Goal: Complete application form: Complete application form

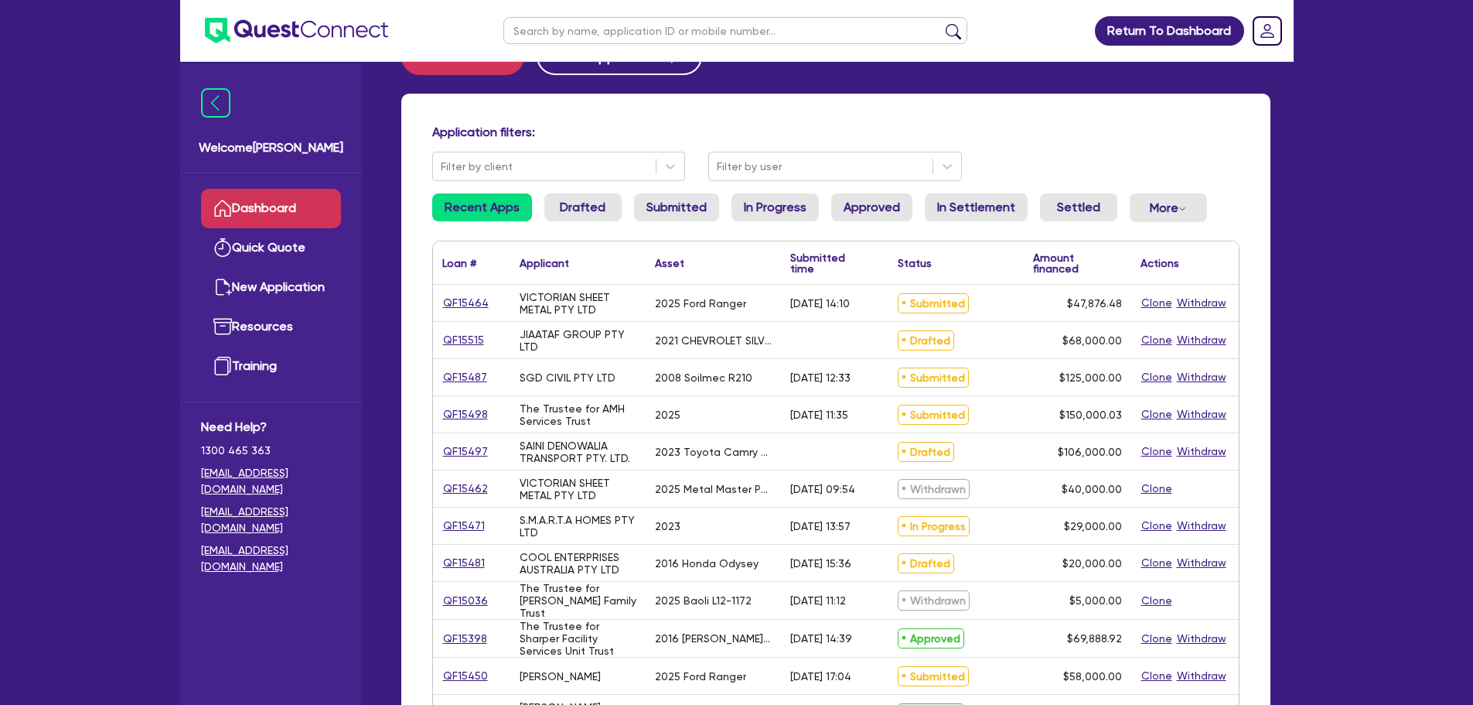
scroll to position [77, 0]
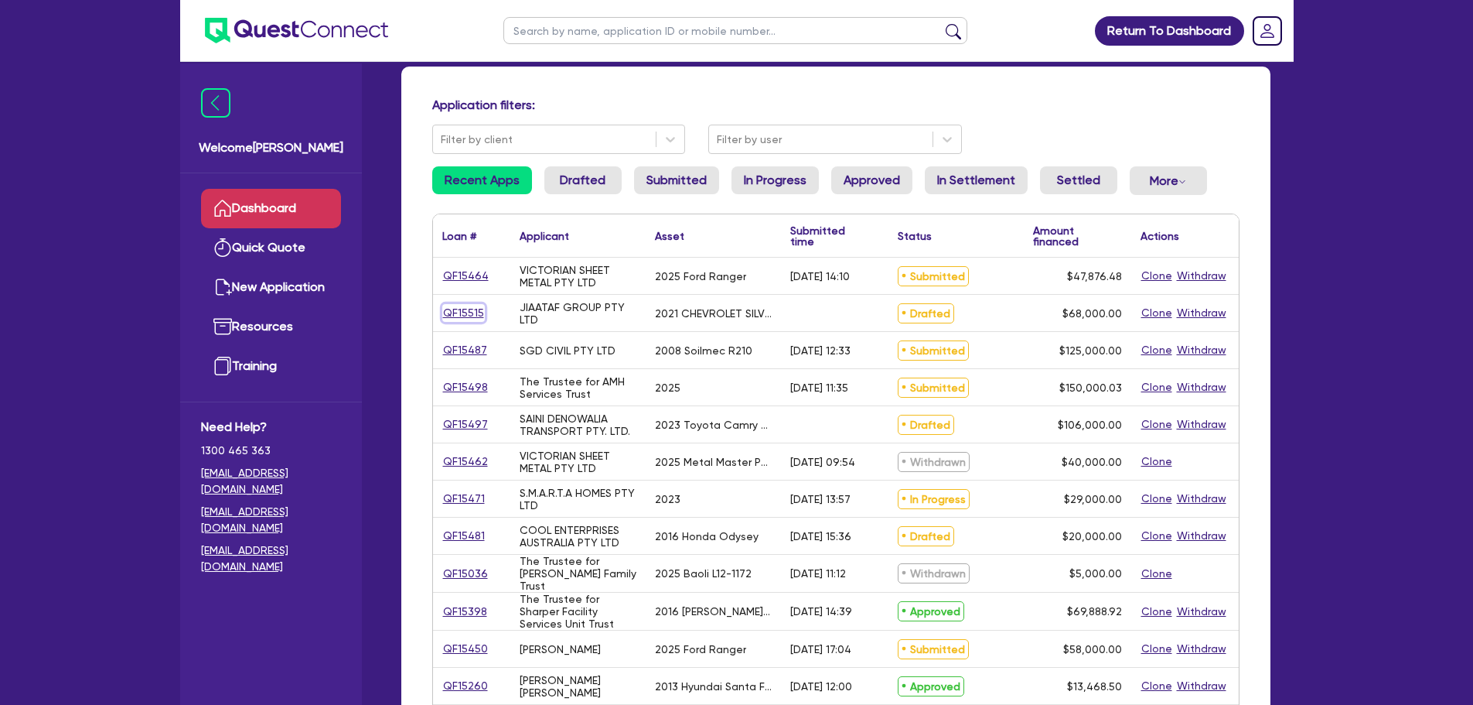
click at [453, 310] on link "QF15515" at bounding box center [463, 313] width 43 height 18
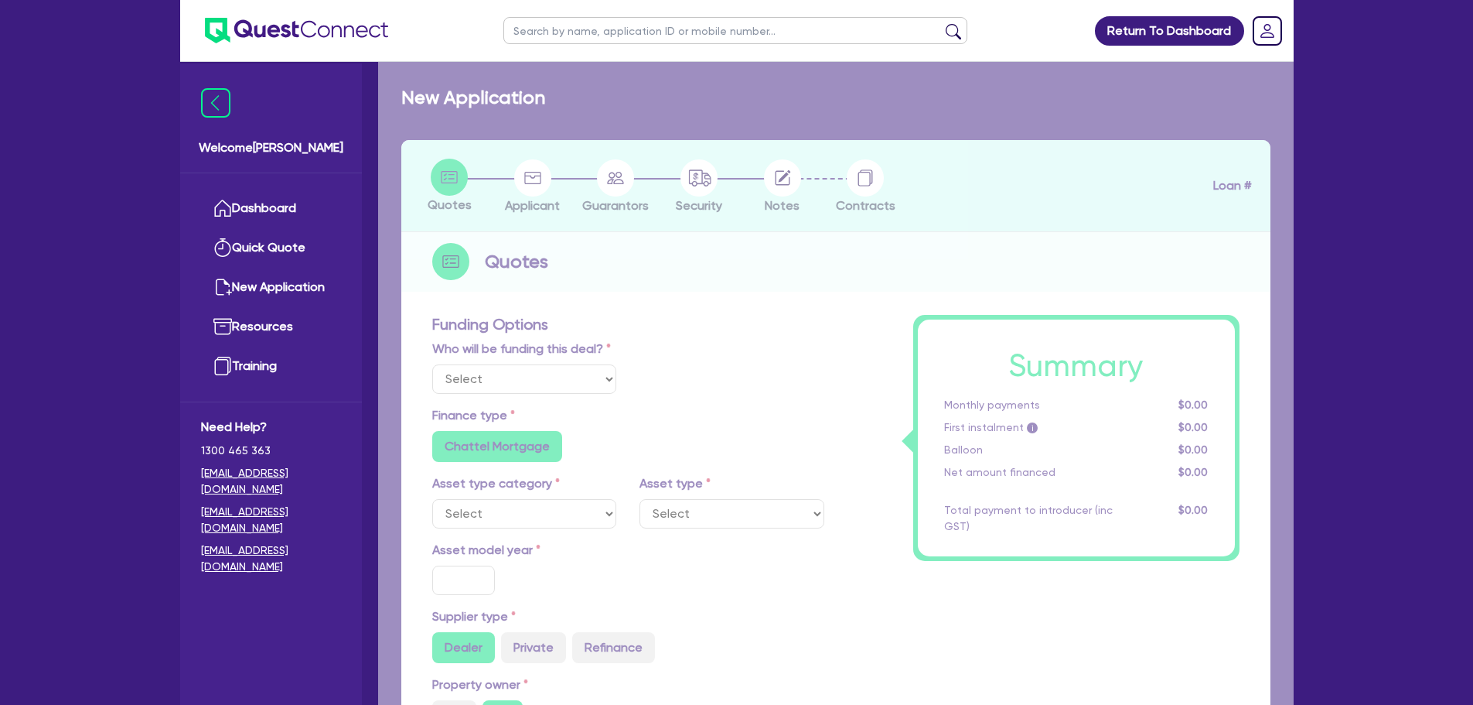
select select "Quest Finance - Own Book"
select select "CARS_AND_LIGHT_TRUCKS"
type input "2021"
type input "85,000"
type input "17,000"
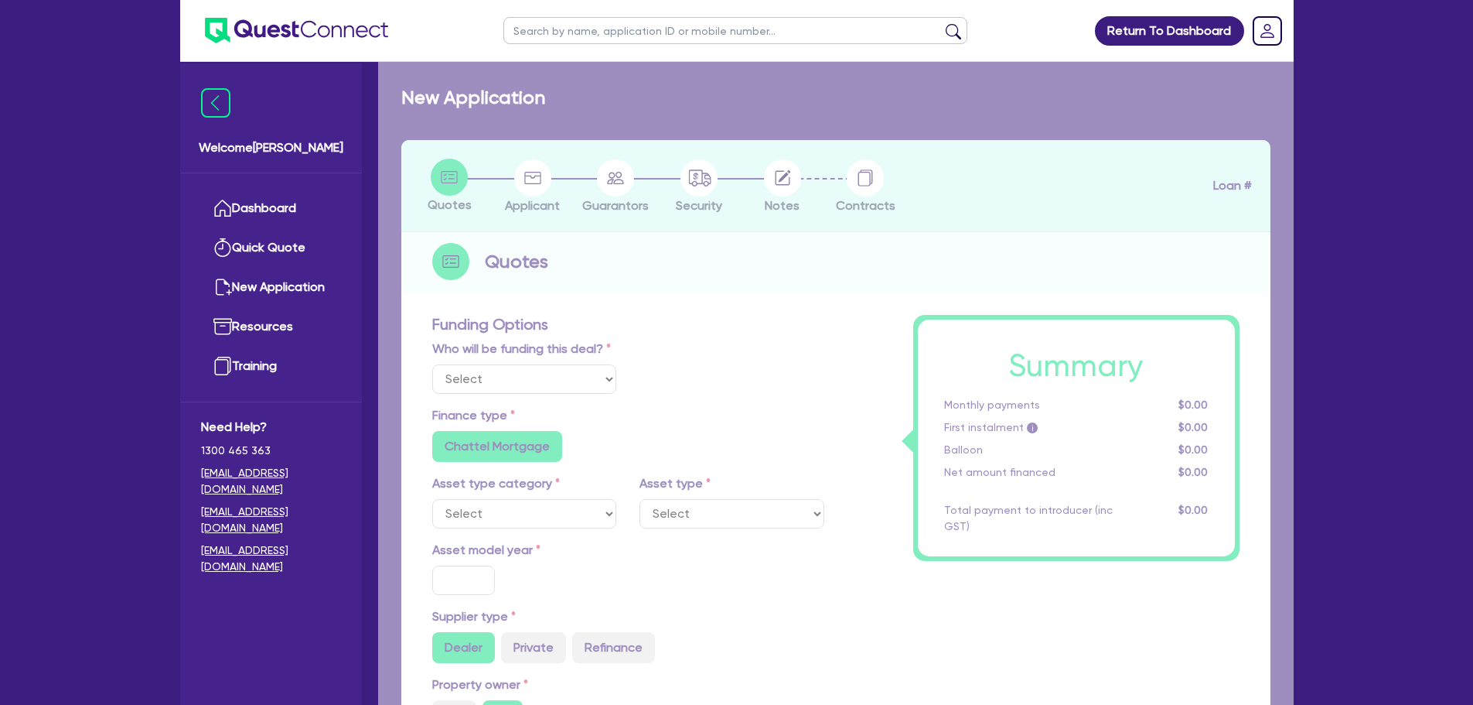
type input "20"
type input "17,000"
type input "12"
type input "8,160"
type input "1"
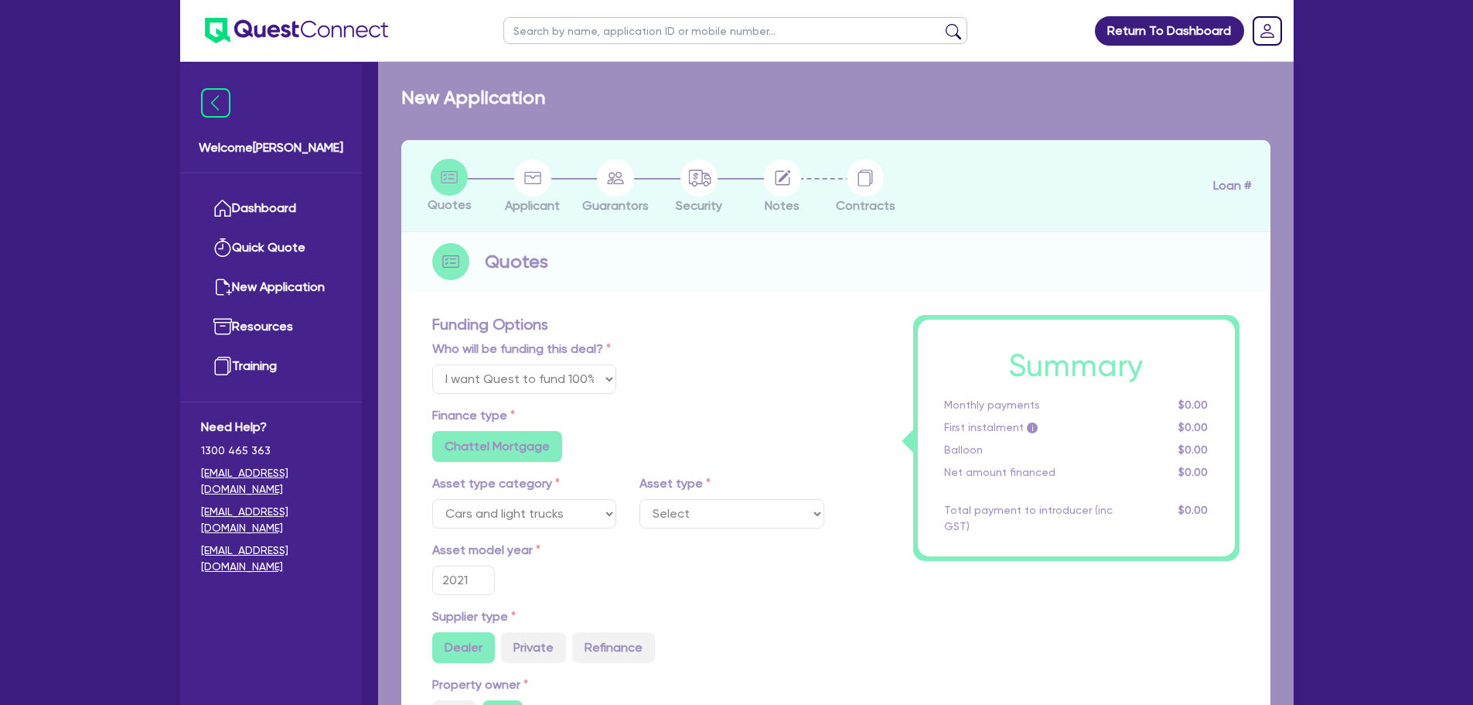
type input "990"
select select "PASSENGER_VEHICLES"
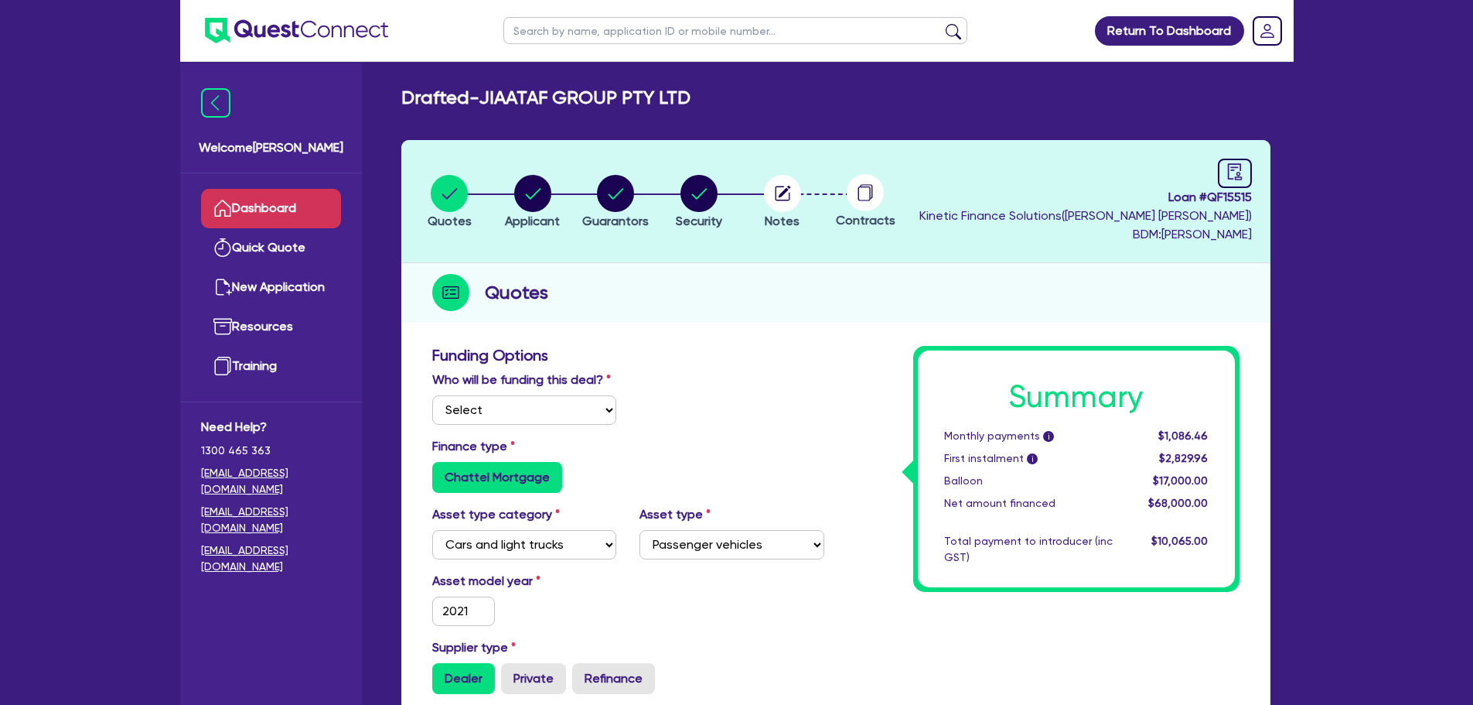
click at [306, 207] on link "Dashboard" at bounding box center [271, 208] width 140 height 39
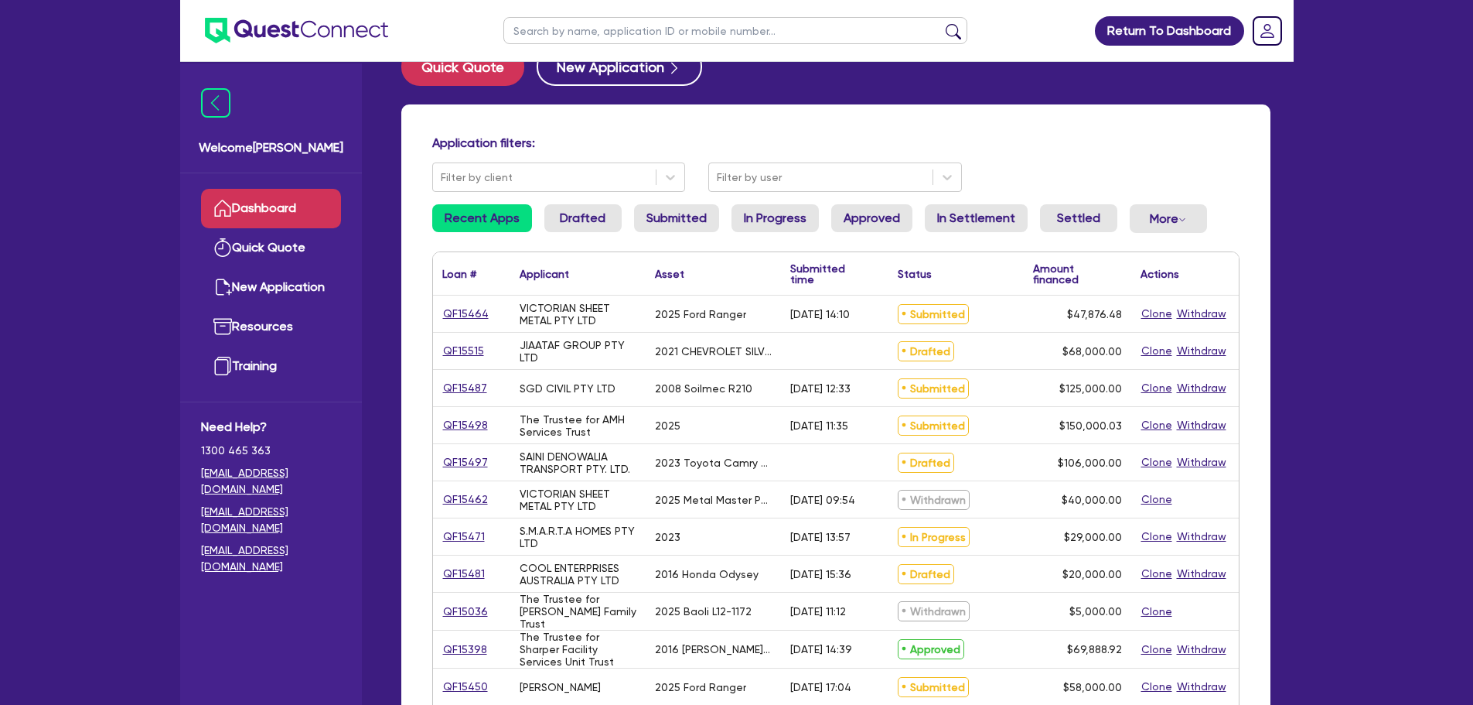
scroll to position [77, 0]
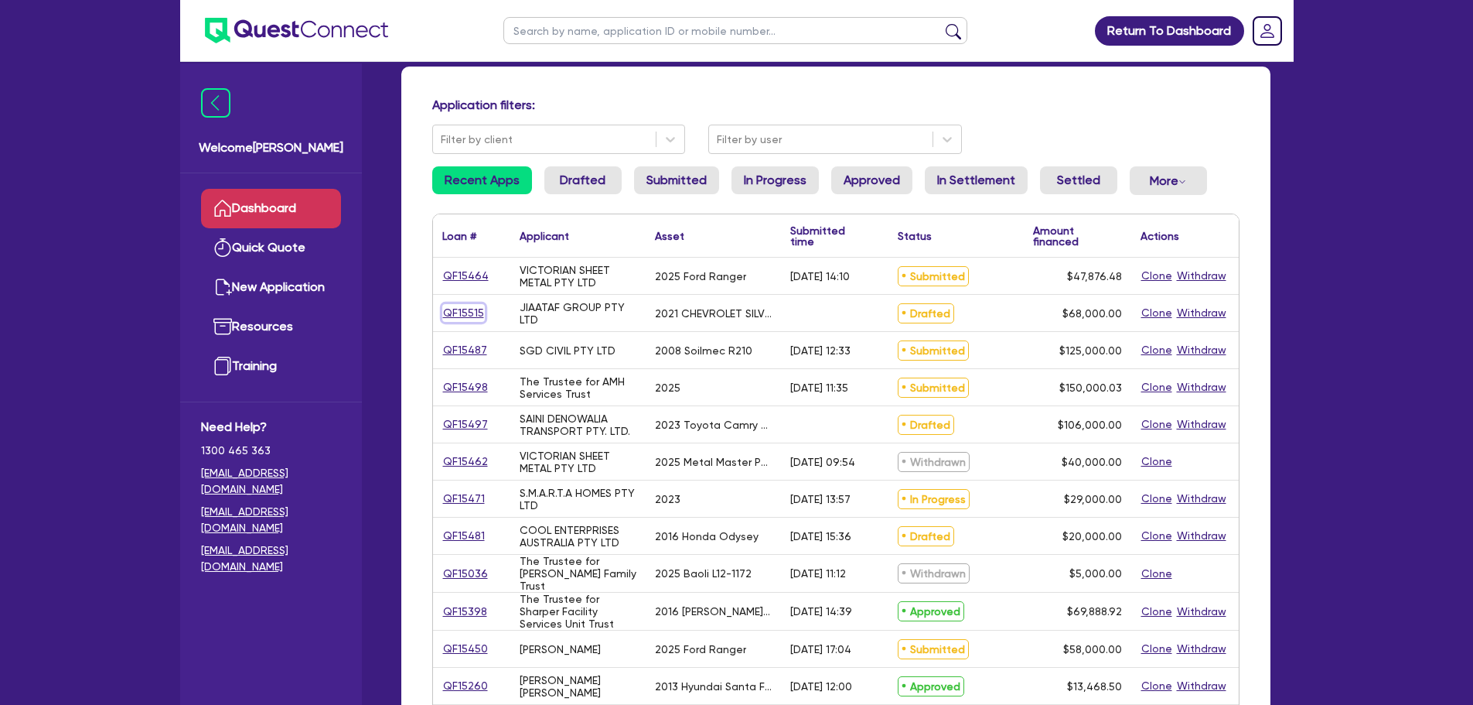
click at [458, 310] on link "QF15515" at bounding box center [463, 313] width 43 height 18
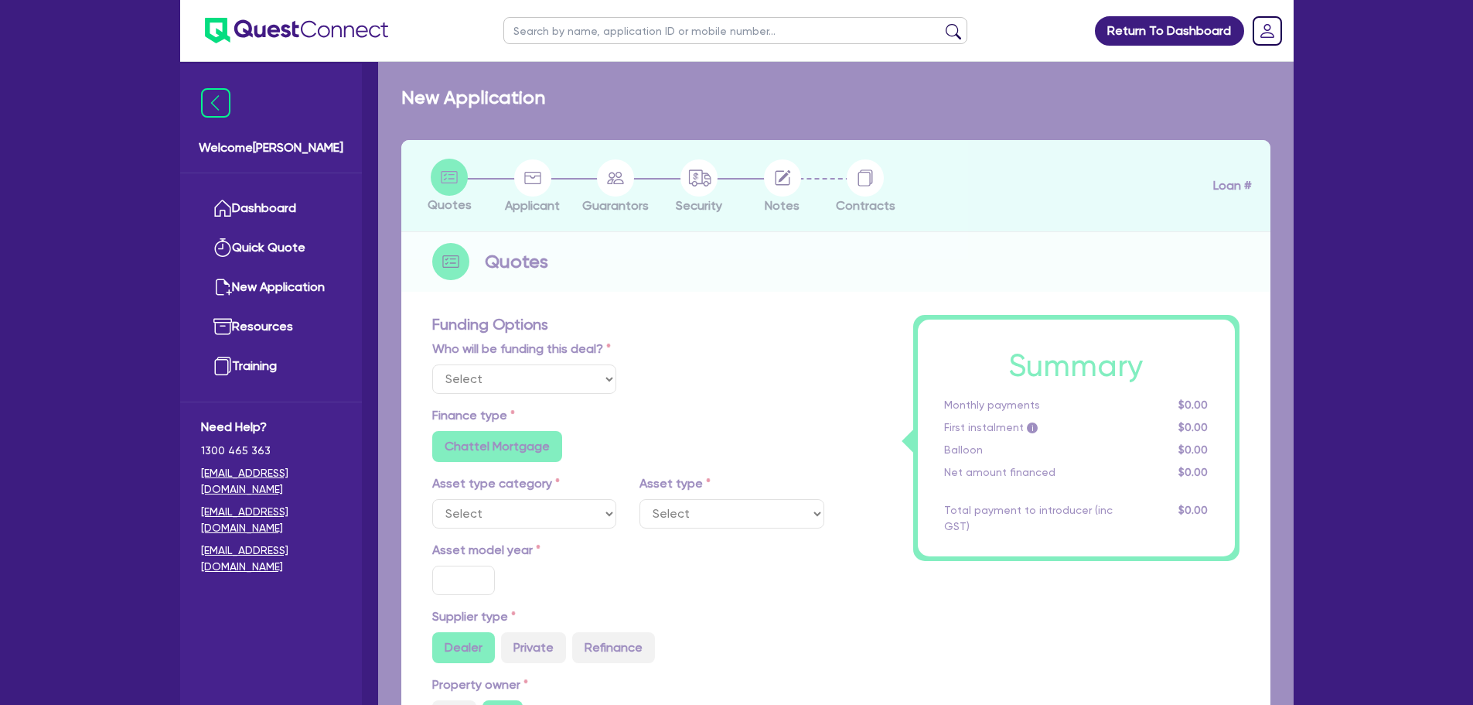
select select "Quest Finance - Own Book"
select select "CARS_AND_LIGHT_TRUCKS"
type input "2021"
type input "85,000"
type input "17,000"
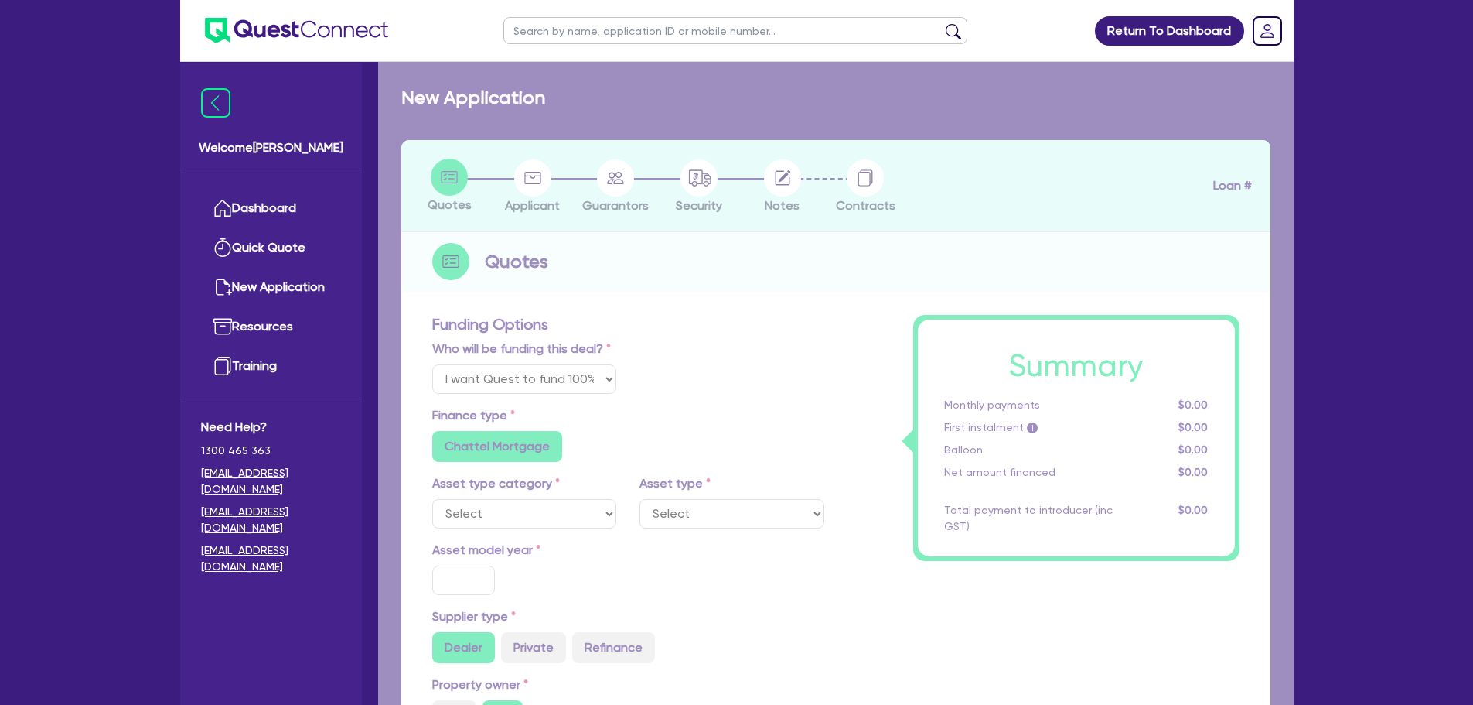
type input "20"
type input "17,000"
type input "12"
type input "8,160"
type input "1"
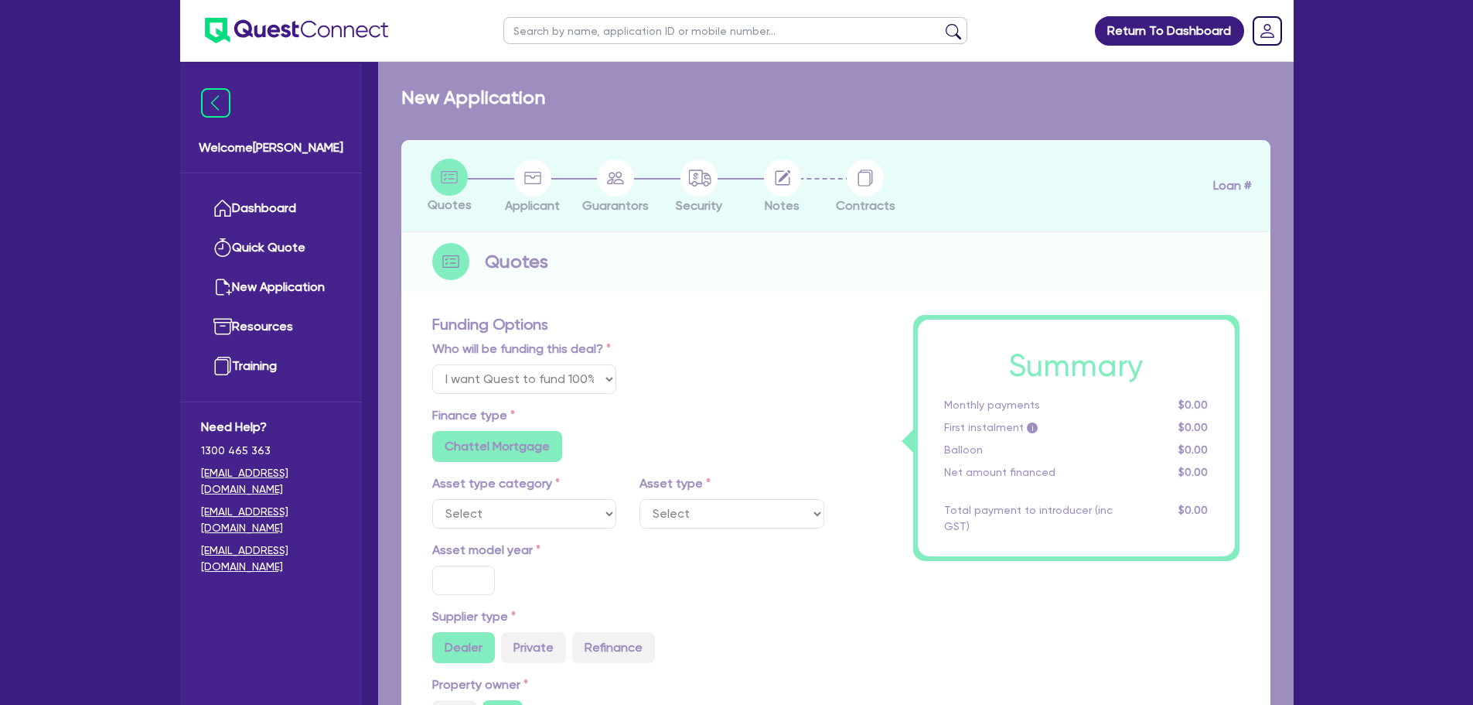
type input "990"
select select "PASSENGER_VEHICLES"
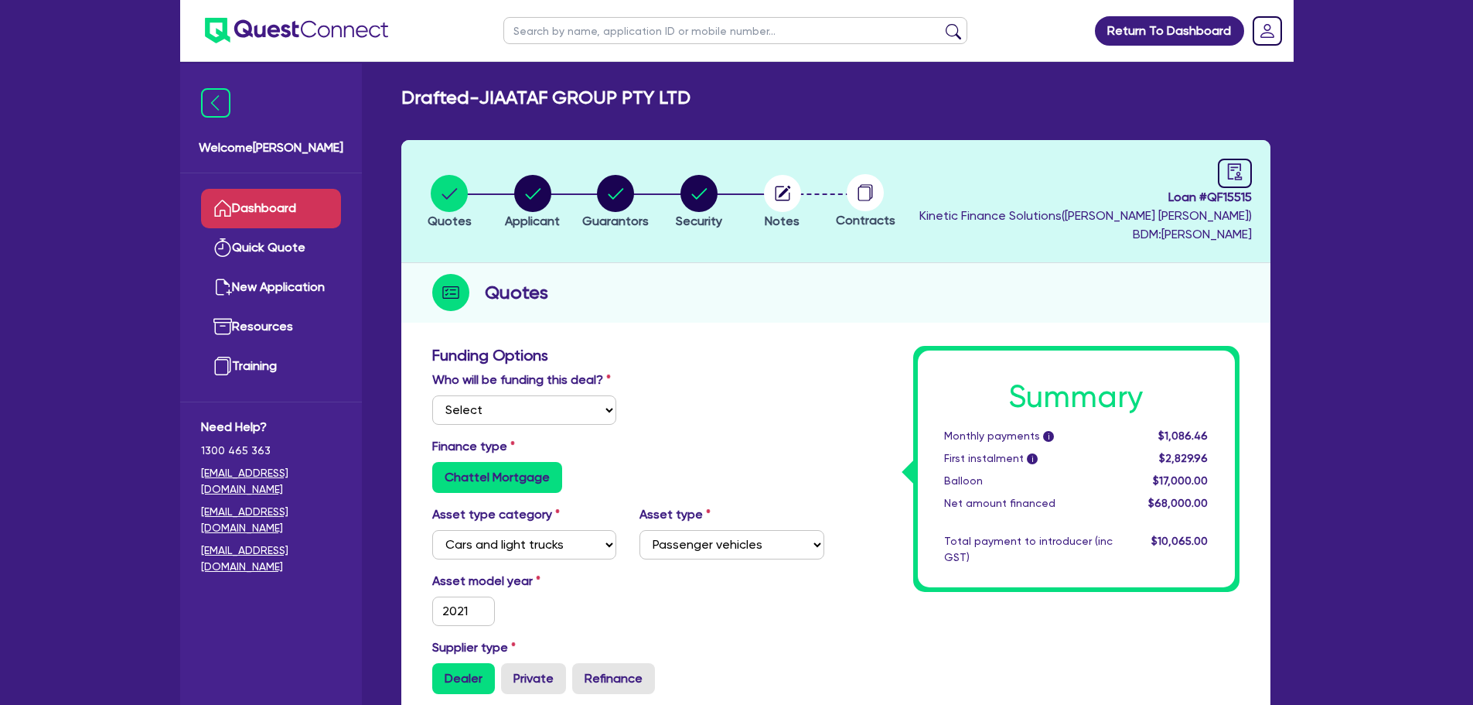
click at [307, 208] on link "Dashboard" at bounding box center [271, 208] width 140 height 39
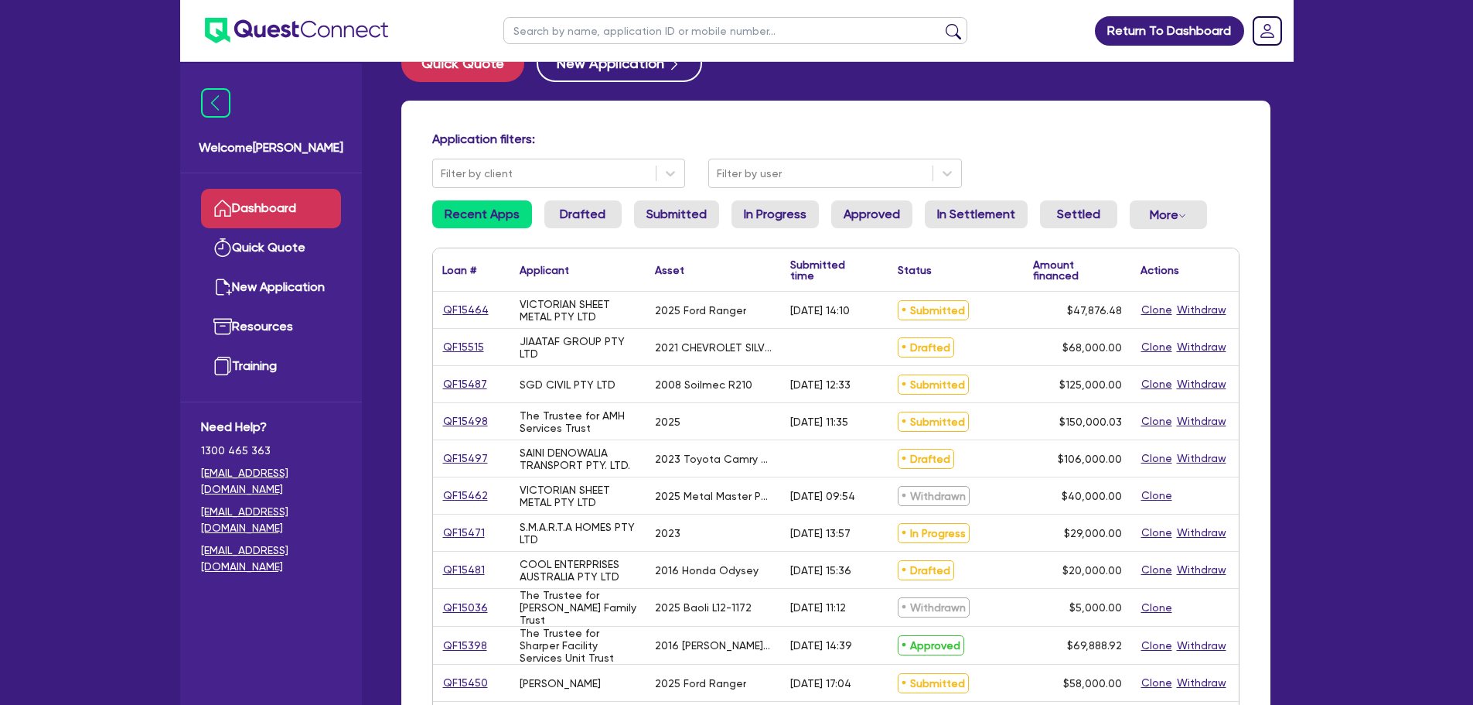
scroll to position [77, 0]
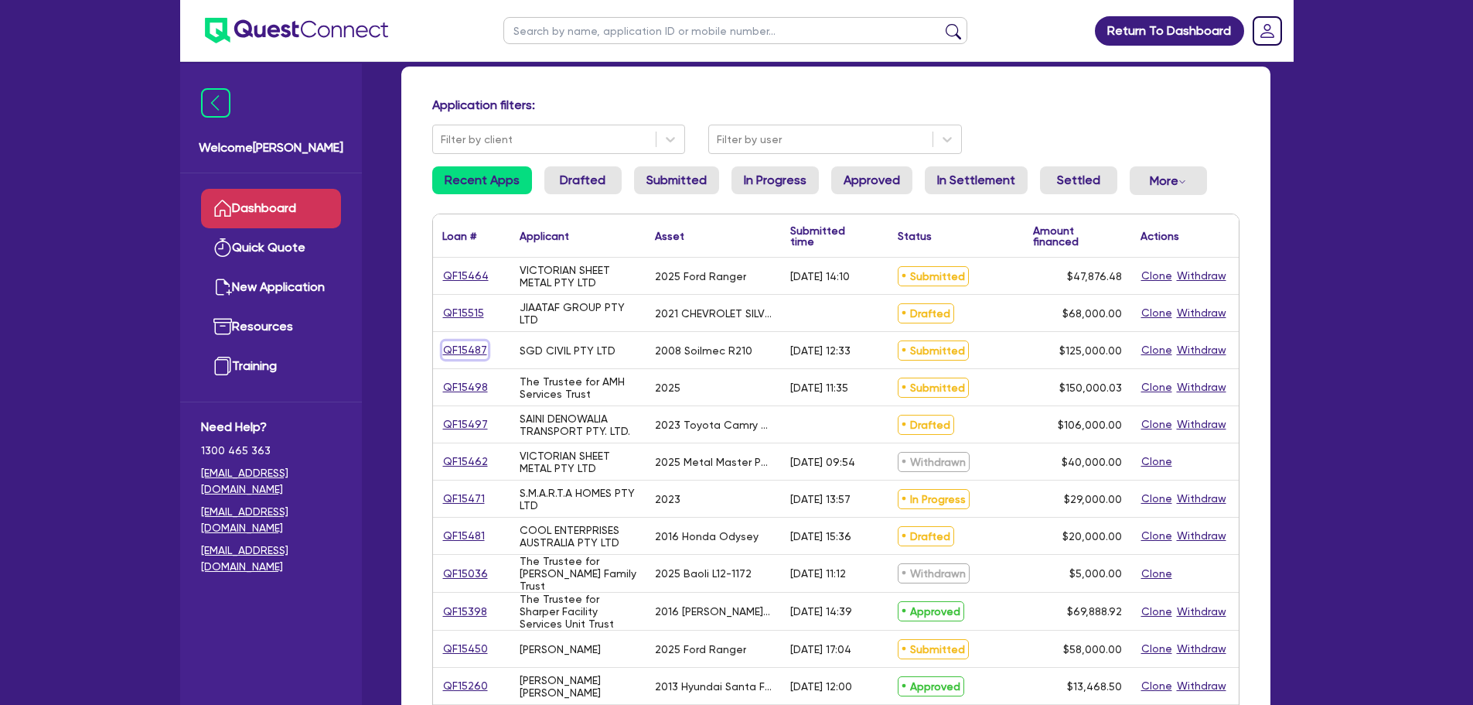
click at [465, 349] on link "QF15487" at bounding box center [465, 350] width 46 height 18
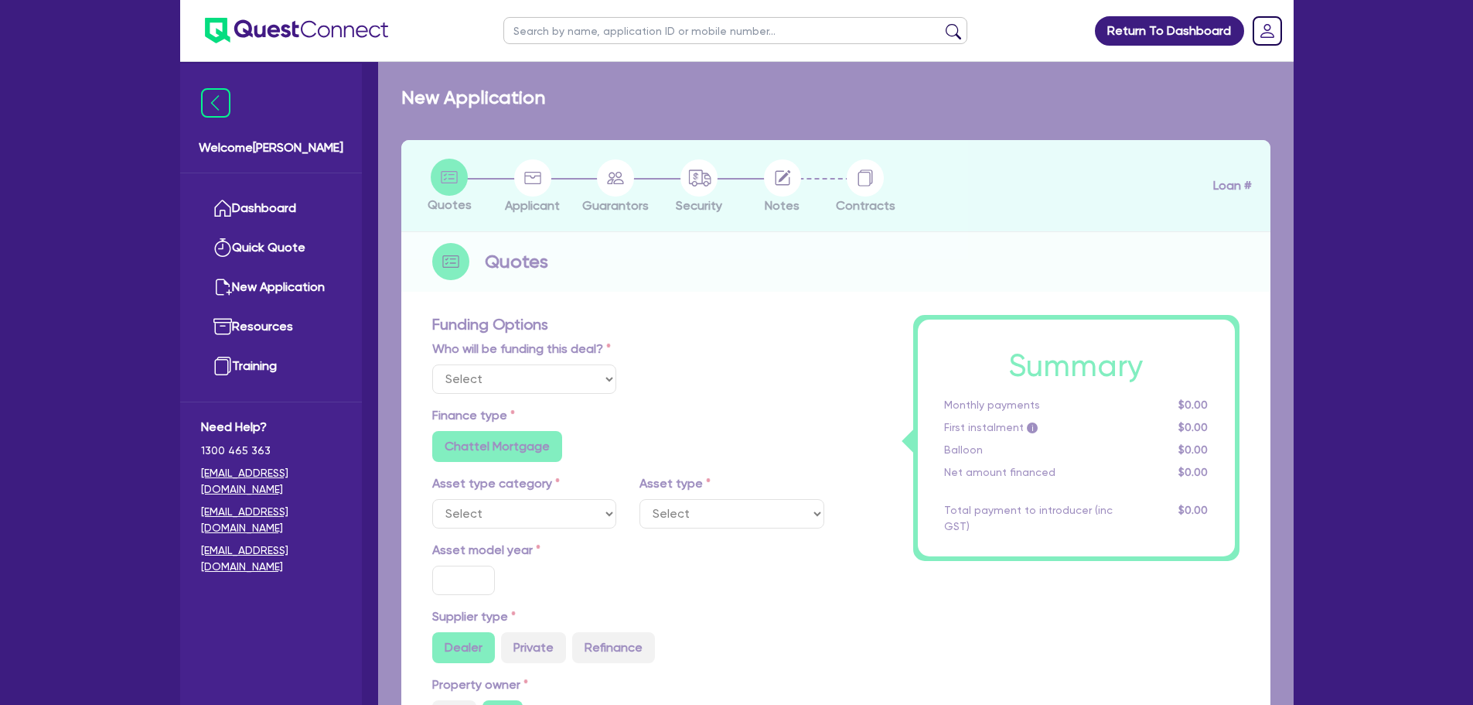
select select "Quest Finance - Own Book"
select select "PRIMARY_ASSETS"
type input "2008"
radio input "false"
radio input "true"
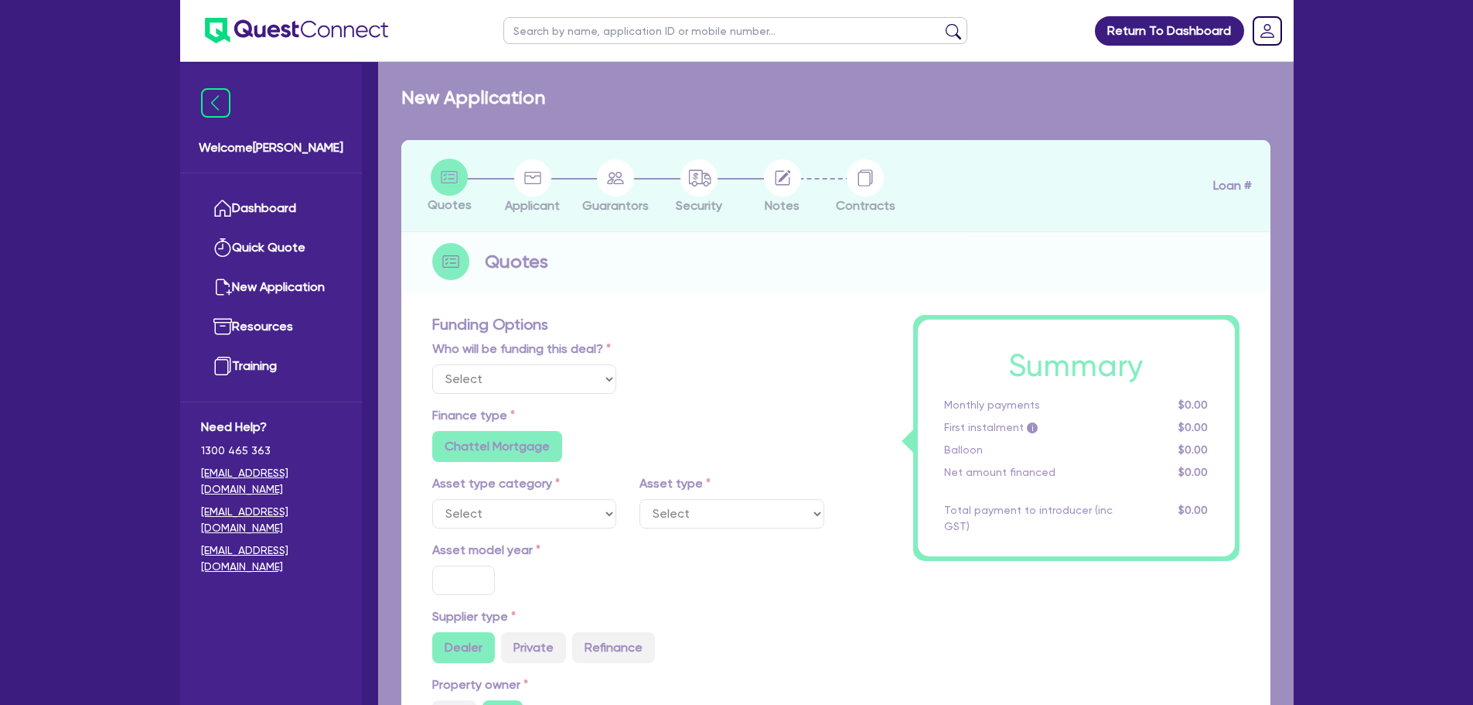
radio input "true"
type input "125,000"
type input "10"
type input "12,500"
type input "17.95"
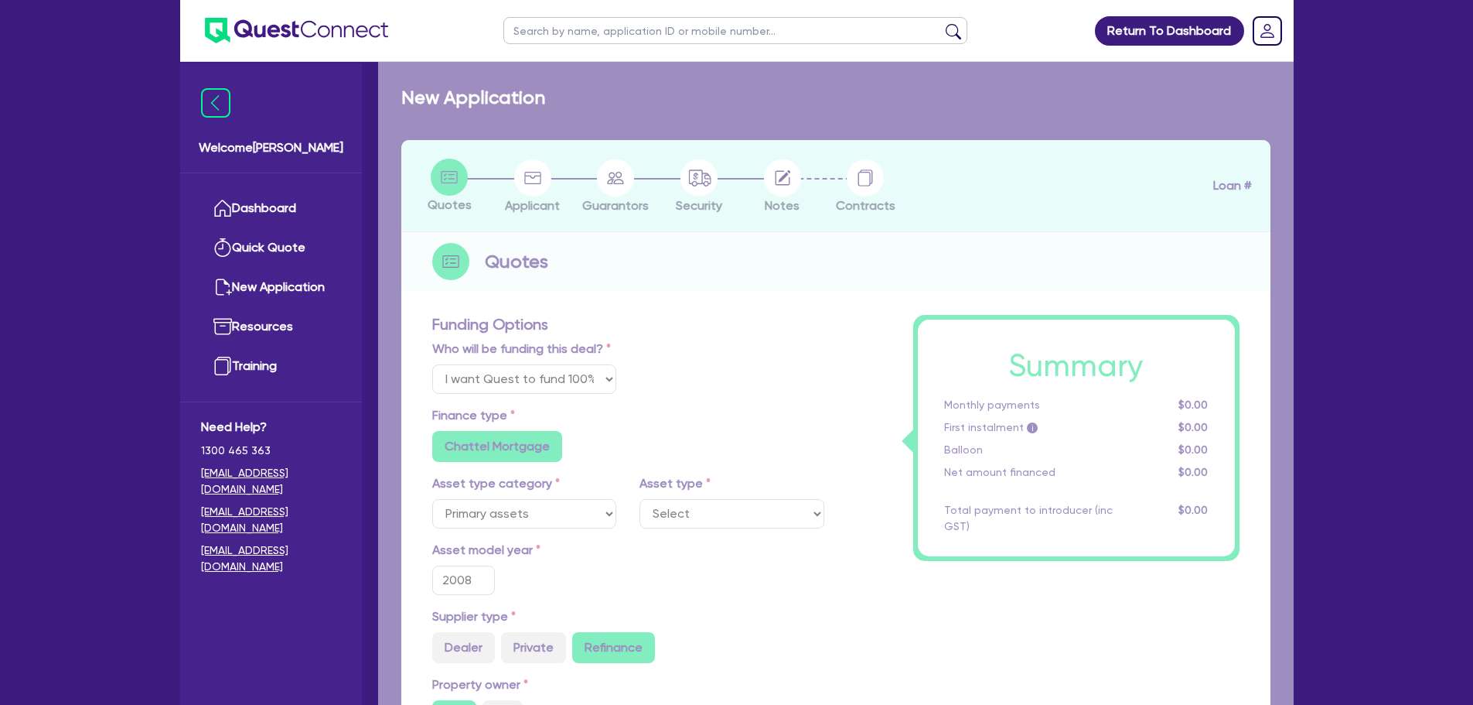
select select "CONSTRUCTION_AND_EARTHMOVING_EQUIPMENT"
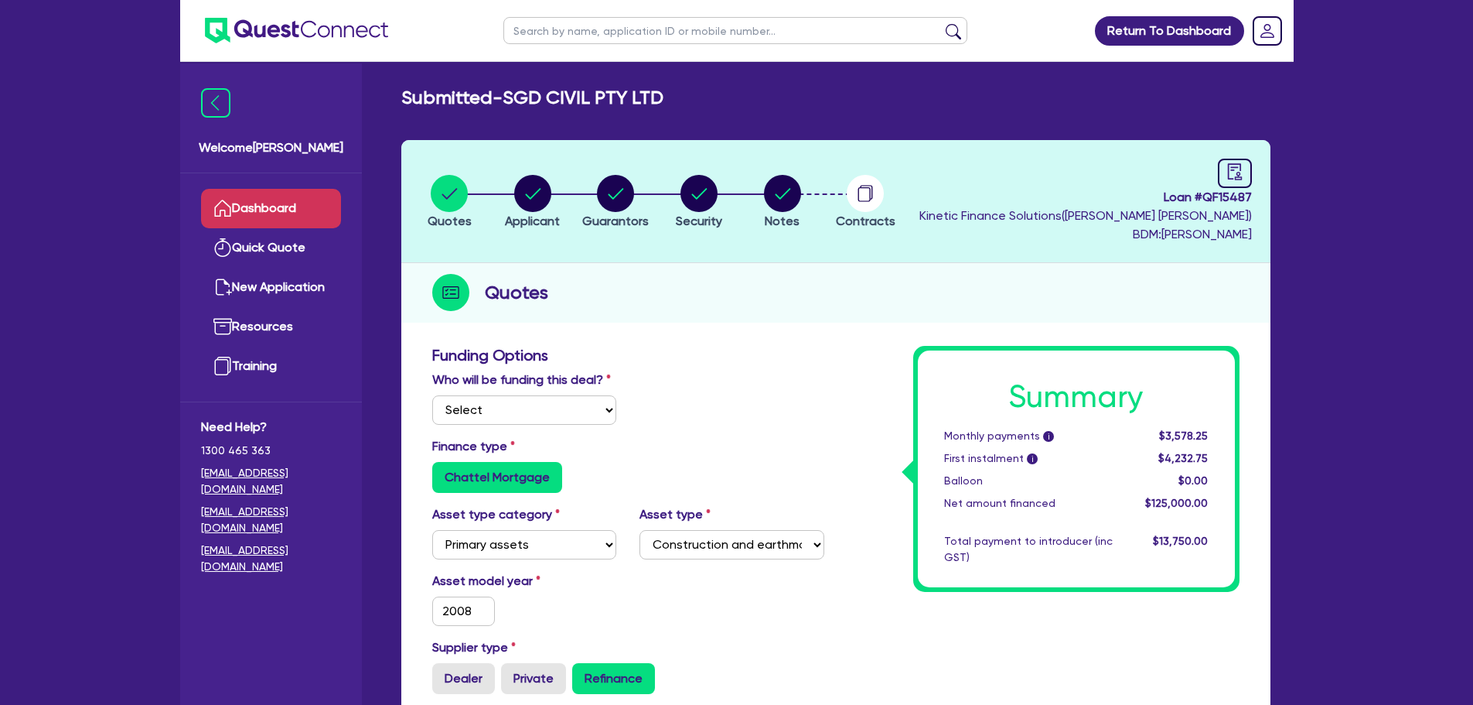
click at [315, 195] on link "Dashboard" at bounding box center [271, 208] width 140 height 39
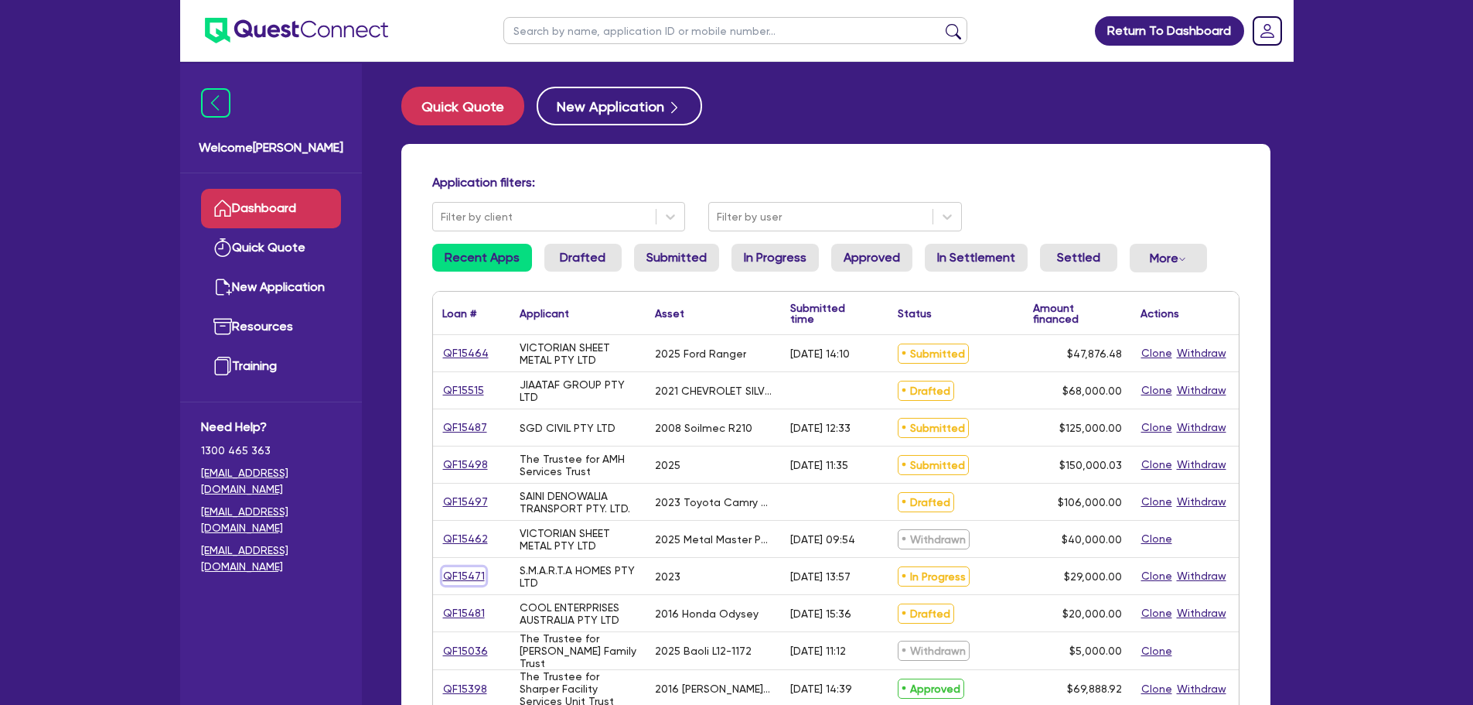
click at [473, 578] on link "QF15471" at bounding box center [463, 576] width 43 height 18
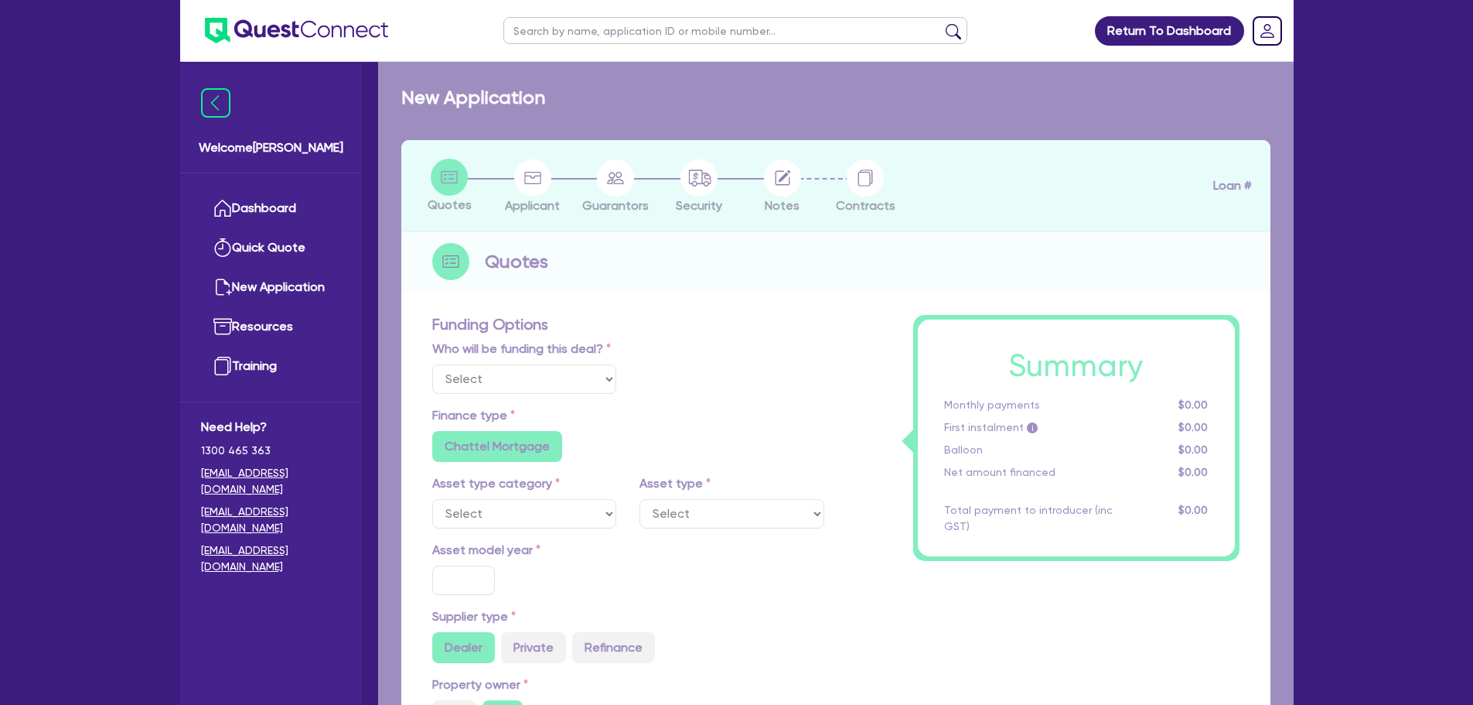
select select "Quest Finance - Own Book"
select select "CARS_AND_LIGHT_TRUCKS"
type input "2023"
radio input "true"
type input "29,000"
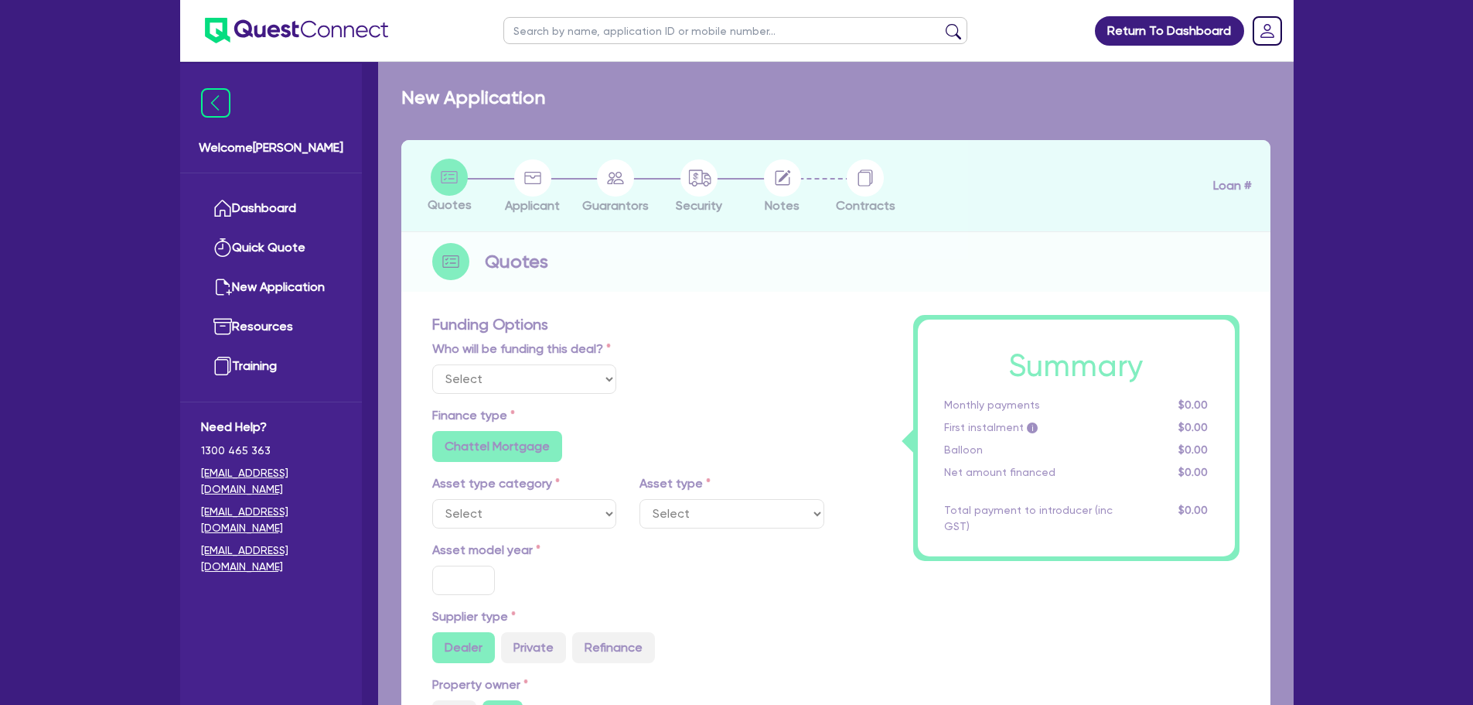
type input "10"
type input "2,900"
type input "17.95"
type input "1,200"
select select "PASSENGER_VEHICLES"
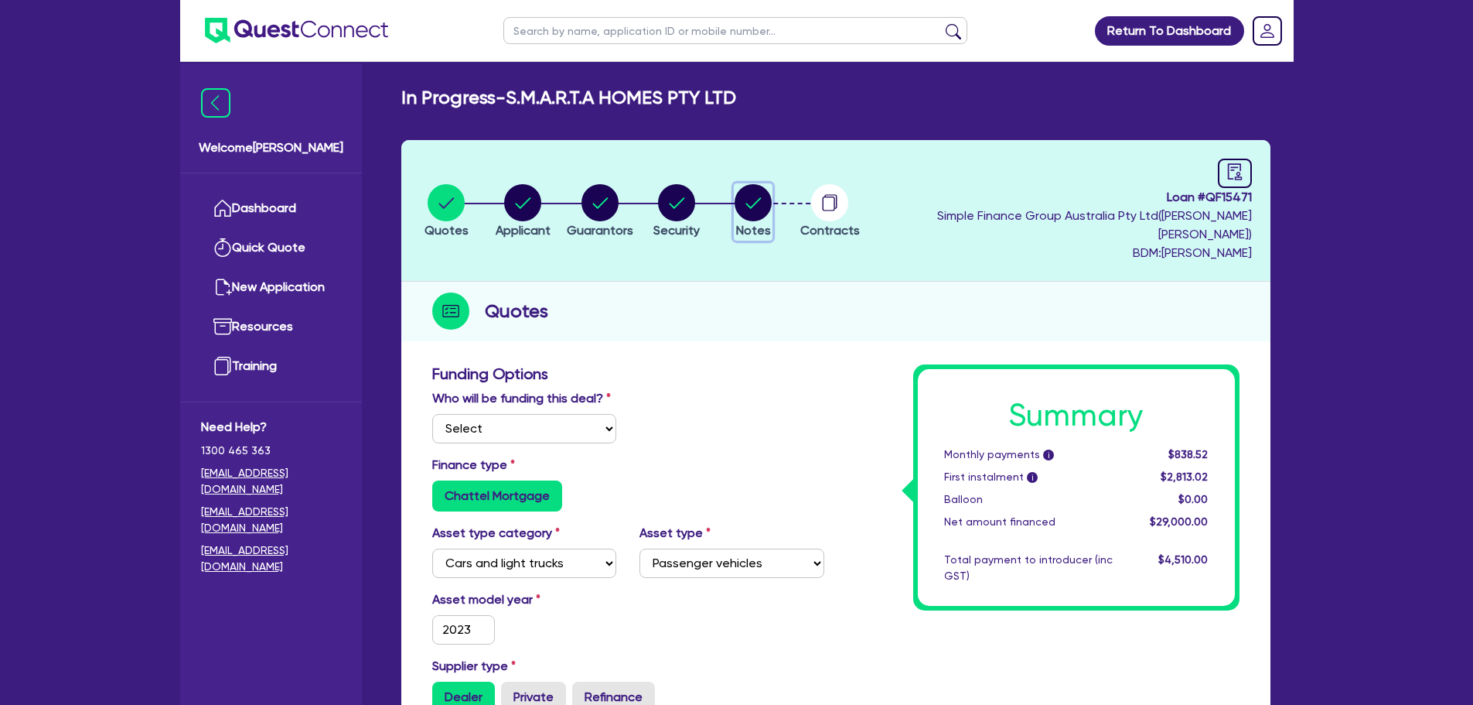
click at [772, 186] on circle "button" at bounding box center [753, 202] width 37 height 37
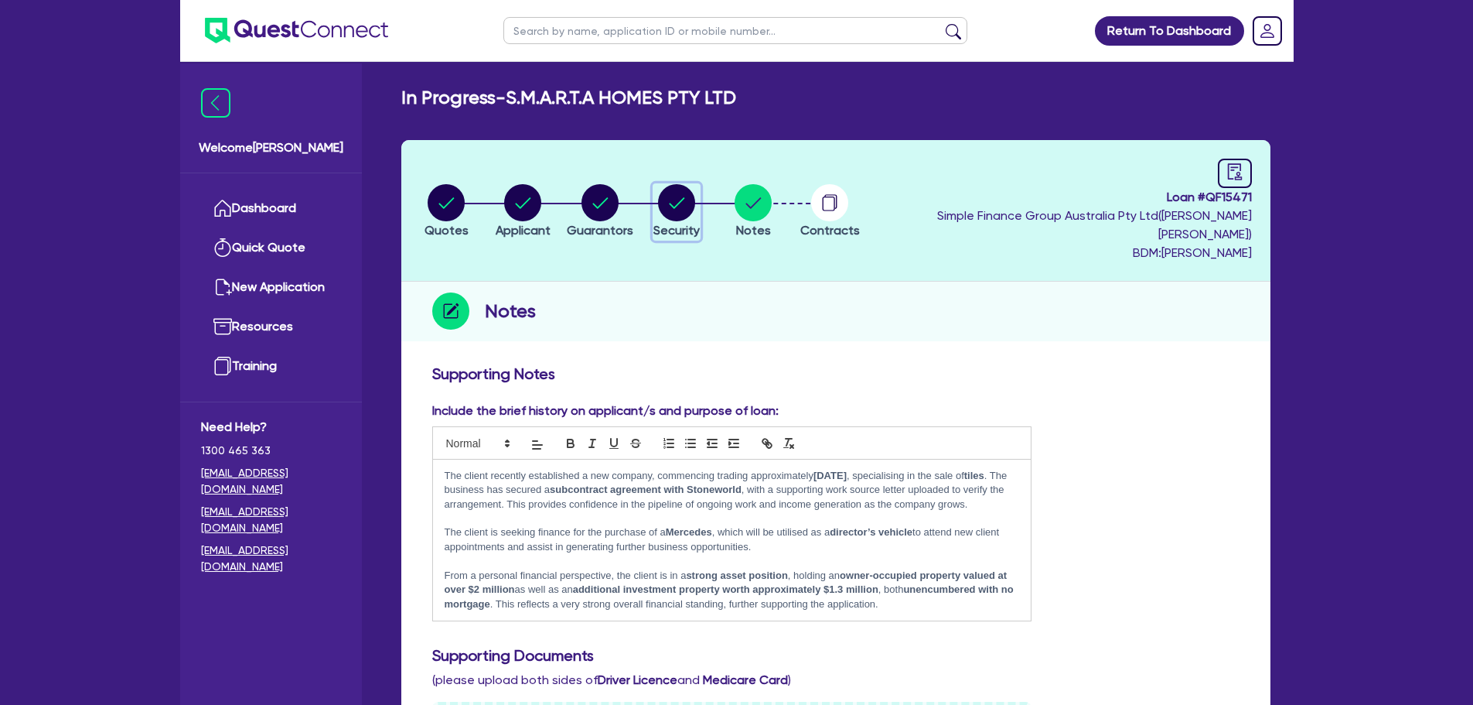
click at [684, 197] on icon "button" at bounding box center [676, 202] width 15 height 11
select select "CARS_AND_LIGHT_TRUCKS"
select select "PASSENGER_VEHICLES"
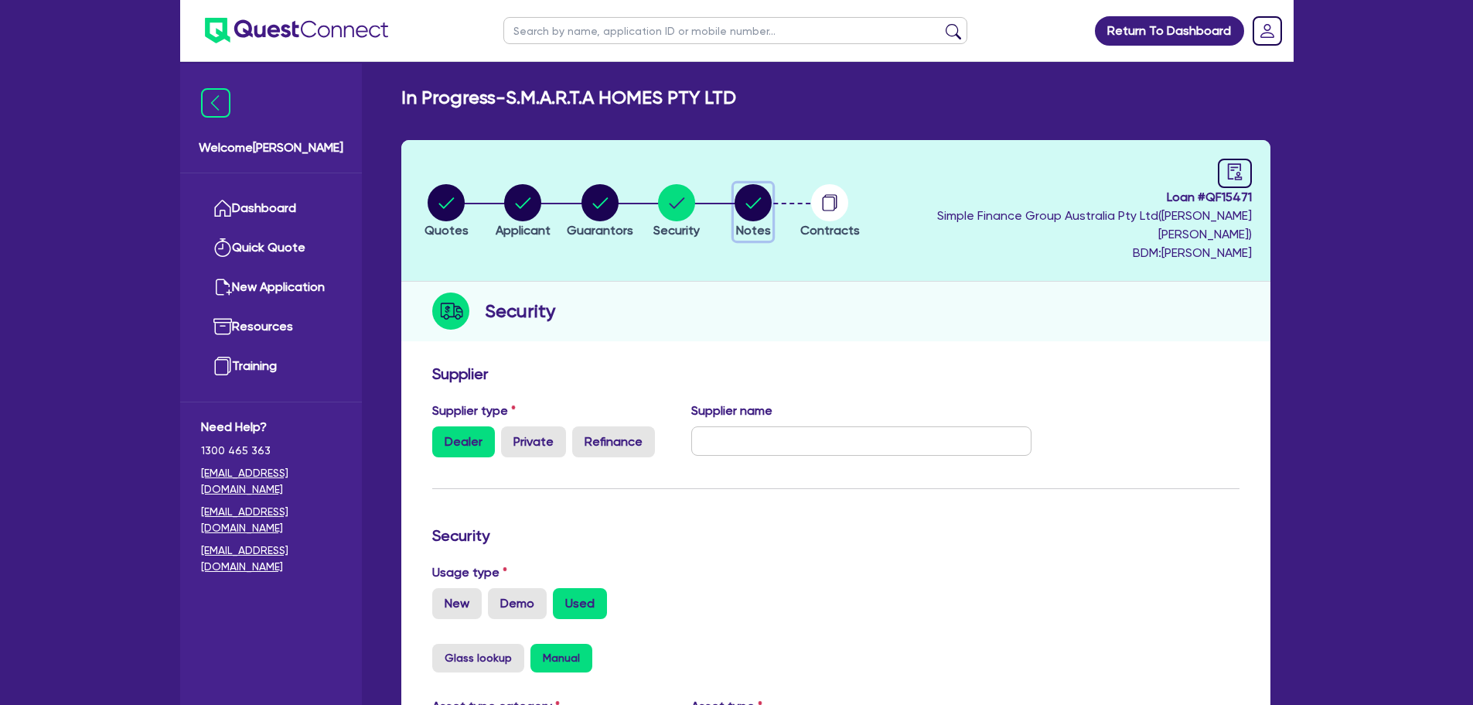
click at [772, 195] on circle "button" at bounding box center [753, 202] width 37 height 37
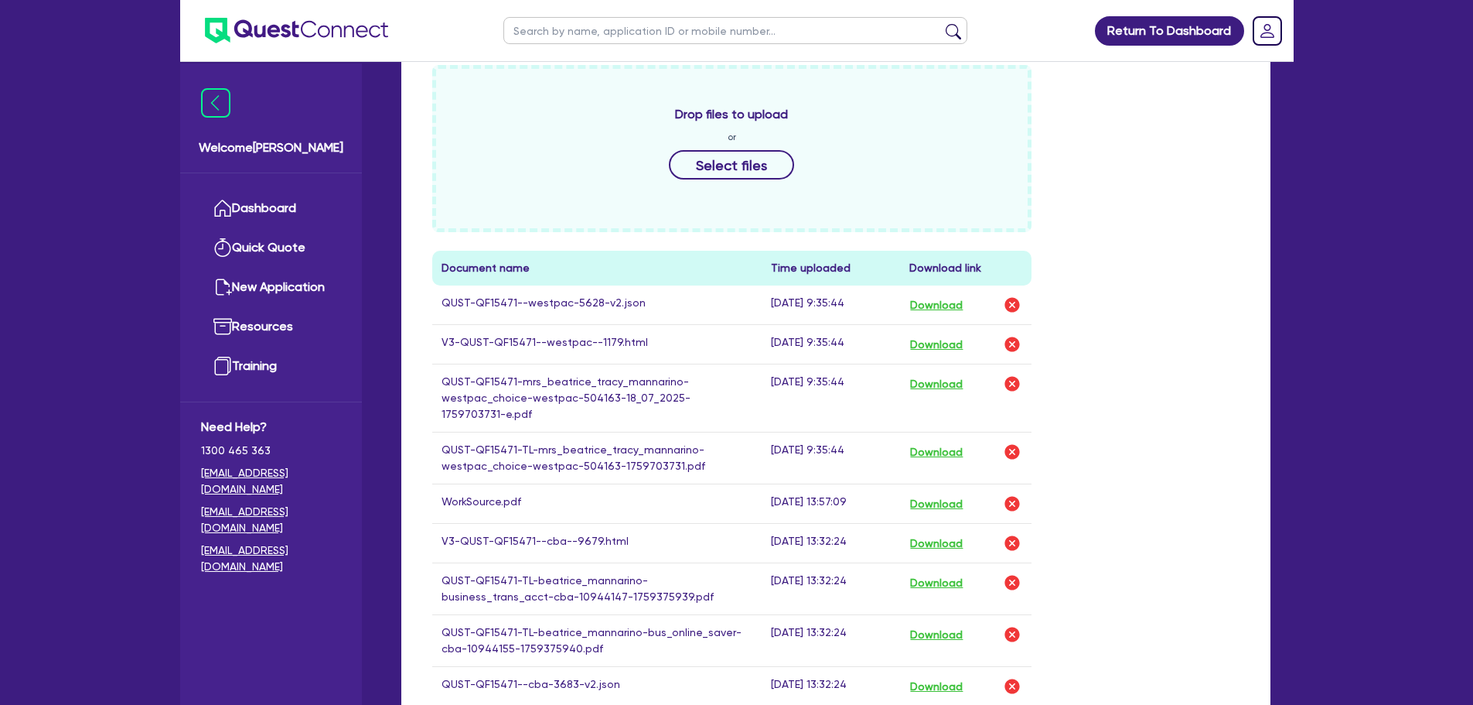
scroll to position [773, 0]
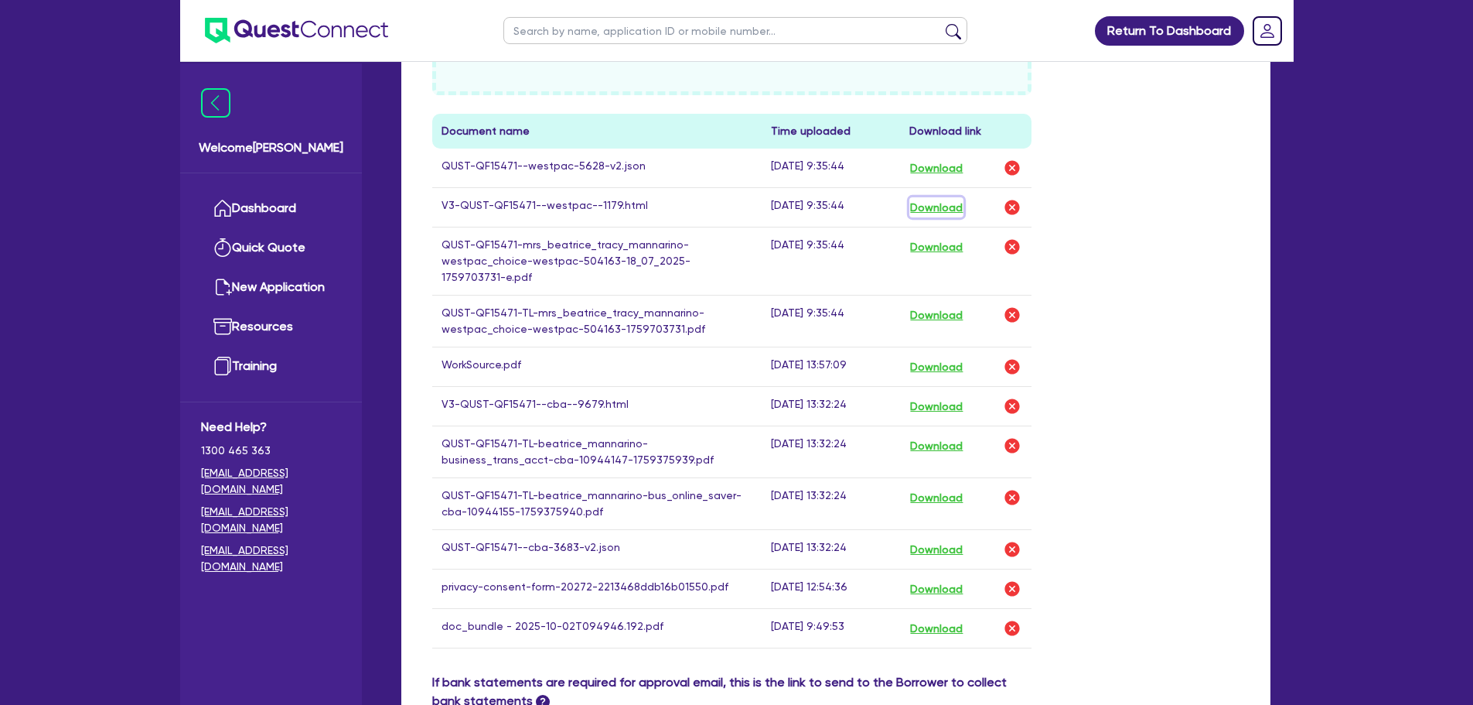
click at [951, 197] on button "Download" at bounding box center [937, 207] width 54 height 20
click at [265, 204] on link "Dashboard" at bounding box center [271, 208] width 140 height 39
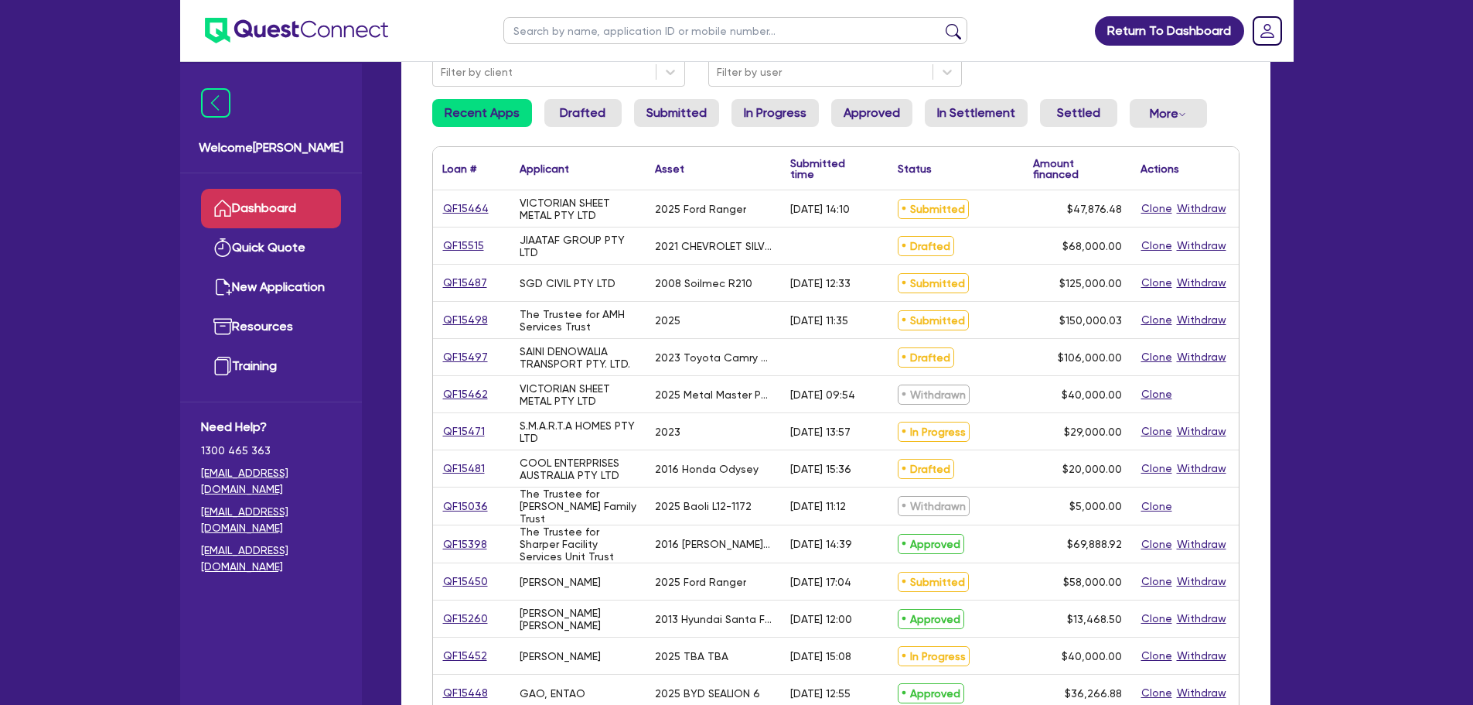
scroll to position [155, 0]
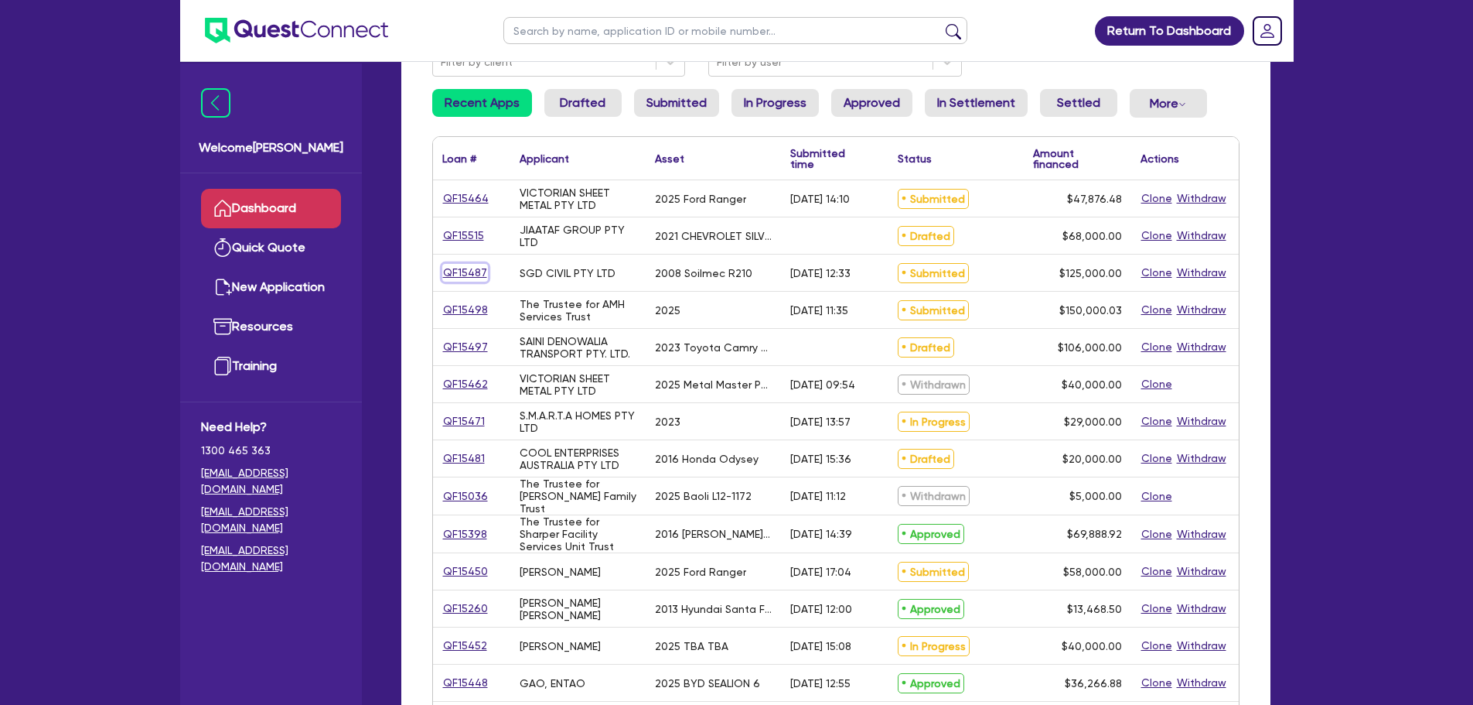
click at [473, 271] on link "QF15487" at bounding box center [465, 273] width 46 height 18
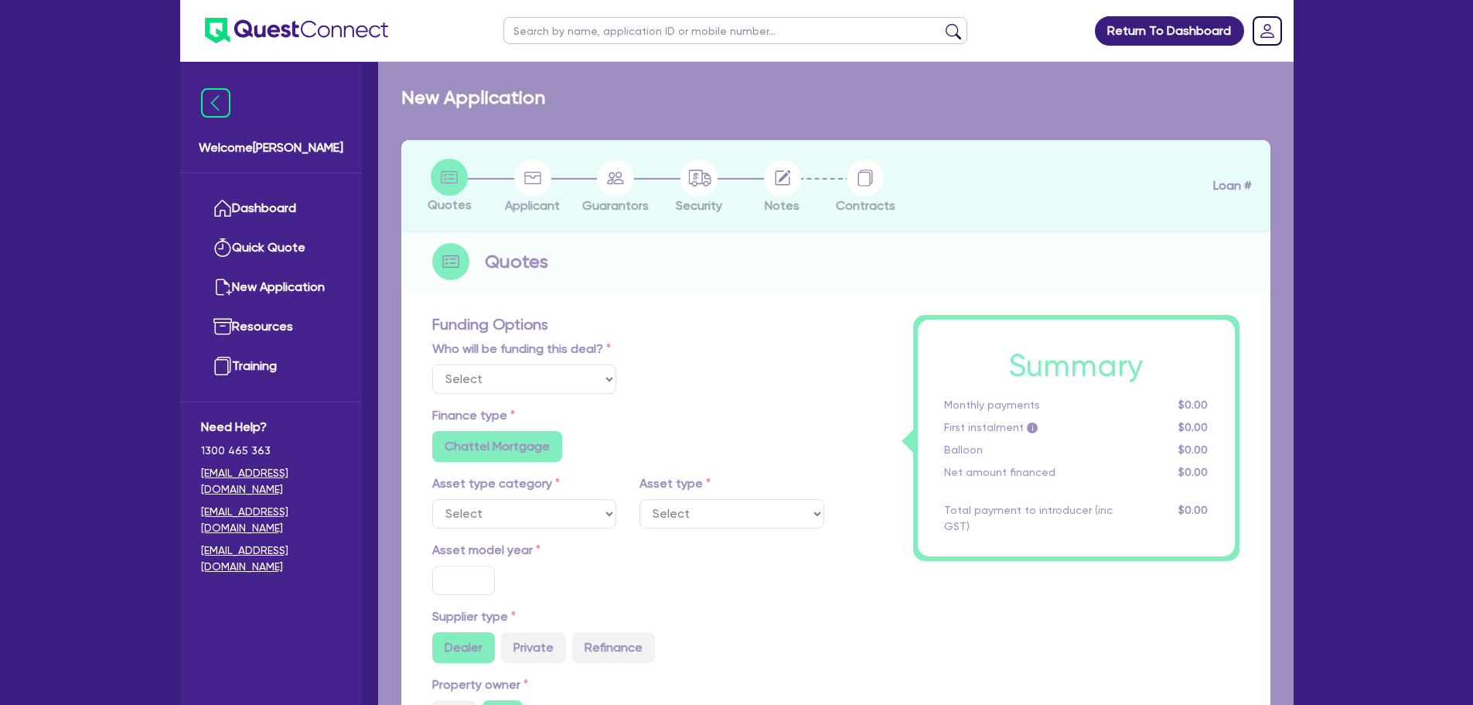
select select "Quest Finance - Own Book"
select select "PRIMARY_ASSETS"
type input "2008"
radio input "false"
radio input "true"
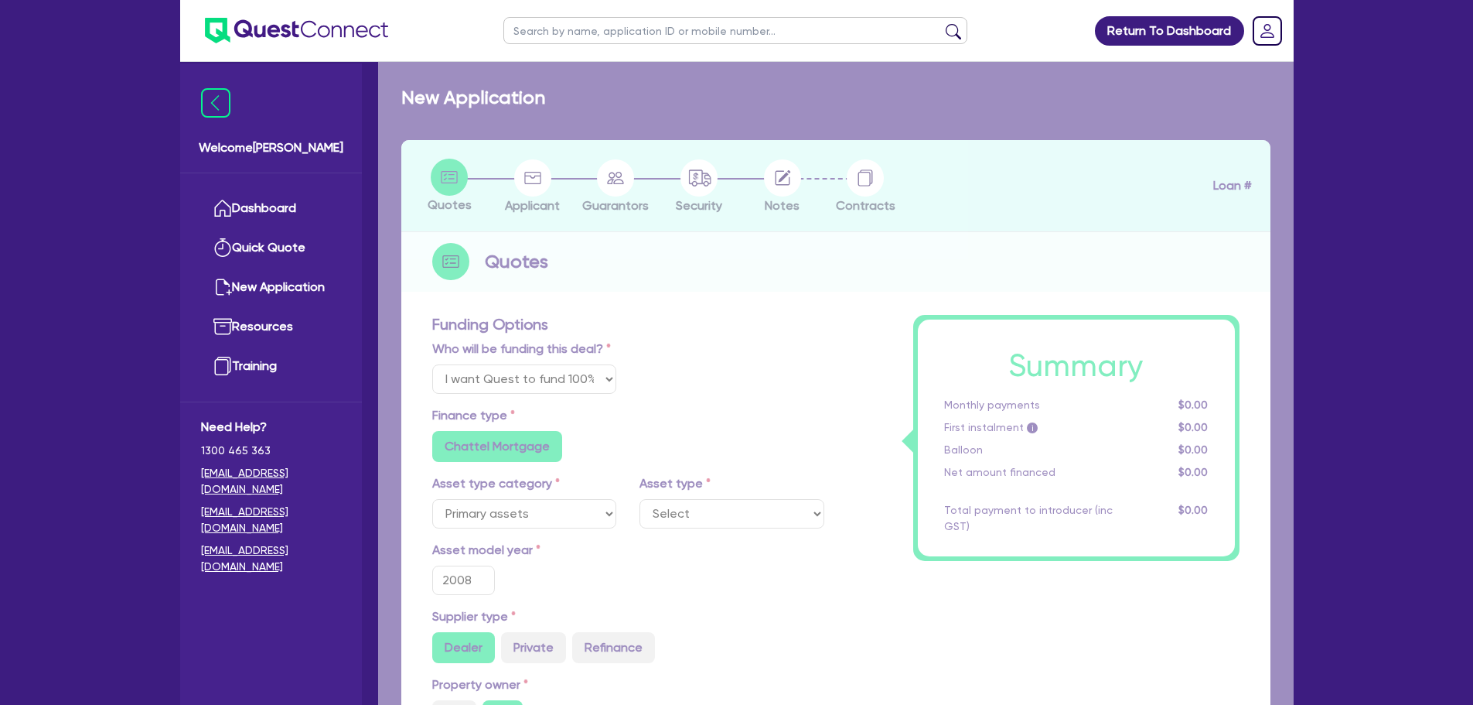
radio input "true"
type input "125,000"
type input "10"
type input "12,500"
type input "17.95"
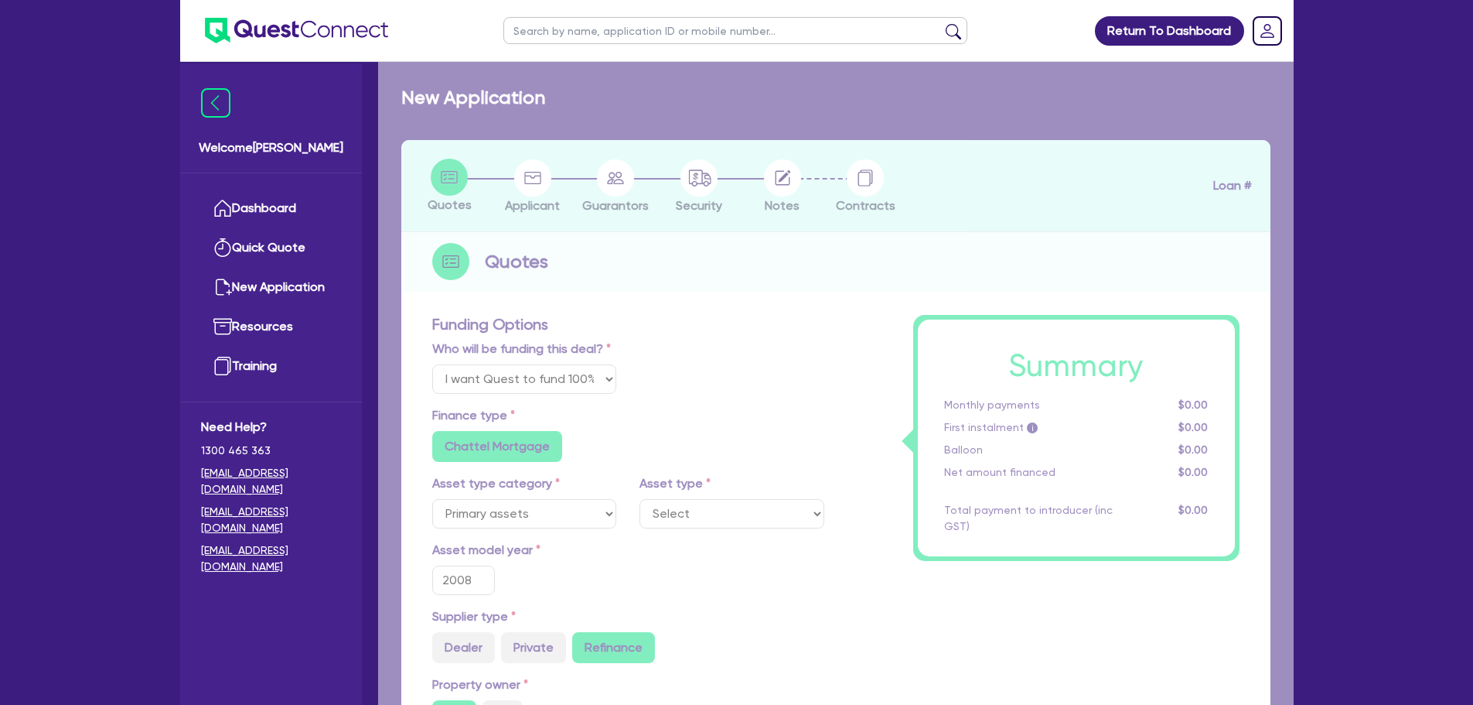
select select "CONSTRUCTION_AND_EARTHMOVING_EQUIPMENT"
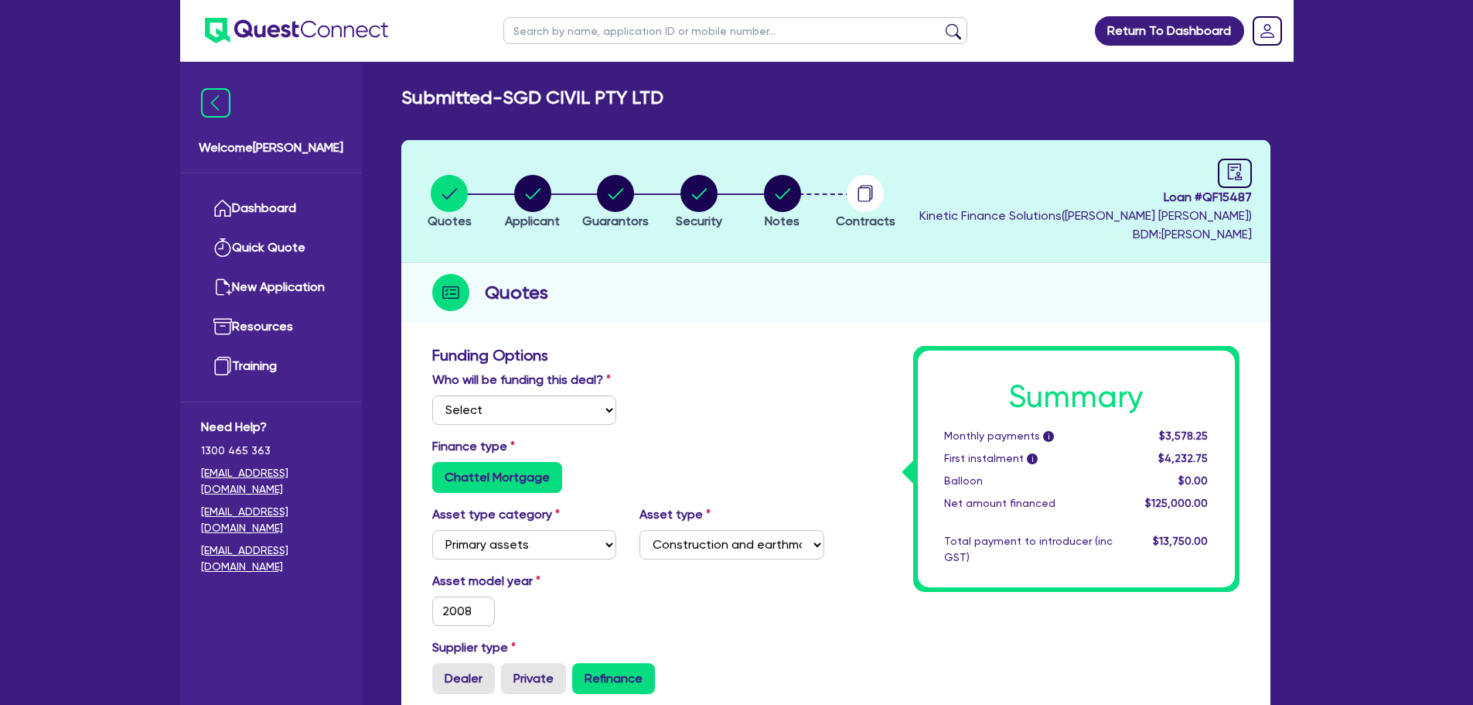
click at [738, 204] on li "Security" at bounding box center [699, 201] width 84 height 54
click at [778, 200] on circle "button" at bounding box center [782, 193] width 37 height 37
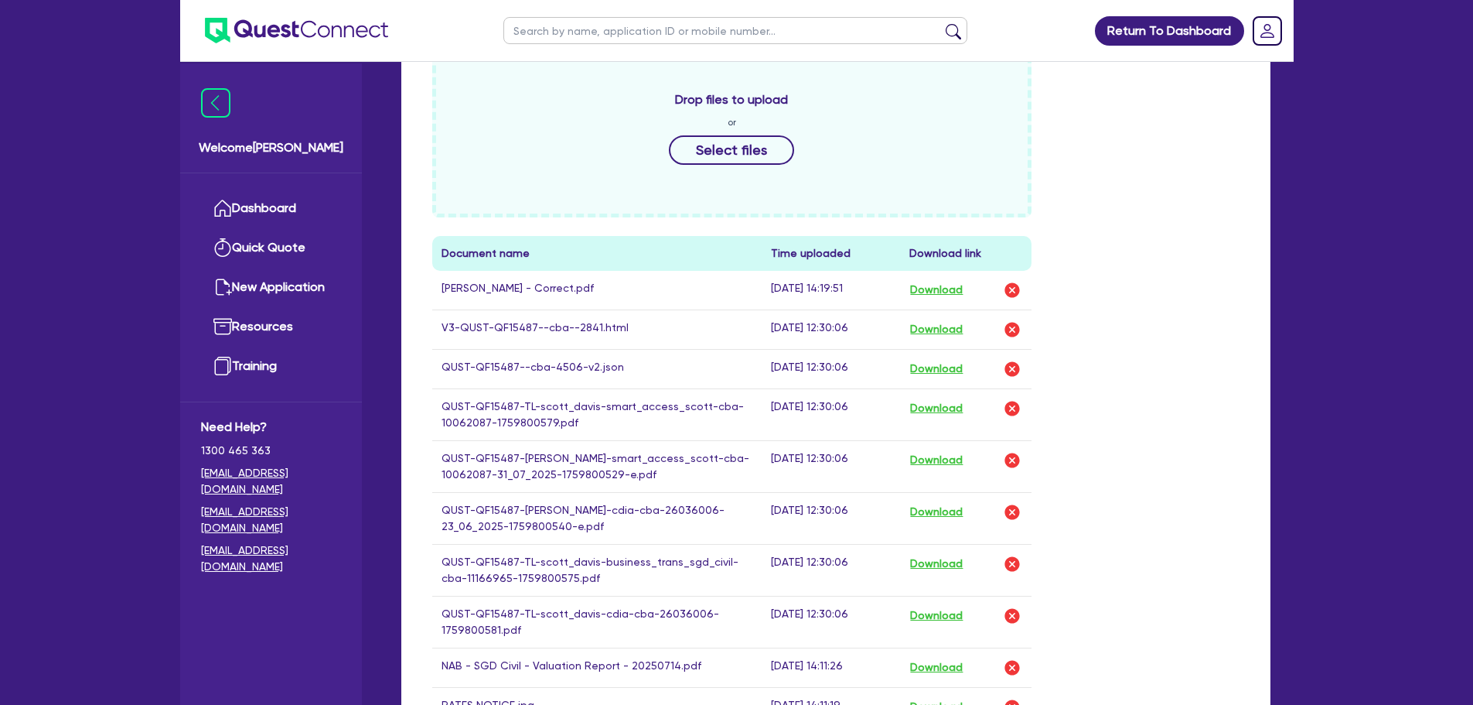
scroll to position [851, 0]
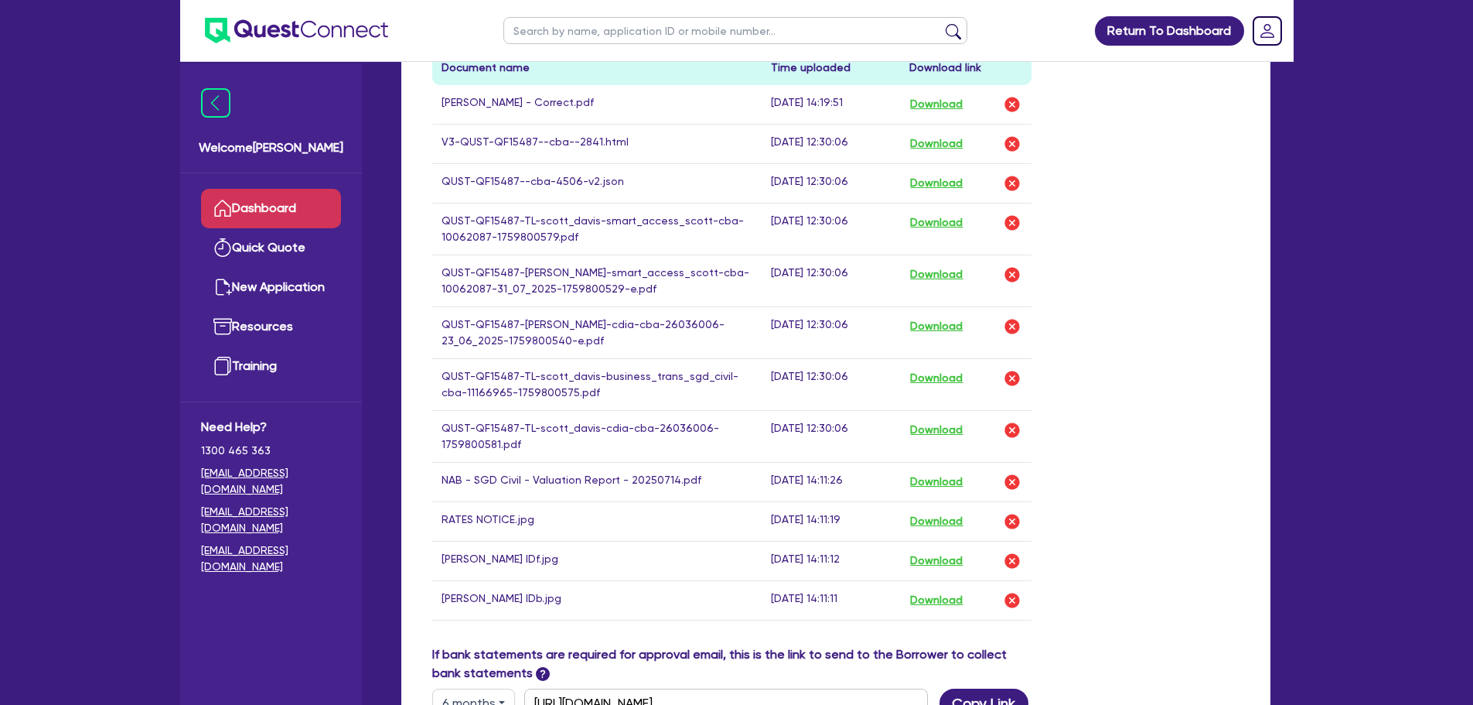
click at [290, 200] on link "Dashboard" at bounding box center [271, 208] width 140 height 39
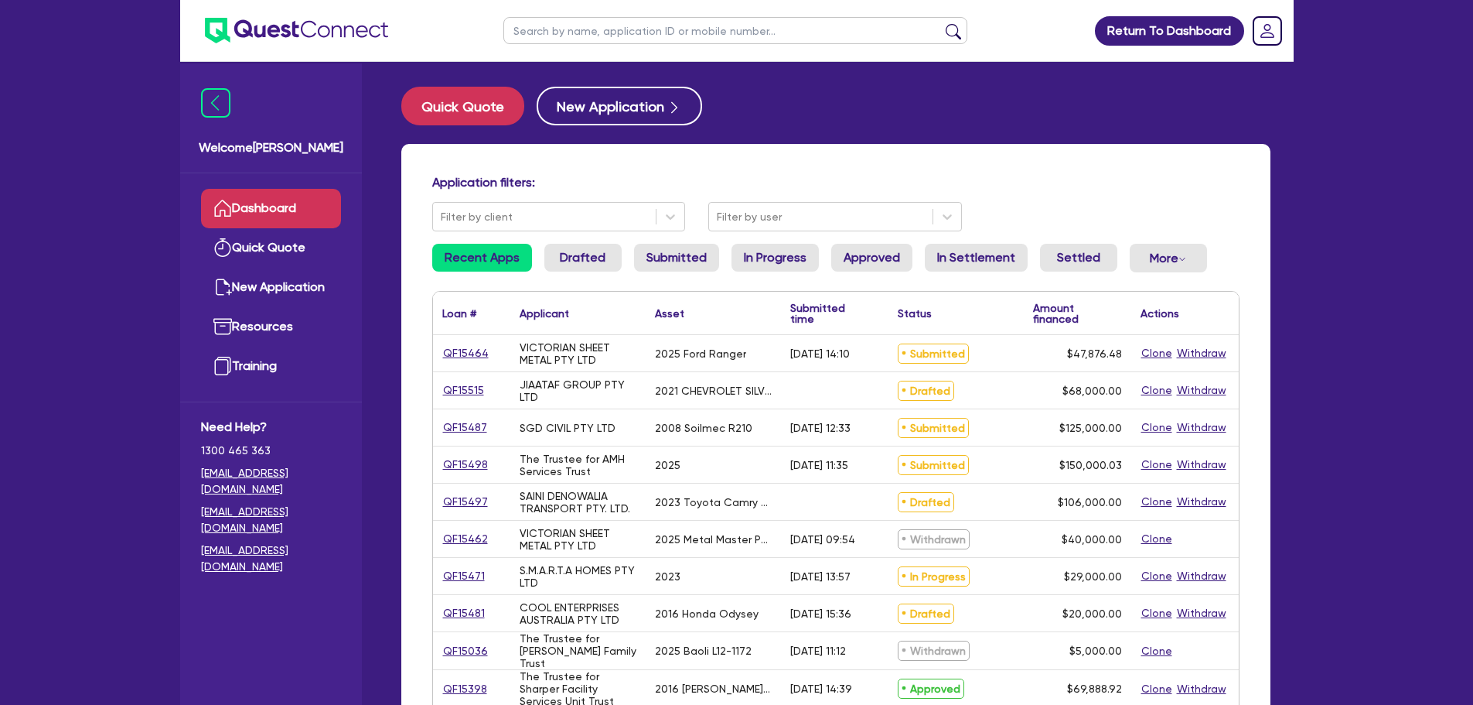
click at [563, 22] on input "text" at bounding box center [735, 30] width 464 height 27
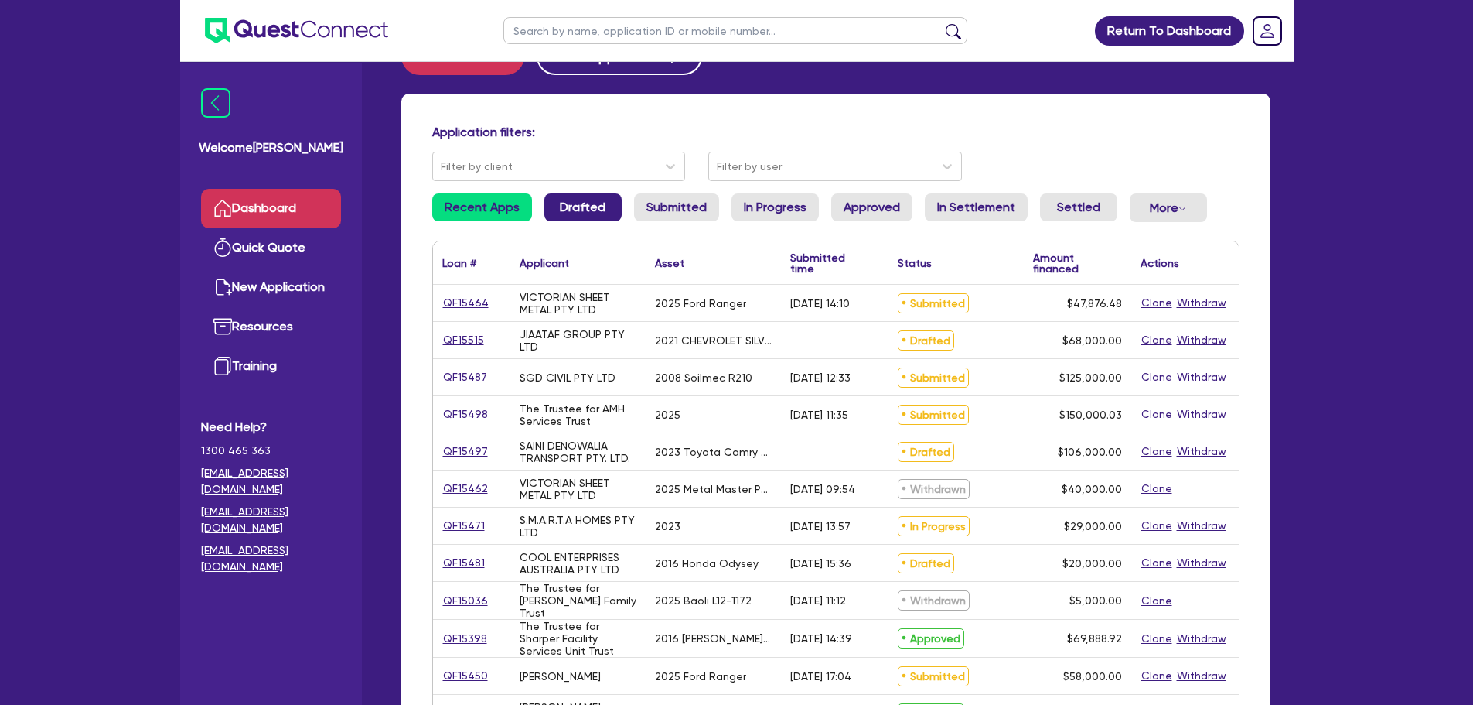
scroll to position [77, 0]
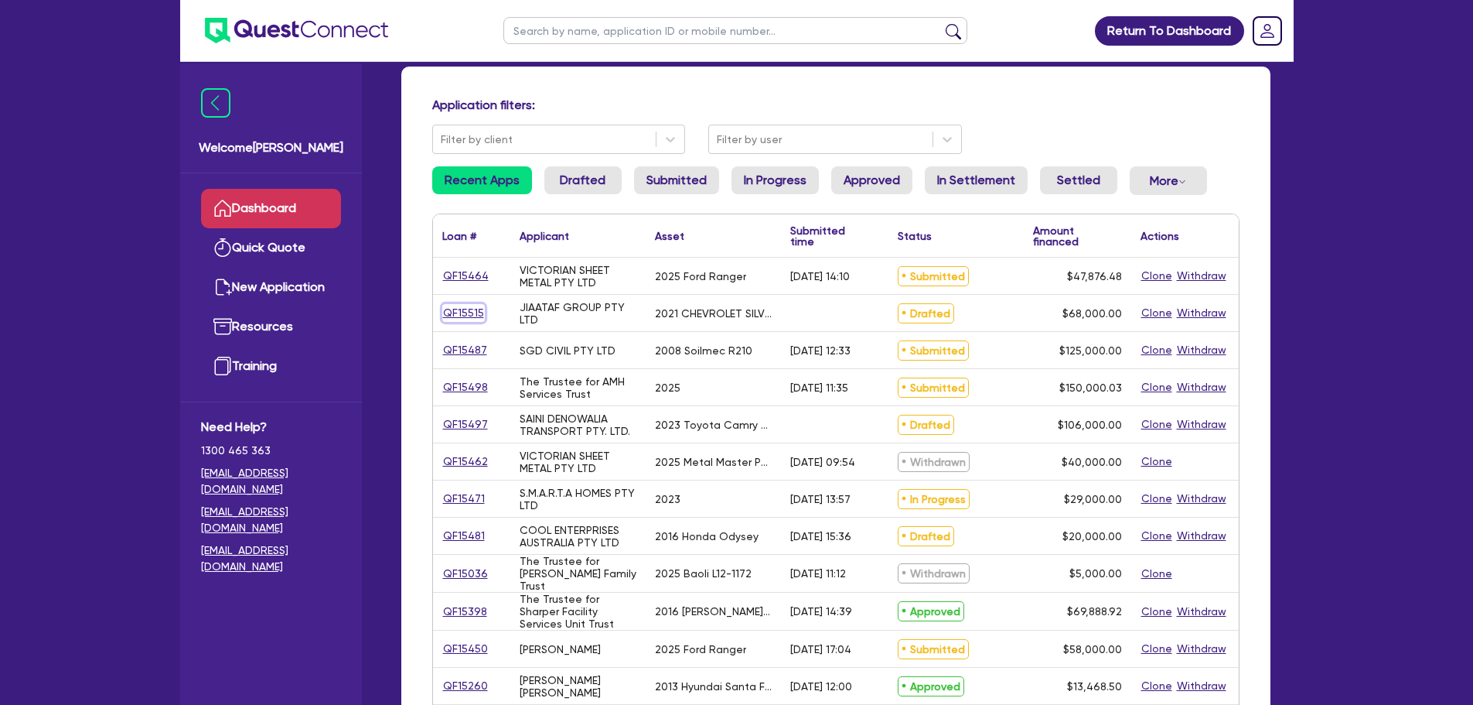
click at [470, 315] on link "QF15515" at bounding box center [463, 313] width 43 height 18
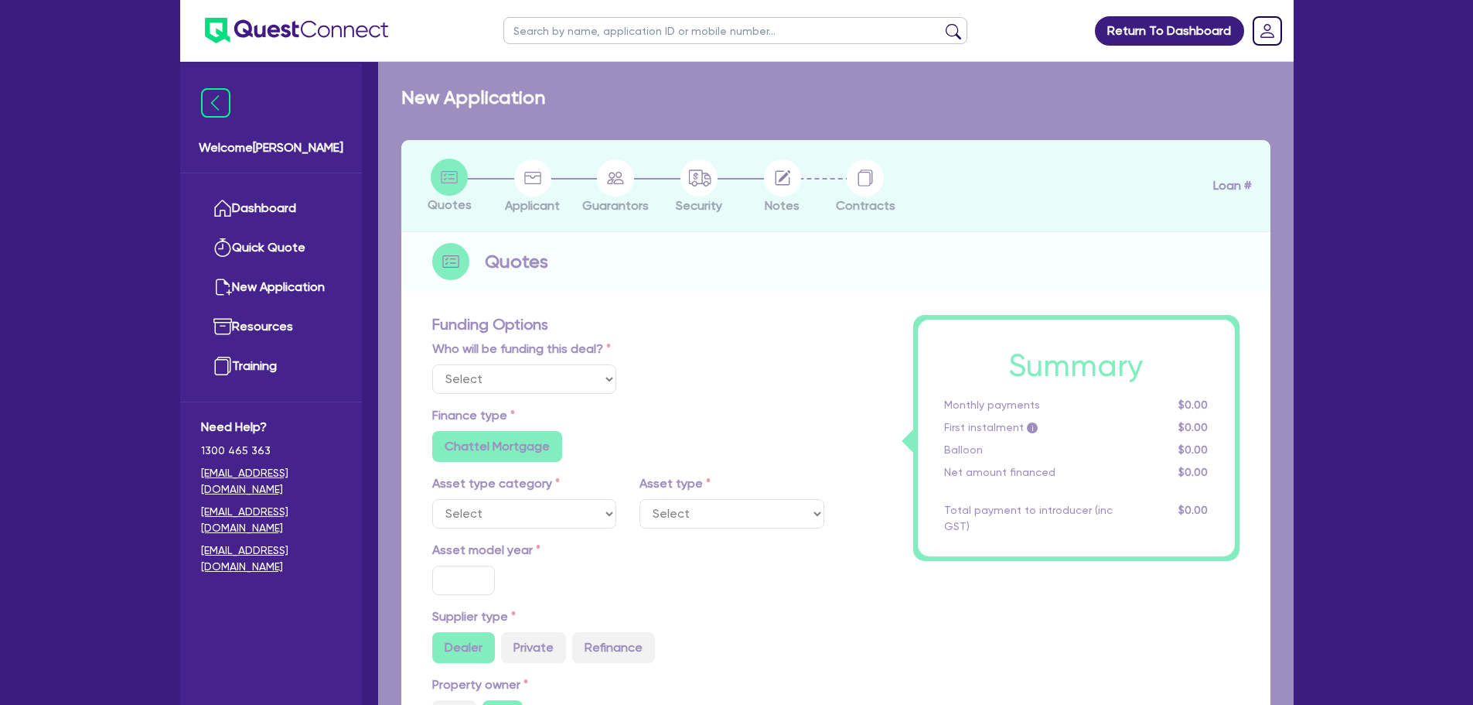
select select "Quest Finance - Own Book"
select select "CARS_AND_LIGHT_TRUCKS"
type input "2021"
type input "85,000"
type input "17,000"
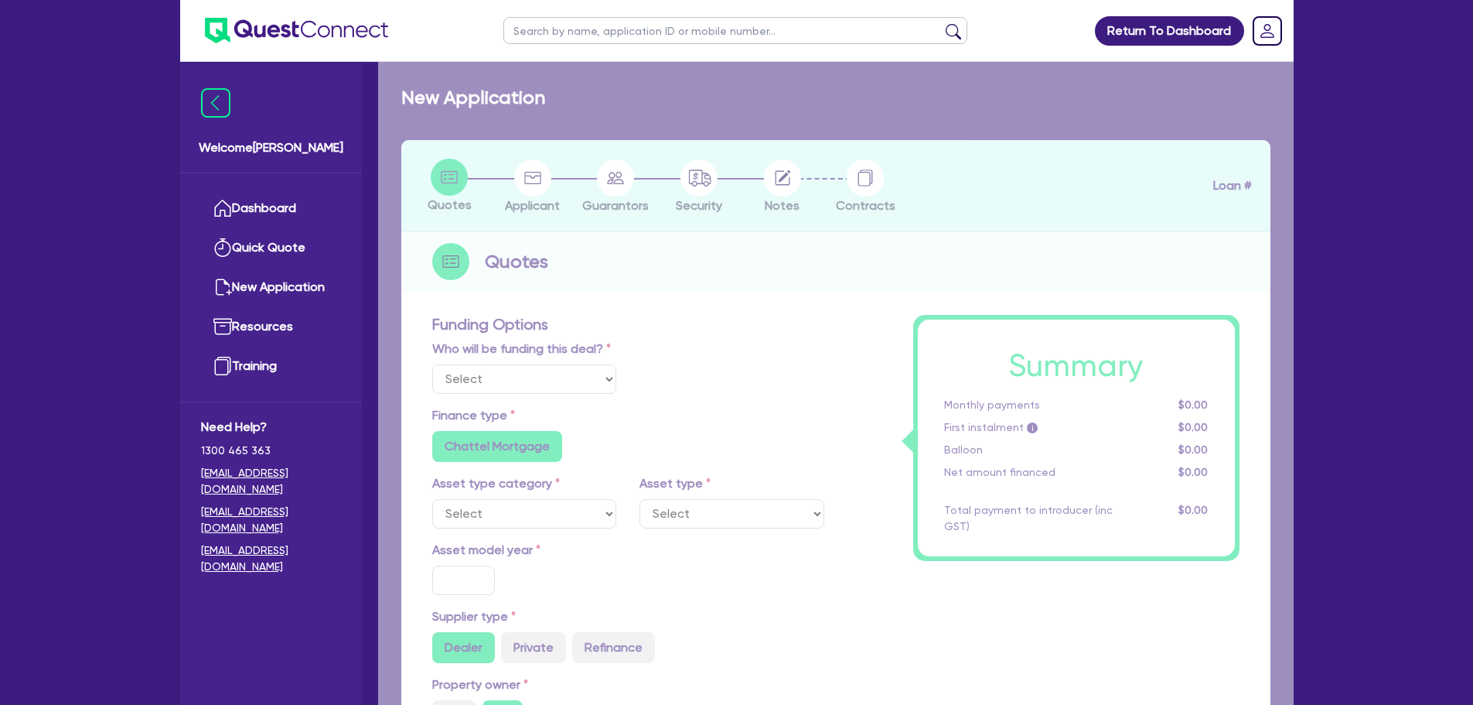
type input "20"
type input "17,000"
type input "12"
type input "8,160"
type input "1"
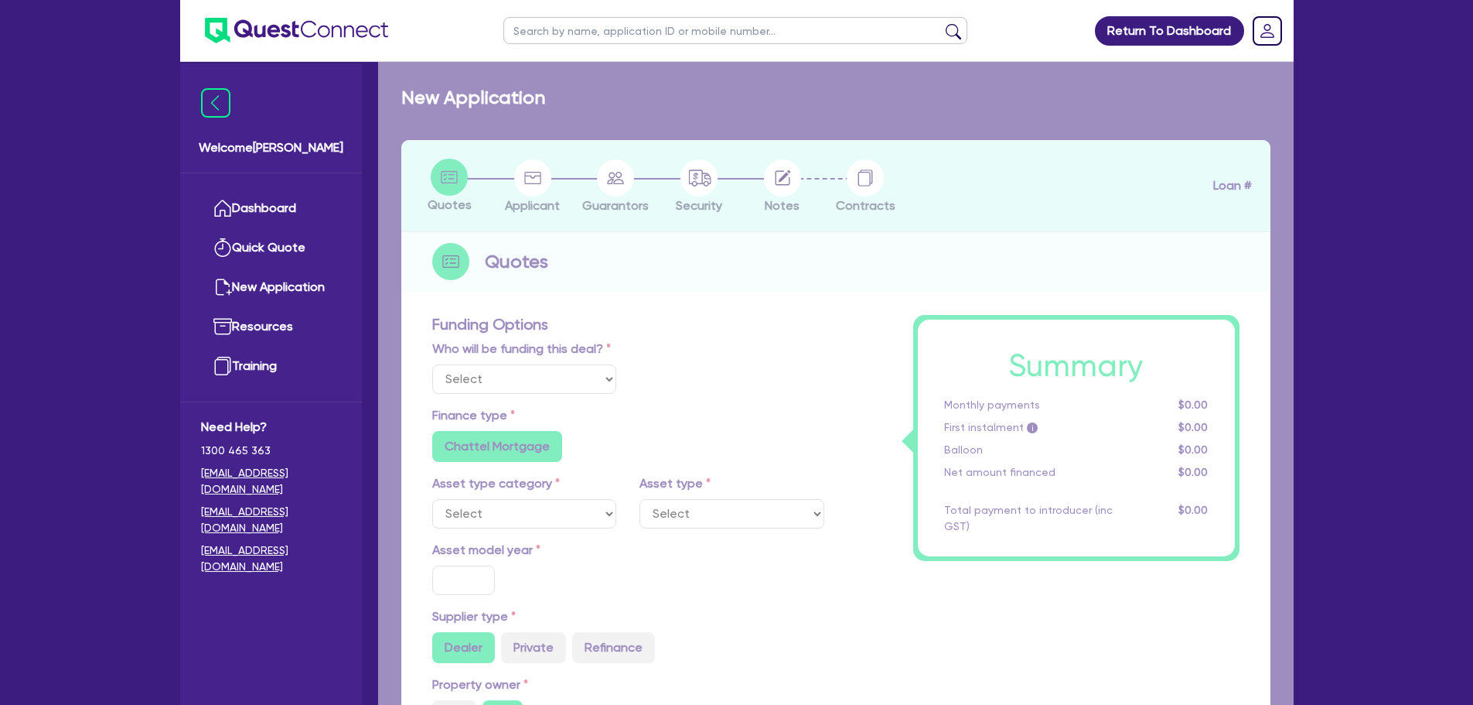
type input "990"
select select "PASSENGER_VEHICLES"
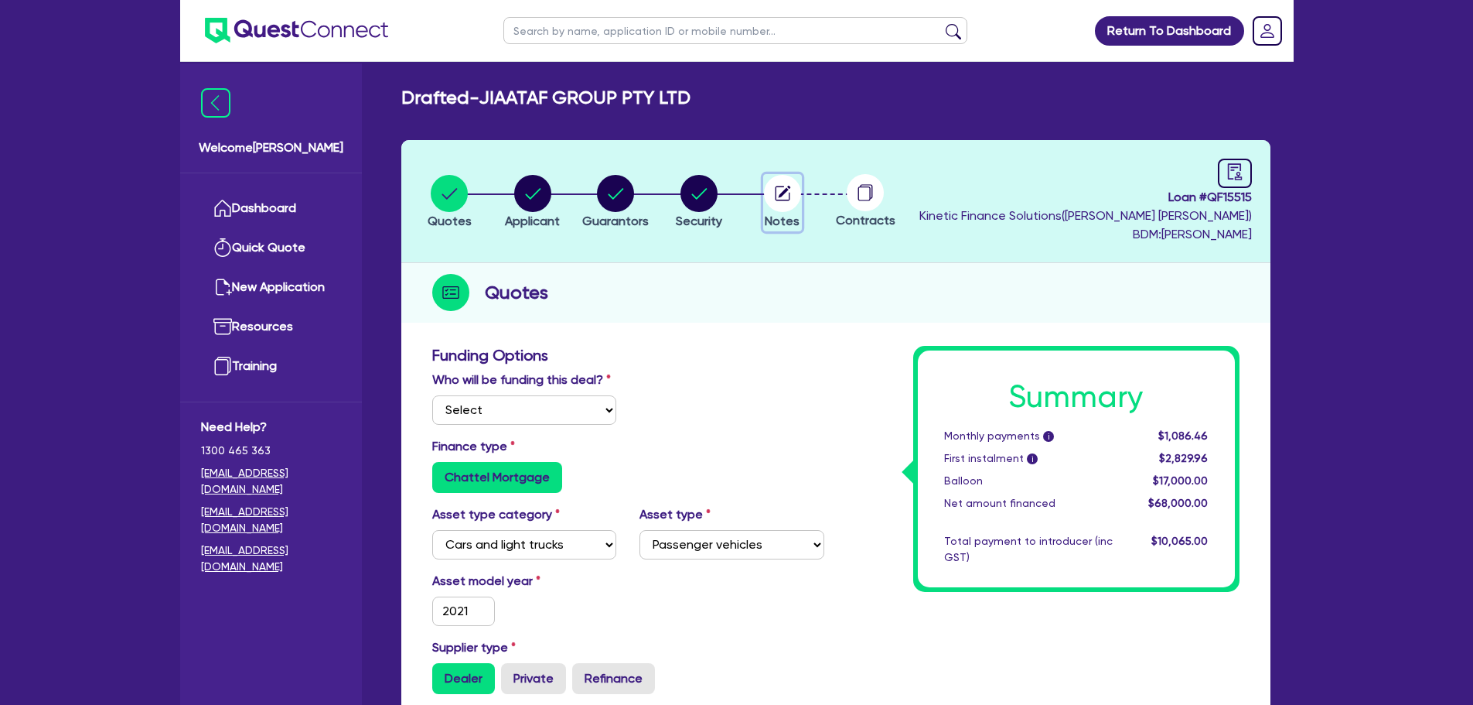
click at [772, 195] on circle "button" at bounding box center [782, 193] width 37 height 37
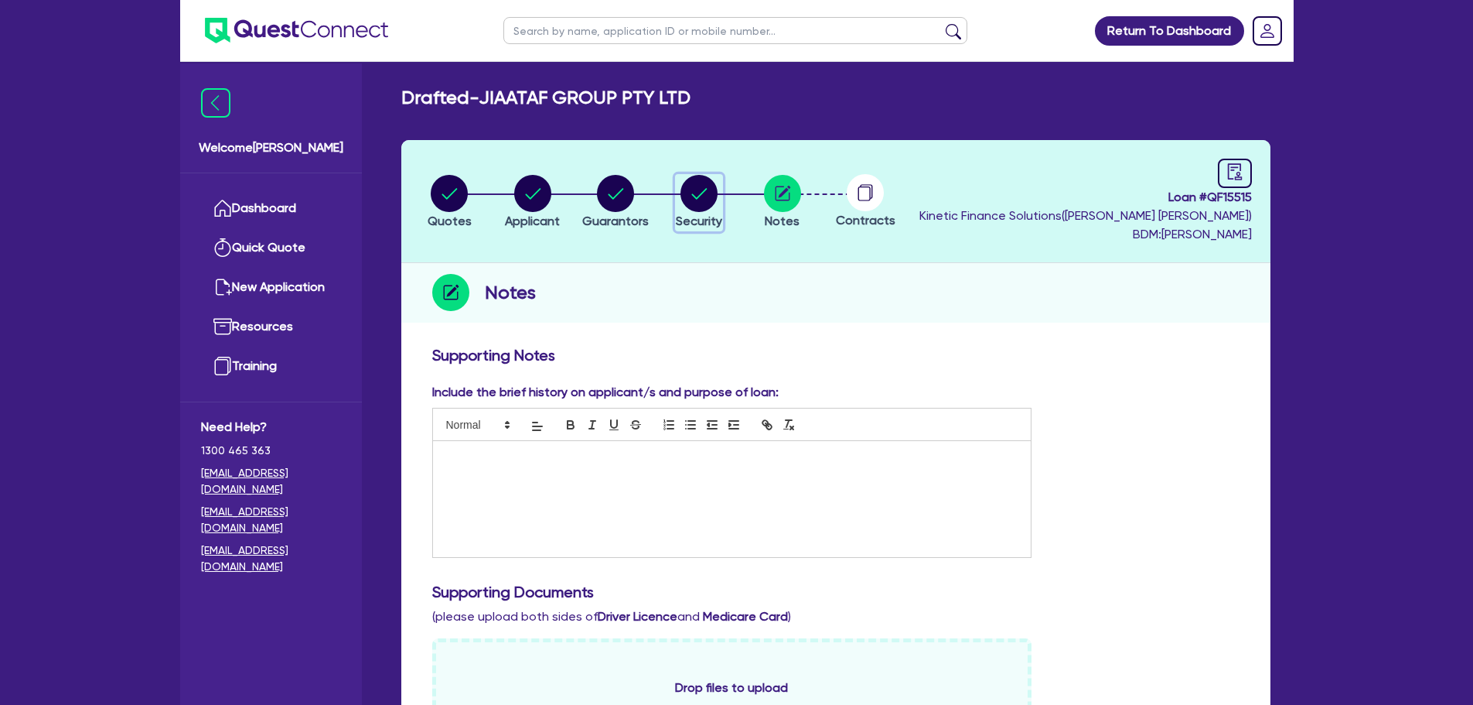
click at [698, 193] on circle "button" at bounding box center [699, 193] width 37 height 37
select select "CARS_AND_LIGHT_TRUCKS"
select select "PASSENGER_VEHICLES"
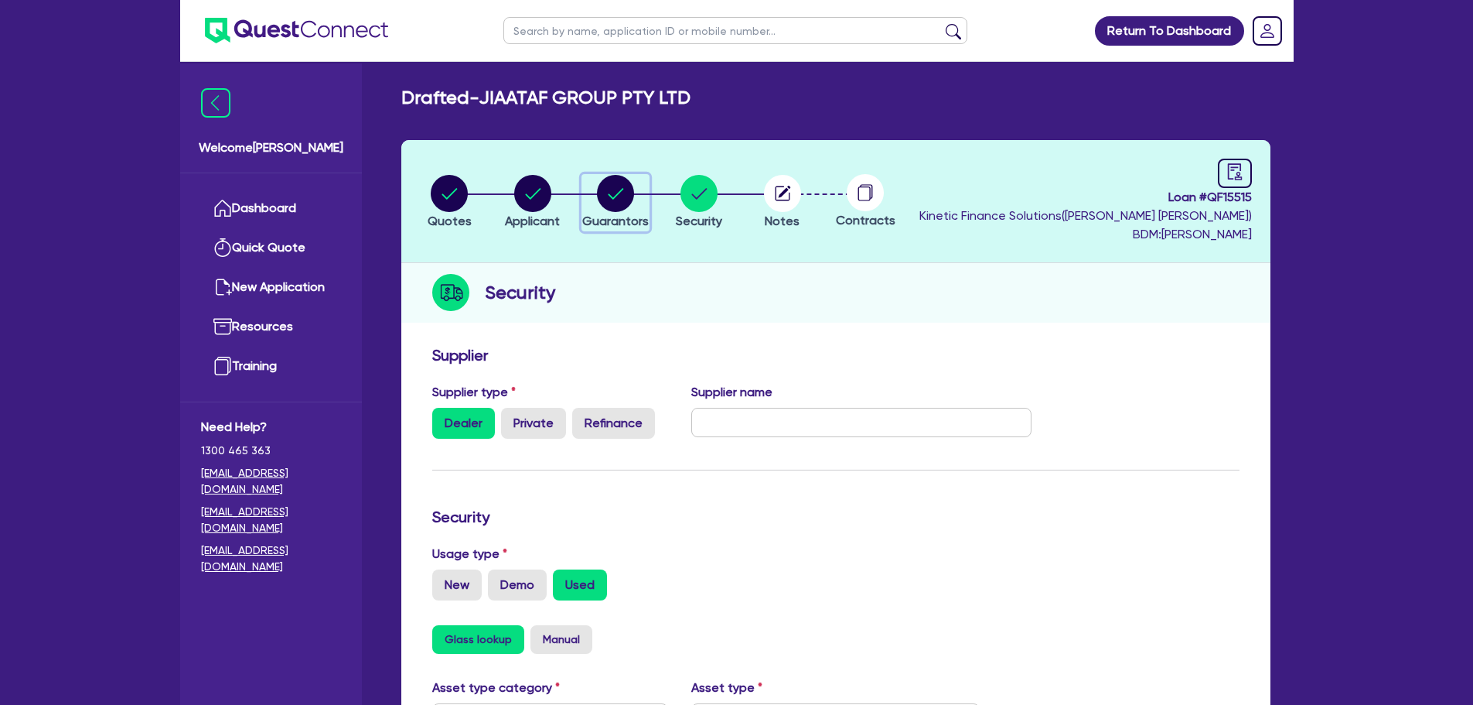
click at [616, 194] on circle "button" at bounding box center [615, 193] width 37 height 37
select select "MS"
select select "NSW"
select select "SINGLE"
select select "CASH"
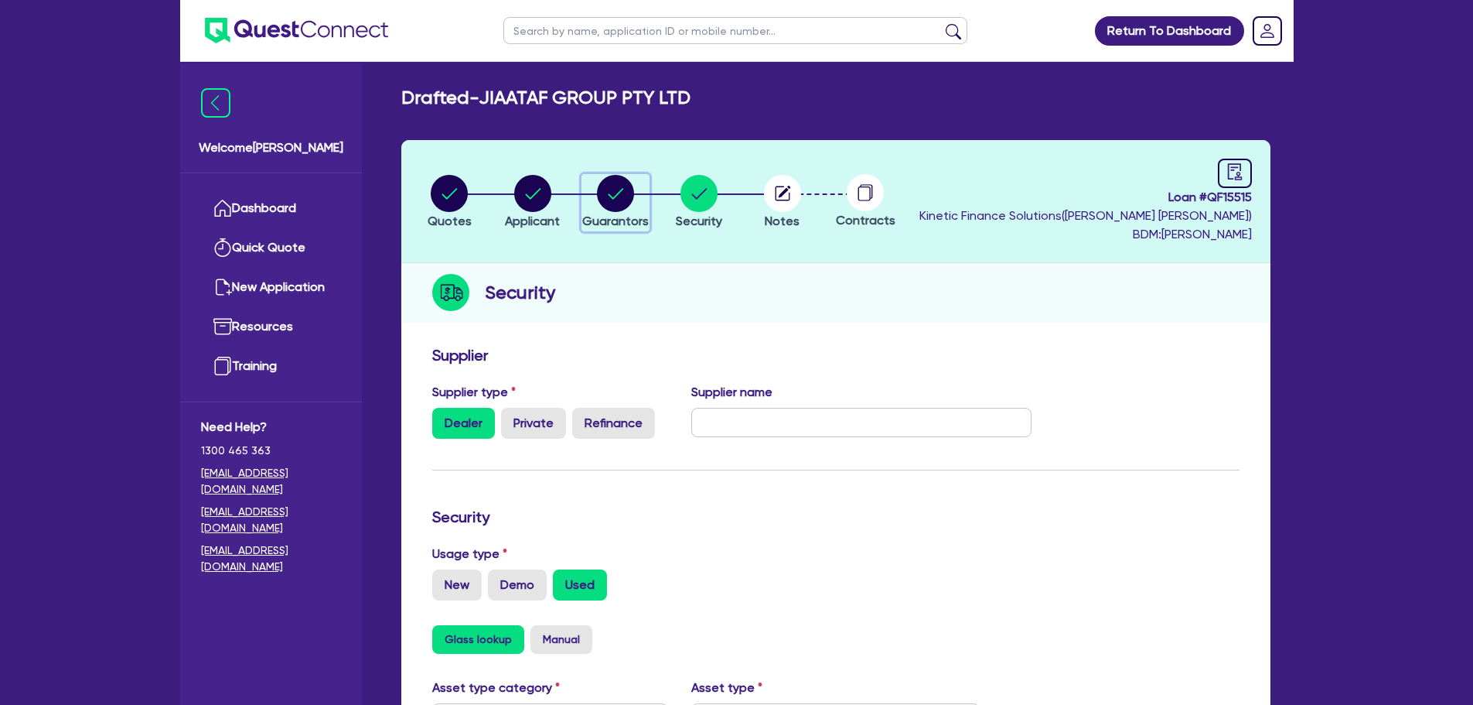
select select "VEHICLE"
select select "EQUIPMENT"
select select "HOUSEHOLD_PERSONAL"
select select "VEHICLE_LOAN"
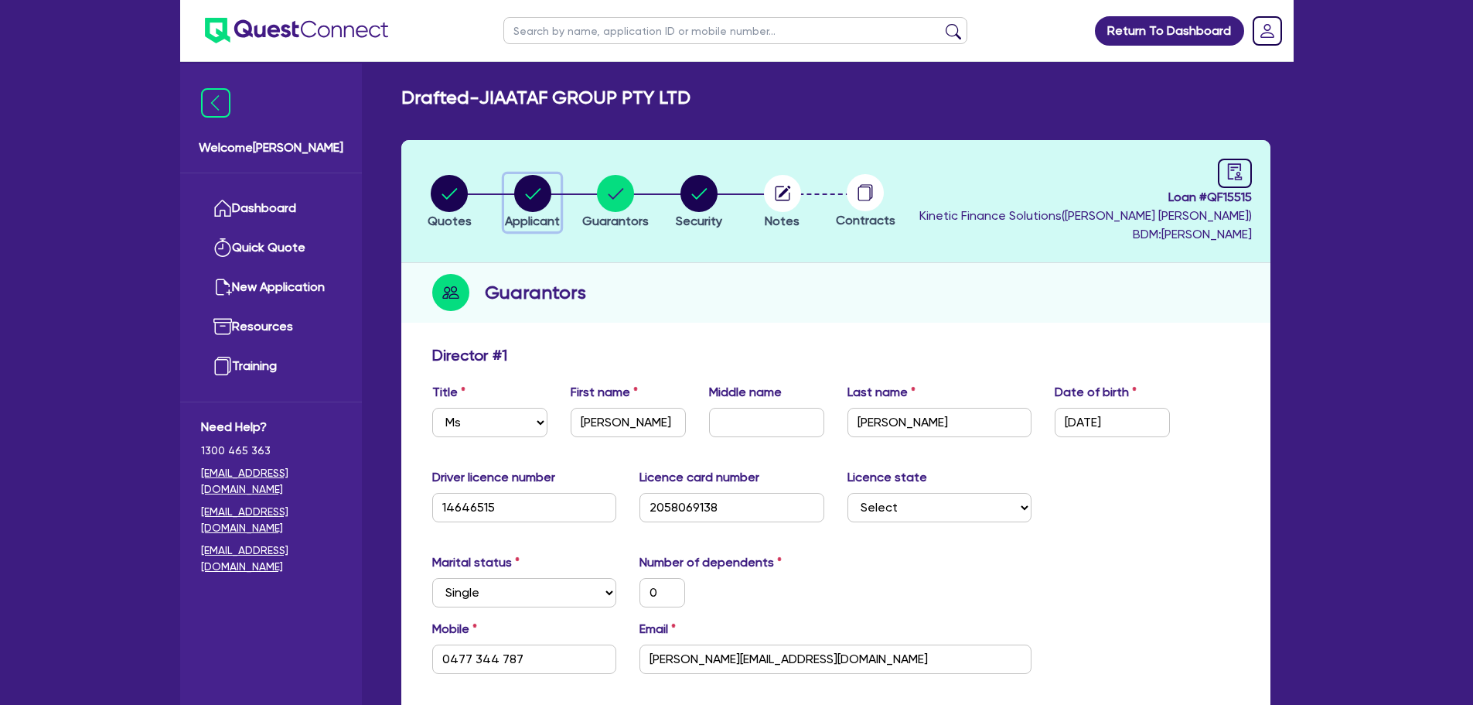
click at [547, 186] on circle "button" at bounding box center [532, 193] width 37 height 37
select select "COMPANY"
select select "BUILDING_CONSTRUCTION"
select select "TRADES_SERVICES_BUSINESSES_GOVERNMENT"
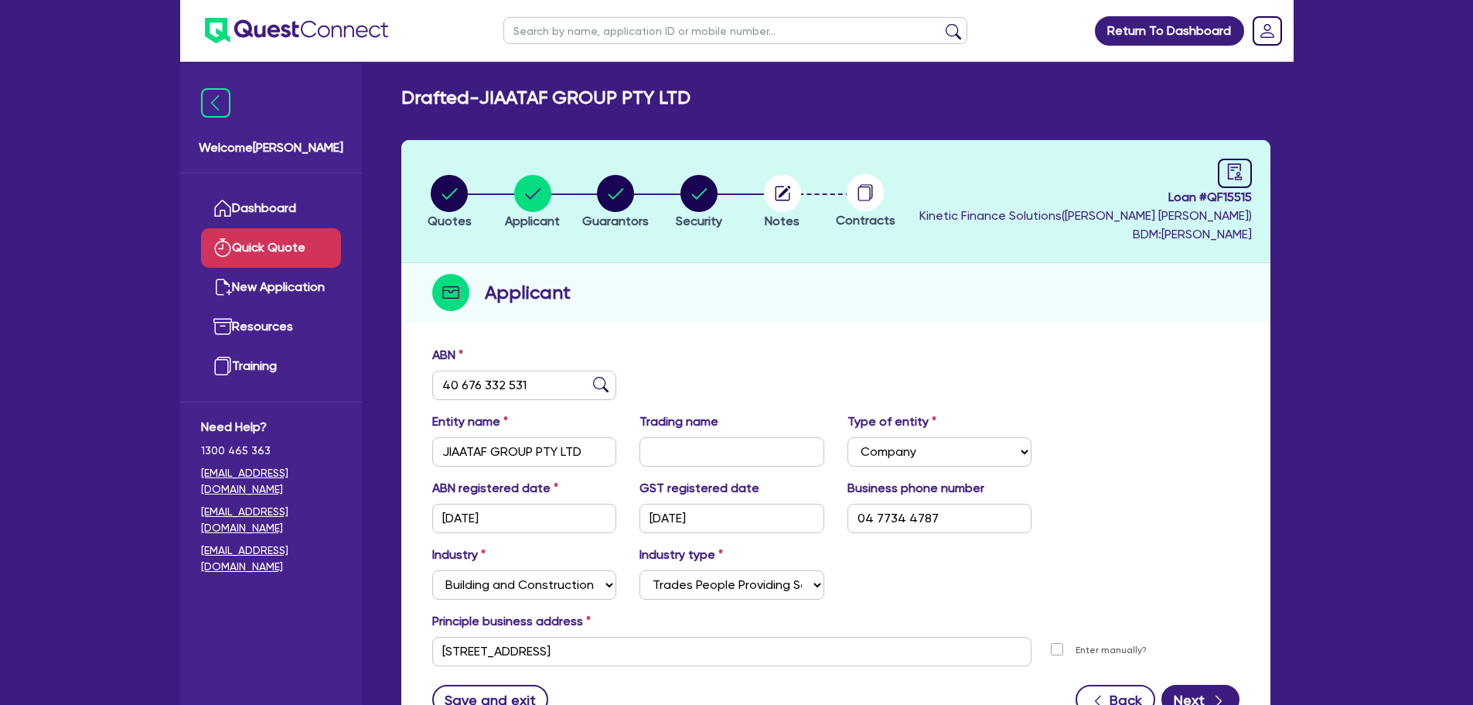
click at [240, 237] on link "Quick Quote" at bounding box center [271, 247] width 140 height 39
select select "Other"
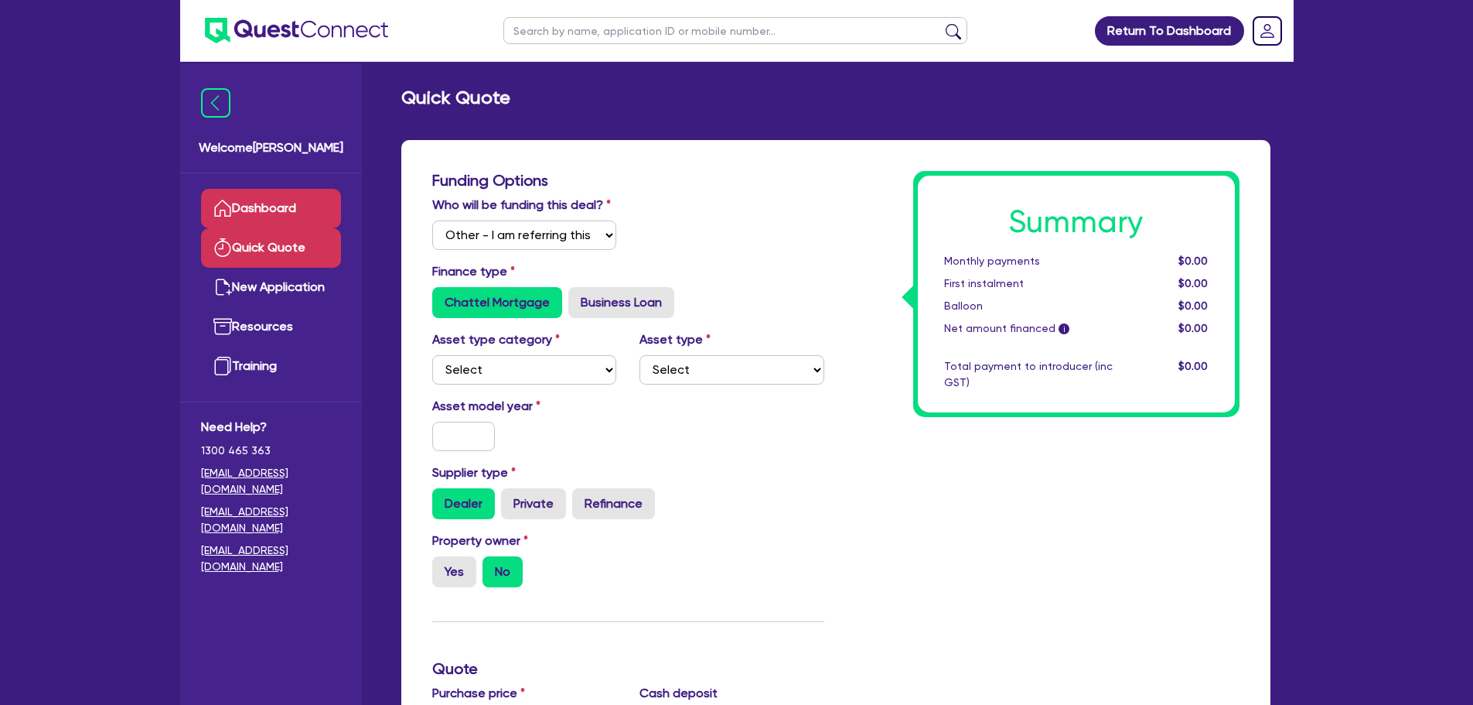
click at [246, 213] on link "Dashboard" at bounding box center [271, 208] width 140 height 39
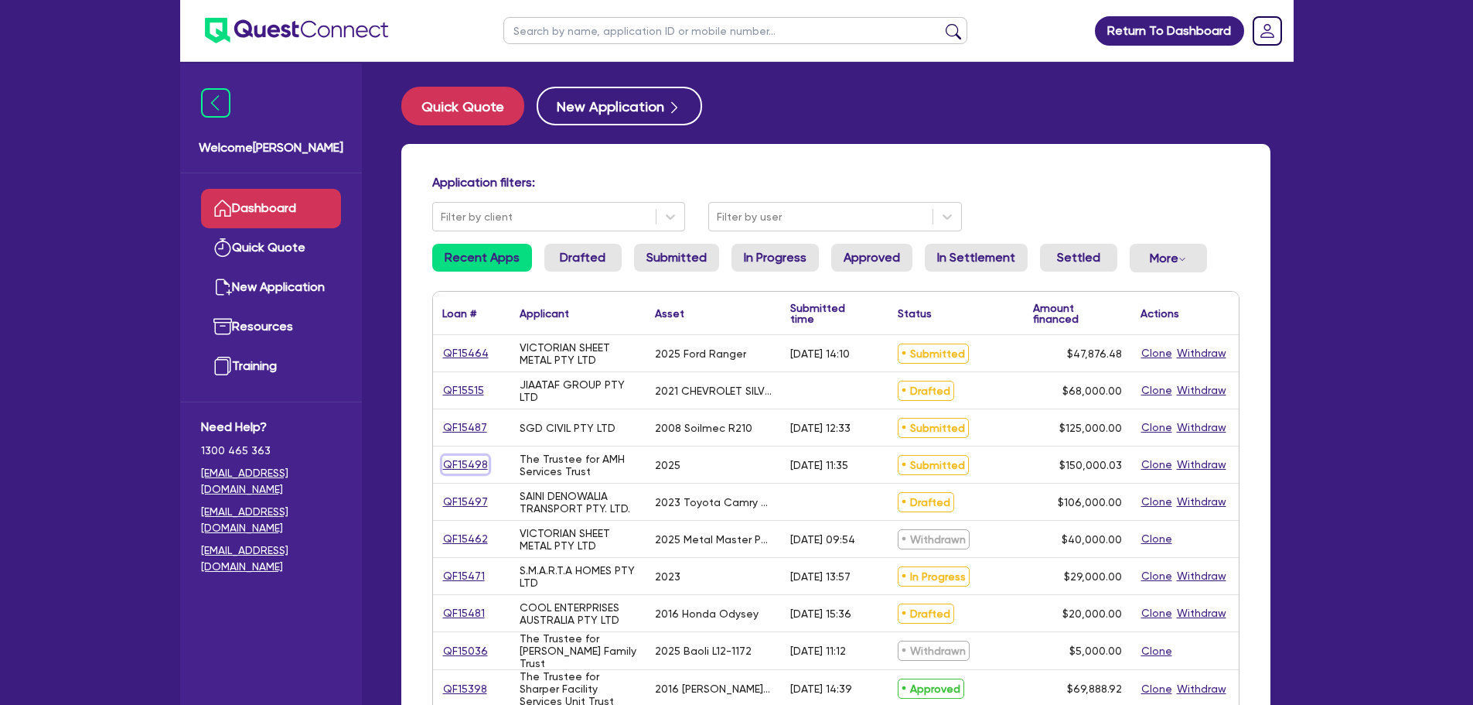
click at [470, 464] on link "QF15498" at bounding box center [465, 465] width 46 height 18
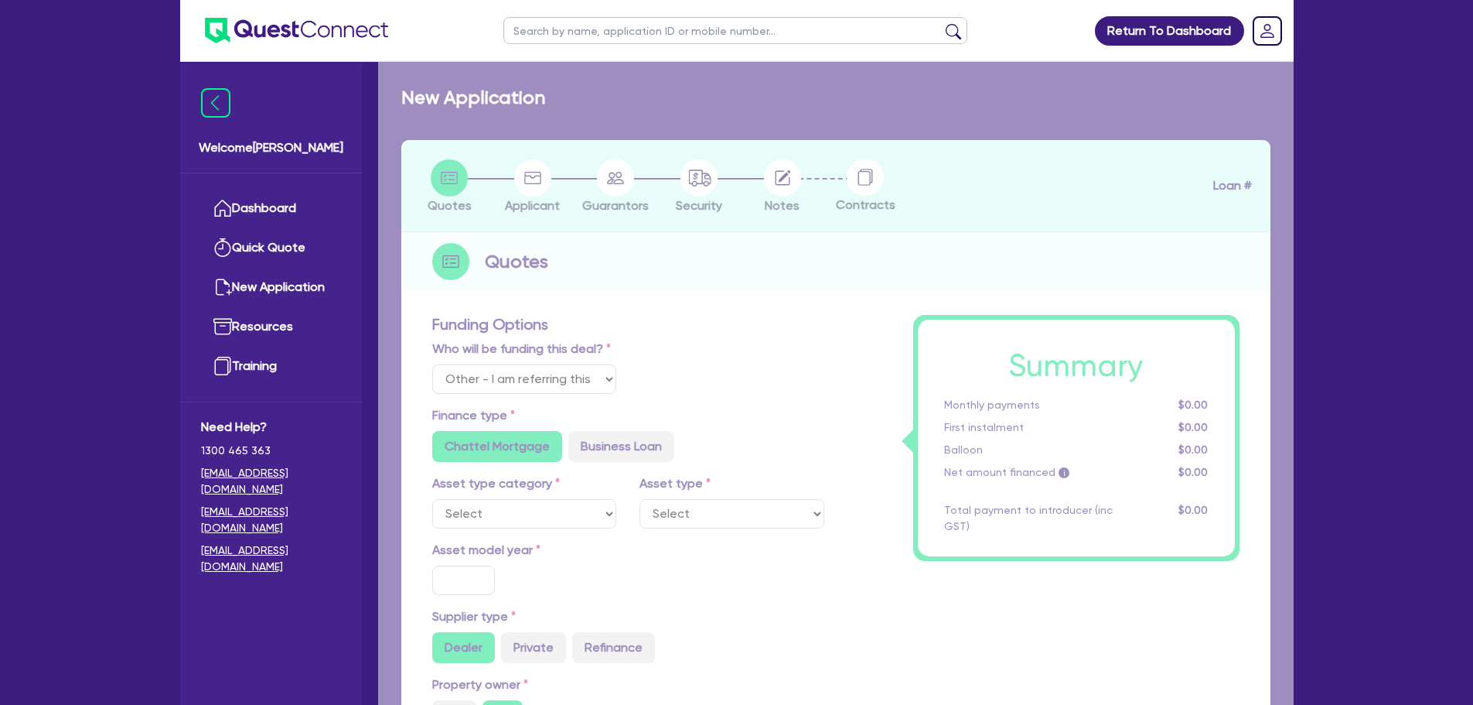
select select "Quest Finance - Own Book"
select select "TERTIARY_ASSETS"
type input "2025"
radio input "true"
type input "171,566.15"
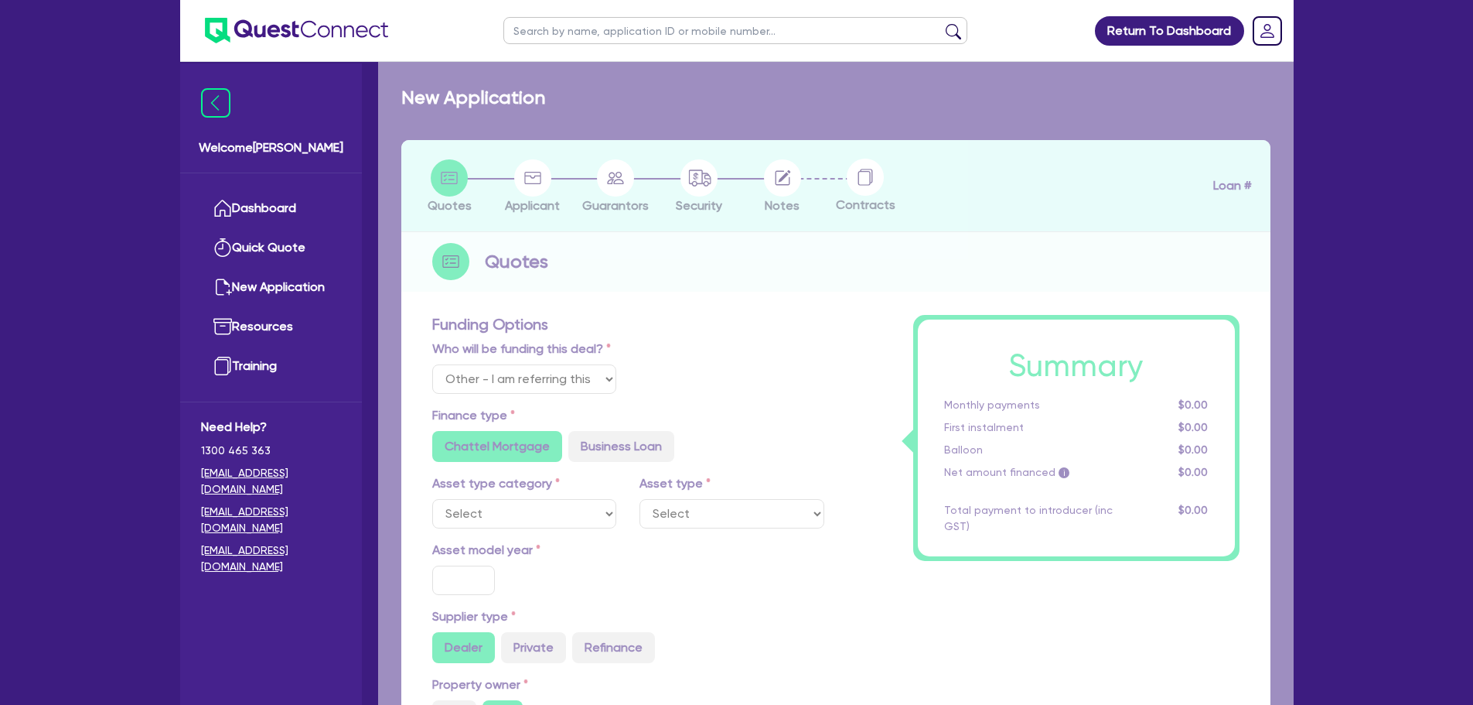
type input "21,566.12"
type input "4"
type input "6,000"
radio input "true"
type input "17.95"
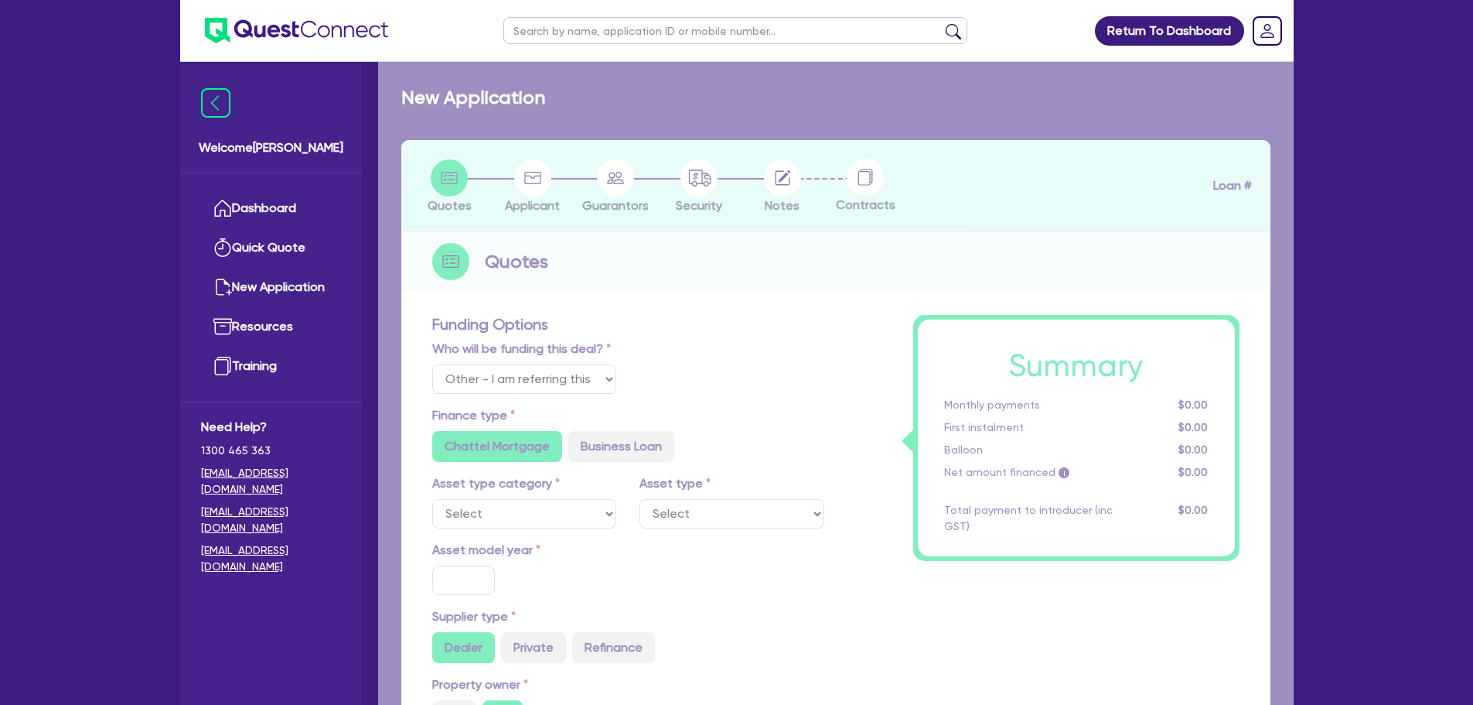
radio input "true"
select select "IT_EQUIPMENT"
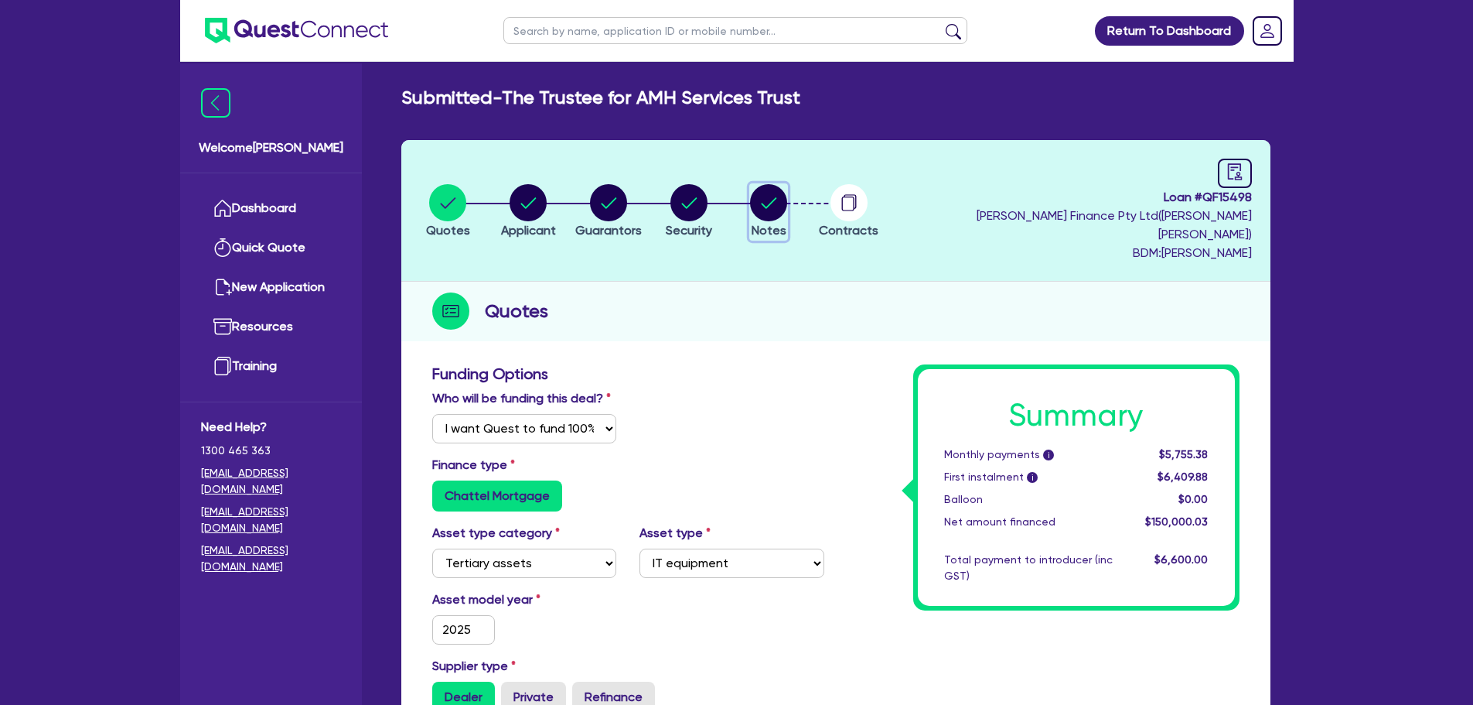
click at [780, 196] on circle "button" at bounding box center [768, 202] width 37 height 37
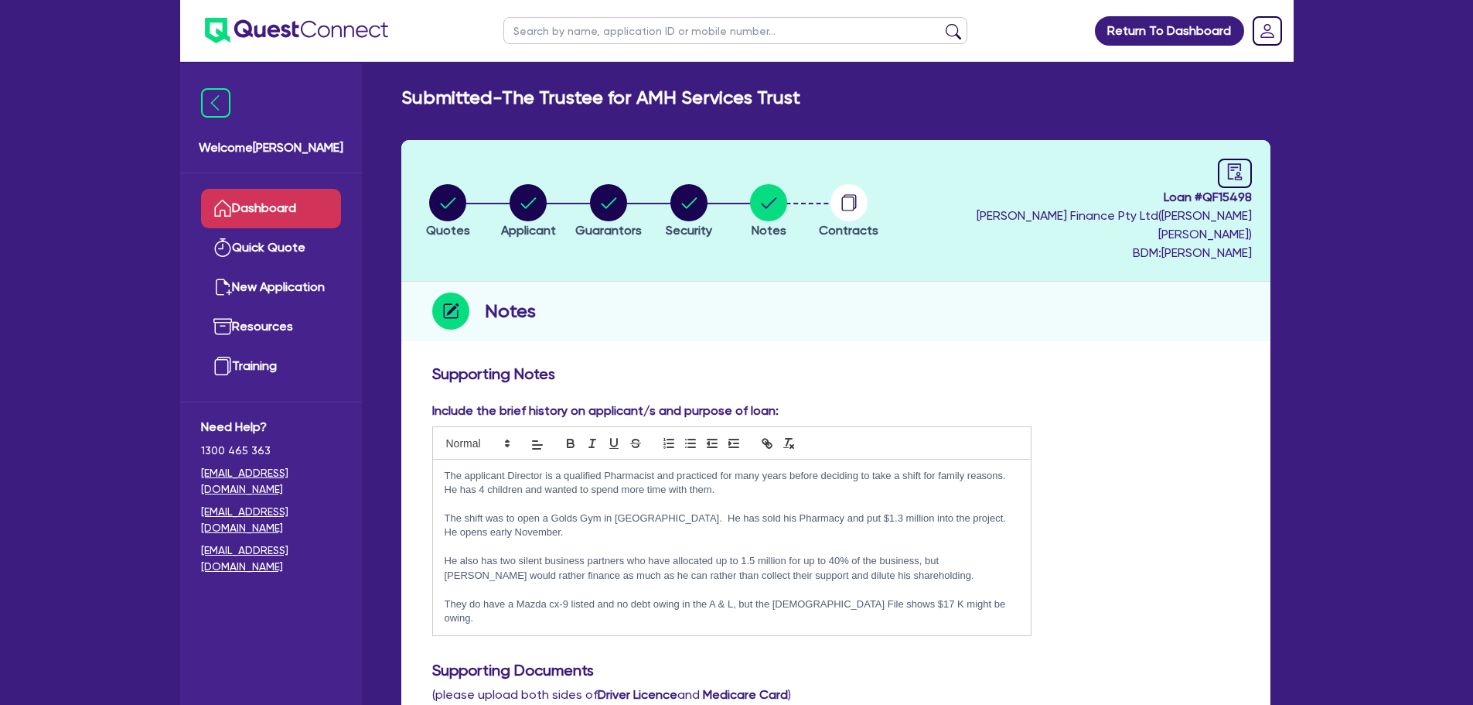
click at [320, 212] on link "Dashboard" at bounding box center [271, 208] width 140 height 39
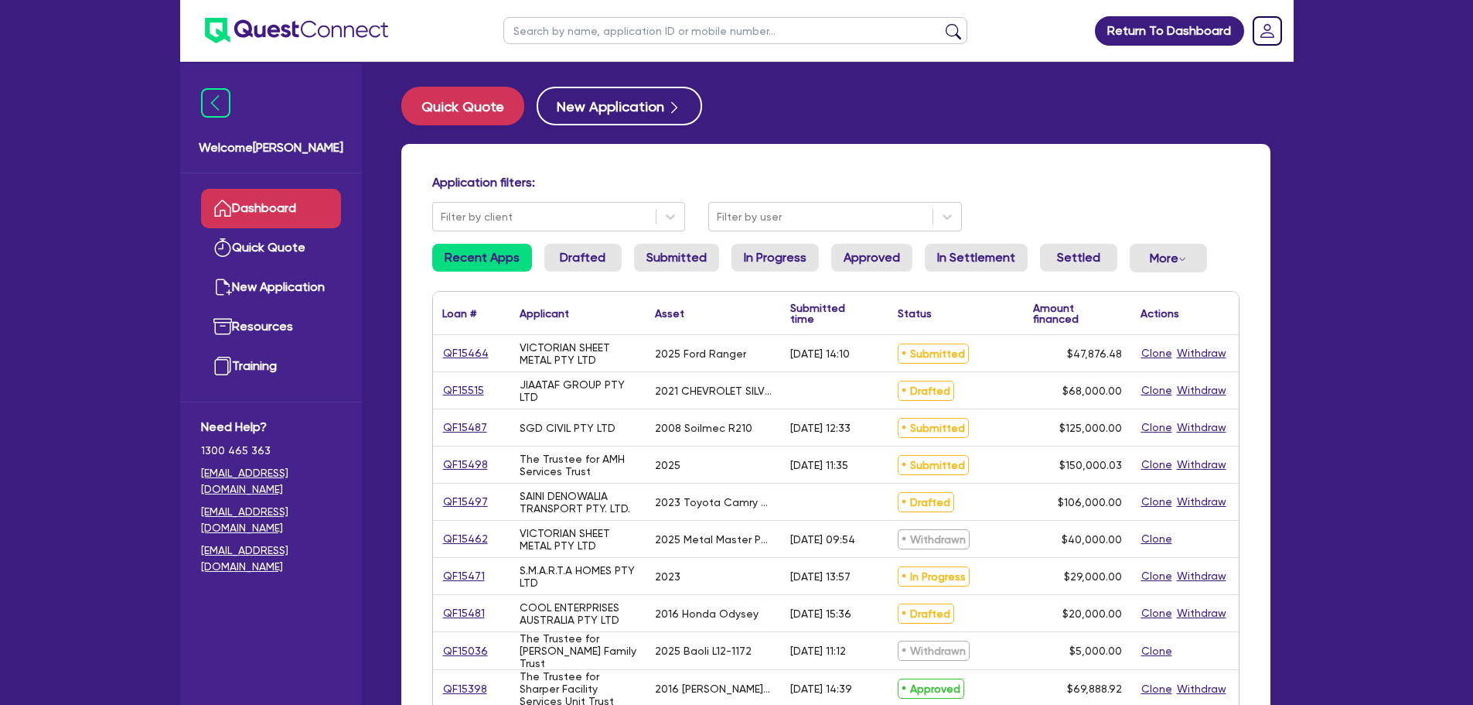
click at [780, 243] on div "Application filters: Filter by client Filter by user Recent Apps Drafted Submit…" at bounding box center [835, 649] width 869 height 1010
click at [817, 248] on ul "Recent Apps Drafted Submitted In Progress Approved In Settlement Settled More W…" at bounding box center [835, 264] width 807 height 41
click at [864, 253] on link "Approved" at bounding box center [871, 258] width 81 height 28
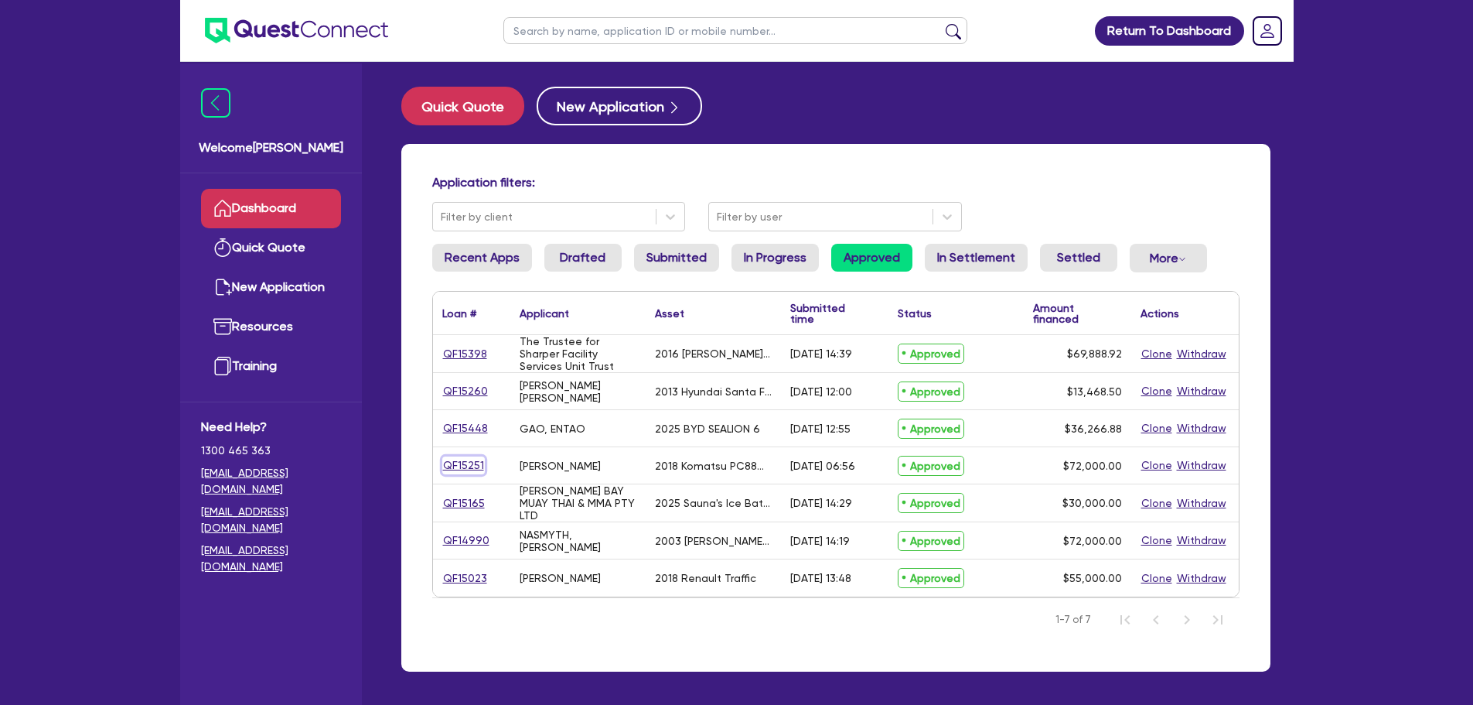
click at [458, 467] on link "QF15251" at bounding box center [463, 465] width 43 height 18
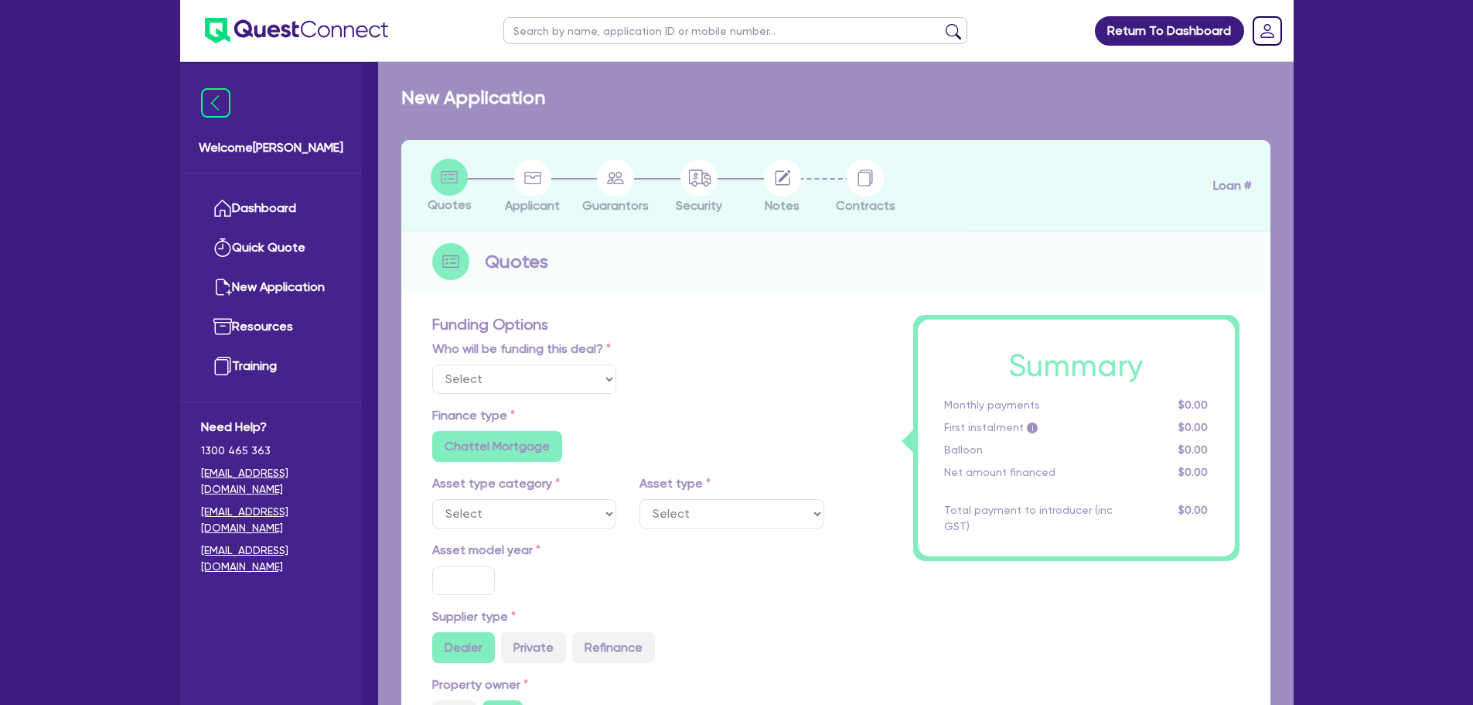
select select "Quest Finance - Own Book"
select select "PRIMARY_ASSETS"
type input "2018"
radio input "true"
type input "103,000"
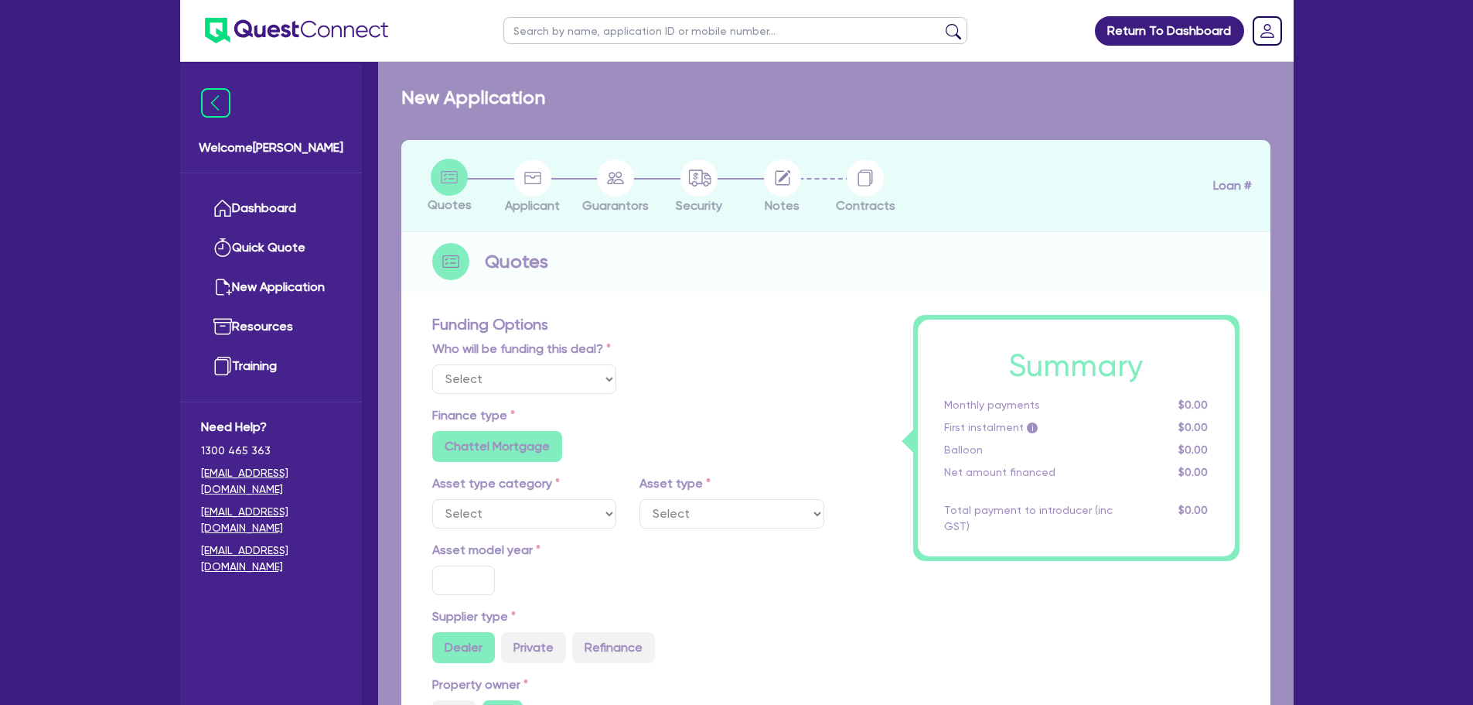
type input "31,000"
type input "8"
type input "5,760"
type input "17.95"
type input "990"
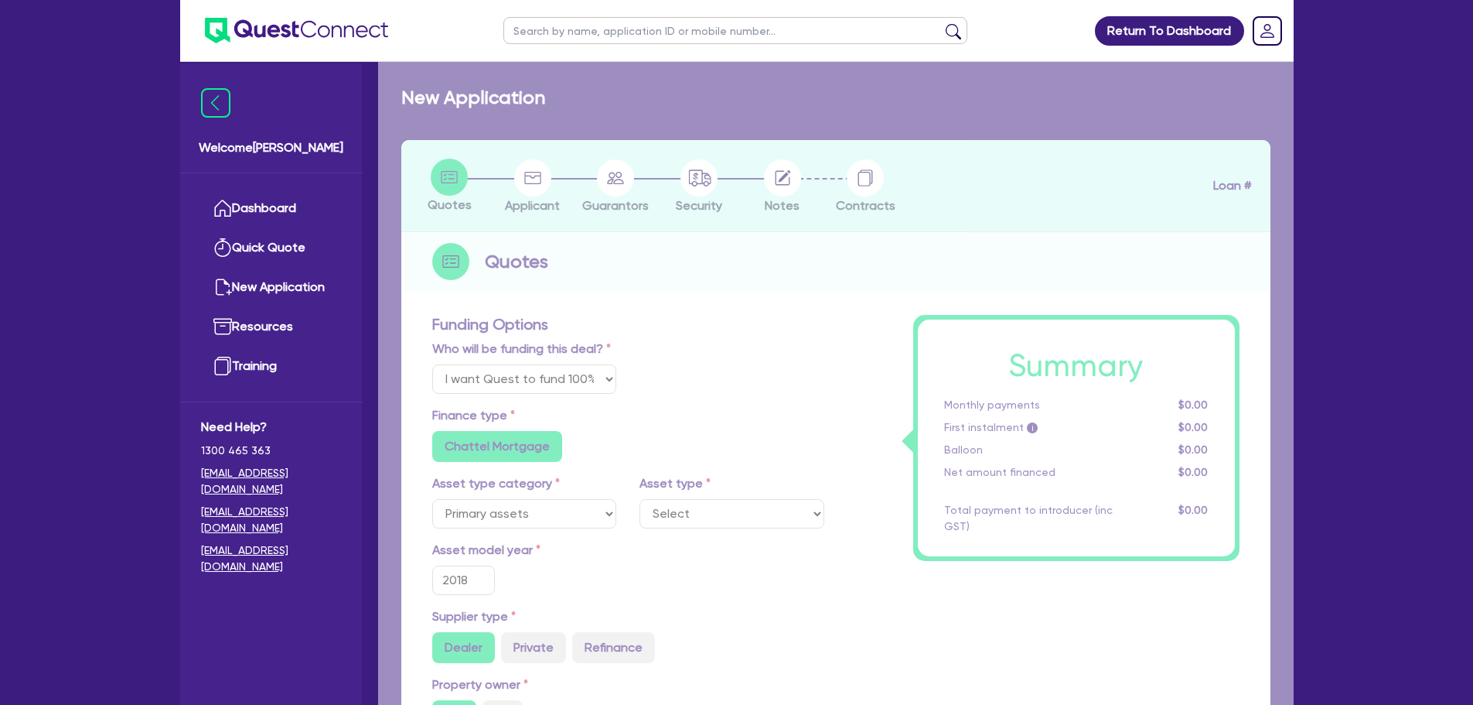
select select "YELLOW_GOODS_AND_EXCAVATORS"
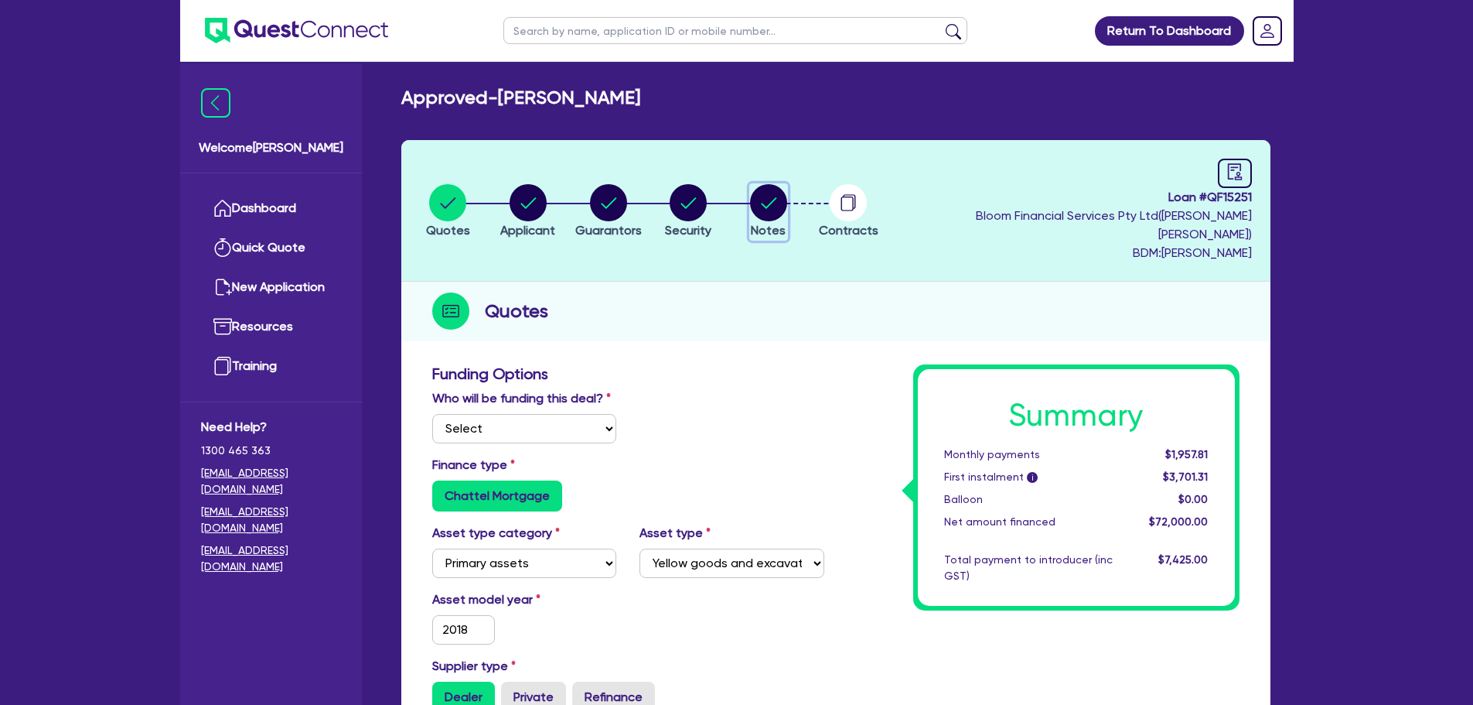
drag, startPoint x: 770, startPoint y: 194, endPoint x: 771, endPoint y: 221, distance: 27.1
click at [770, 193] on circle "button" at bounding box center [768, 202] width 37 height 37
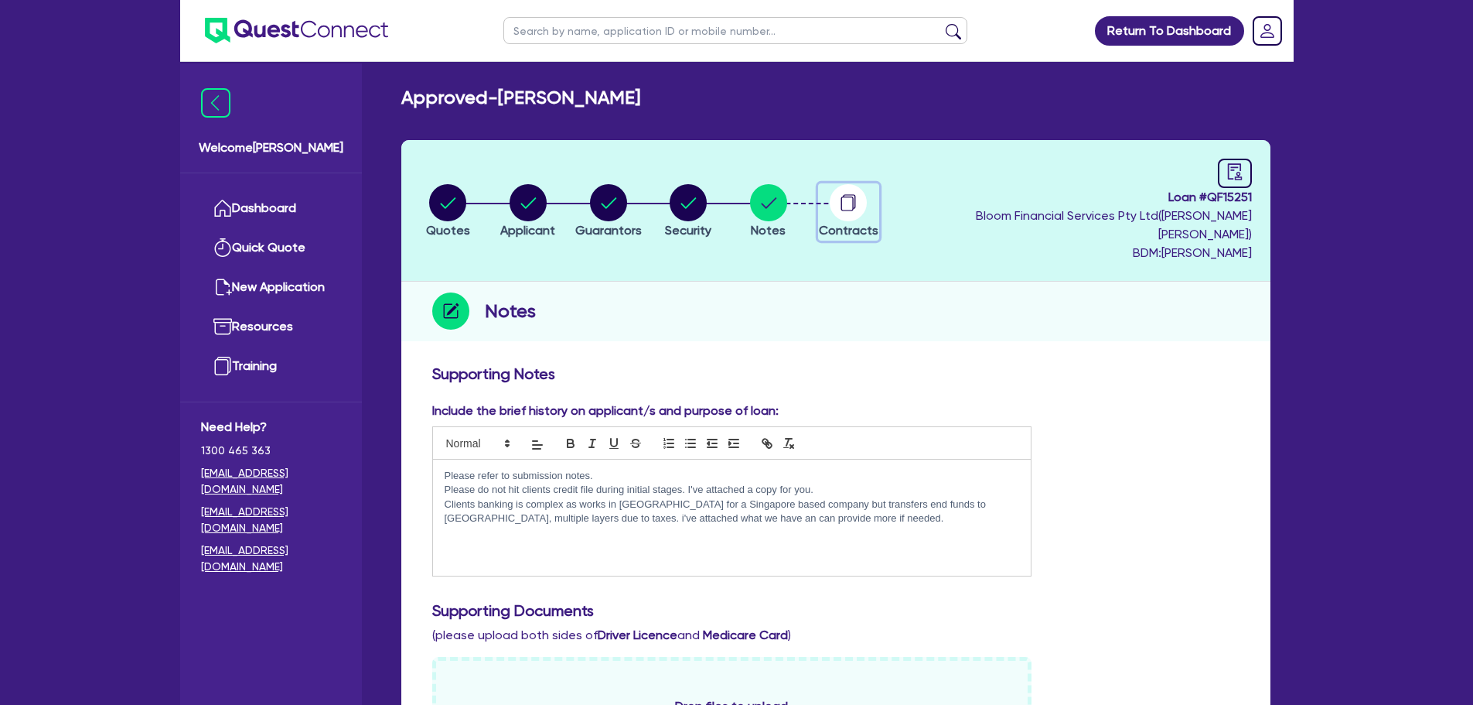
click at [863, 200] on circle "button" at bounding box center [848, 202] width 37 height 37
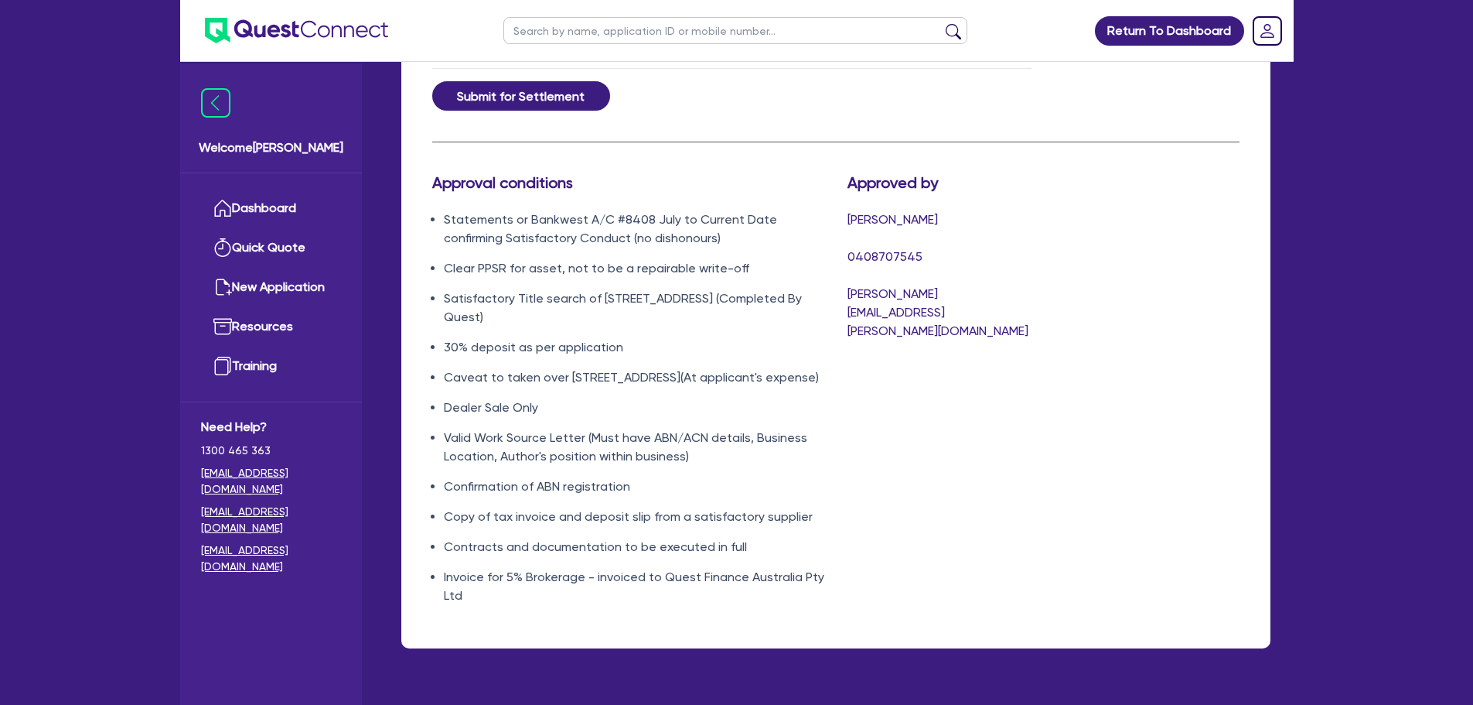
scroll to position [1005, 0]
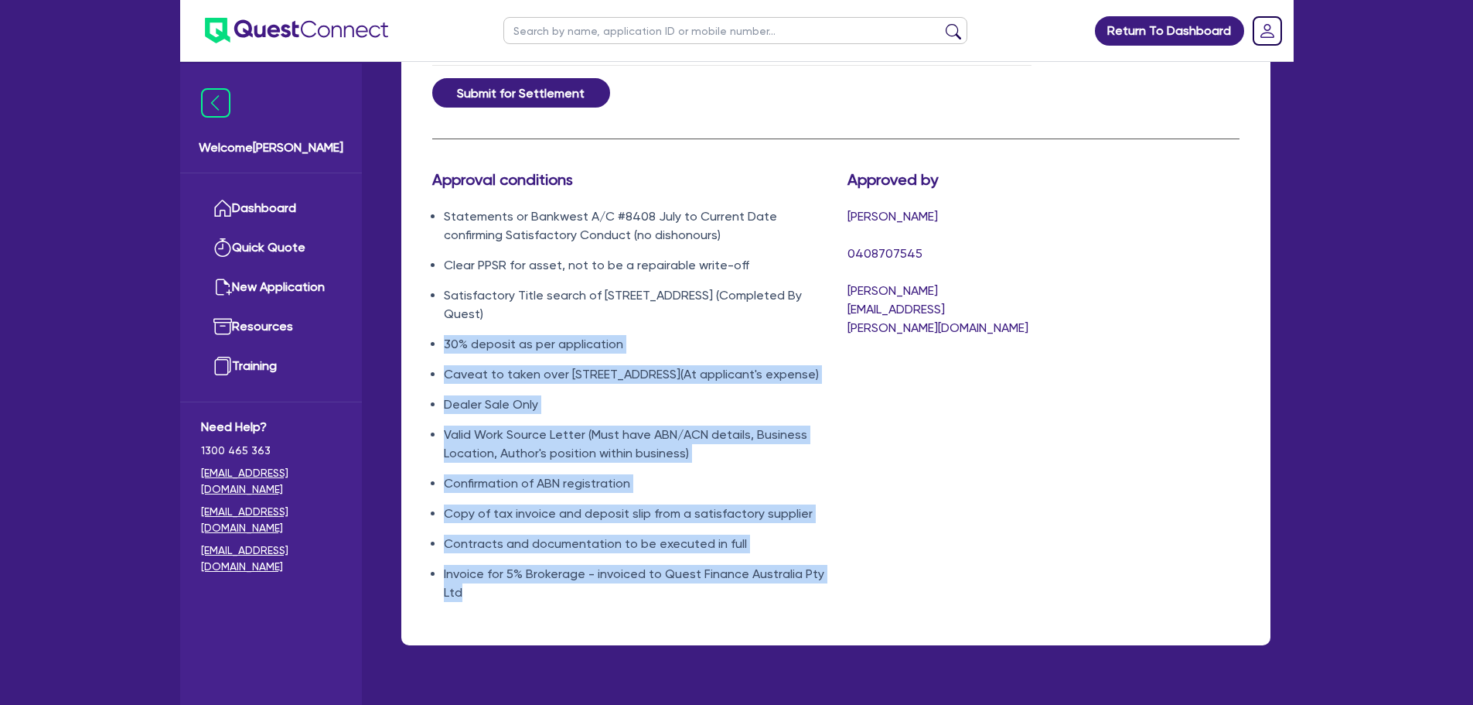
drag, startPoint x: 478, startPoint y: 597, endPoint x: 432, endPoint y: 319, distance: 282.3
click at [432, 319] on ul "Statements or Bankwest A/C #8408 July to Current Date confirming Satisfactory C…" at bounding box center [628, 404] width 392 height 394
click at [637, 335] on li "30% deposit as per application" at bounding box center [634, 344] width 381 height 19
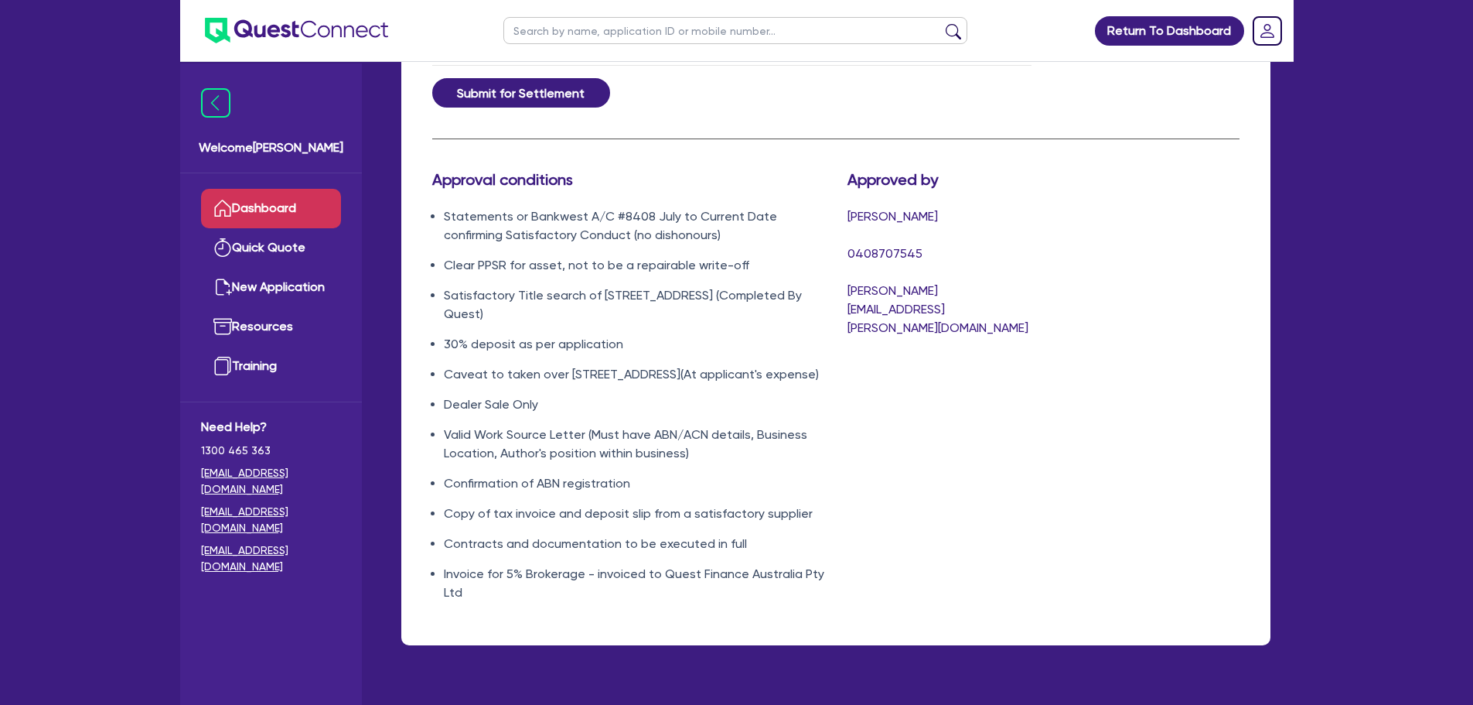
click at [322, 208] on link "Dashboard" at bounding box center [271, 208] width 140 height 39
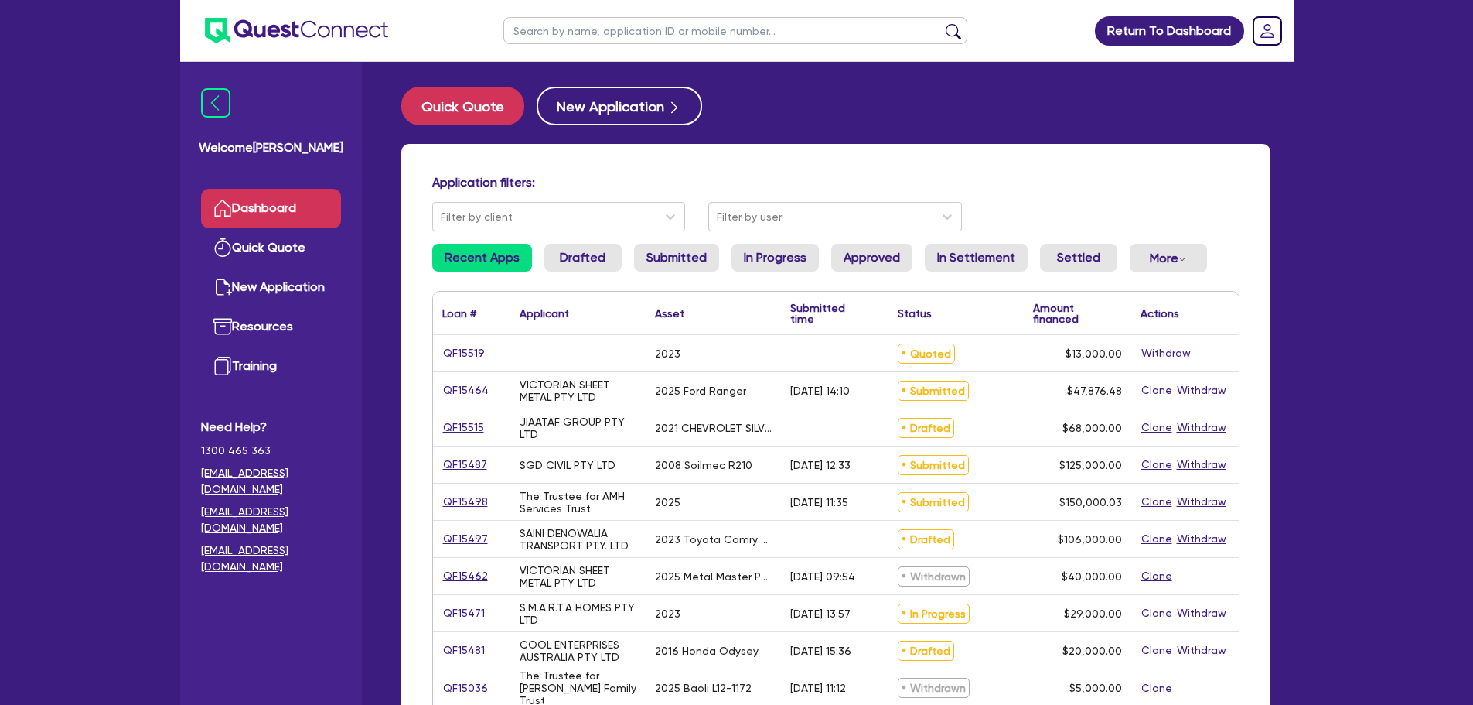
click at [485, 350] on div "QF15519" at bounding box center [471, 353] width 58 height 18
click at [473, 354] on link "QF15519" at bounding box center [463, 353] width 43 height 18
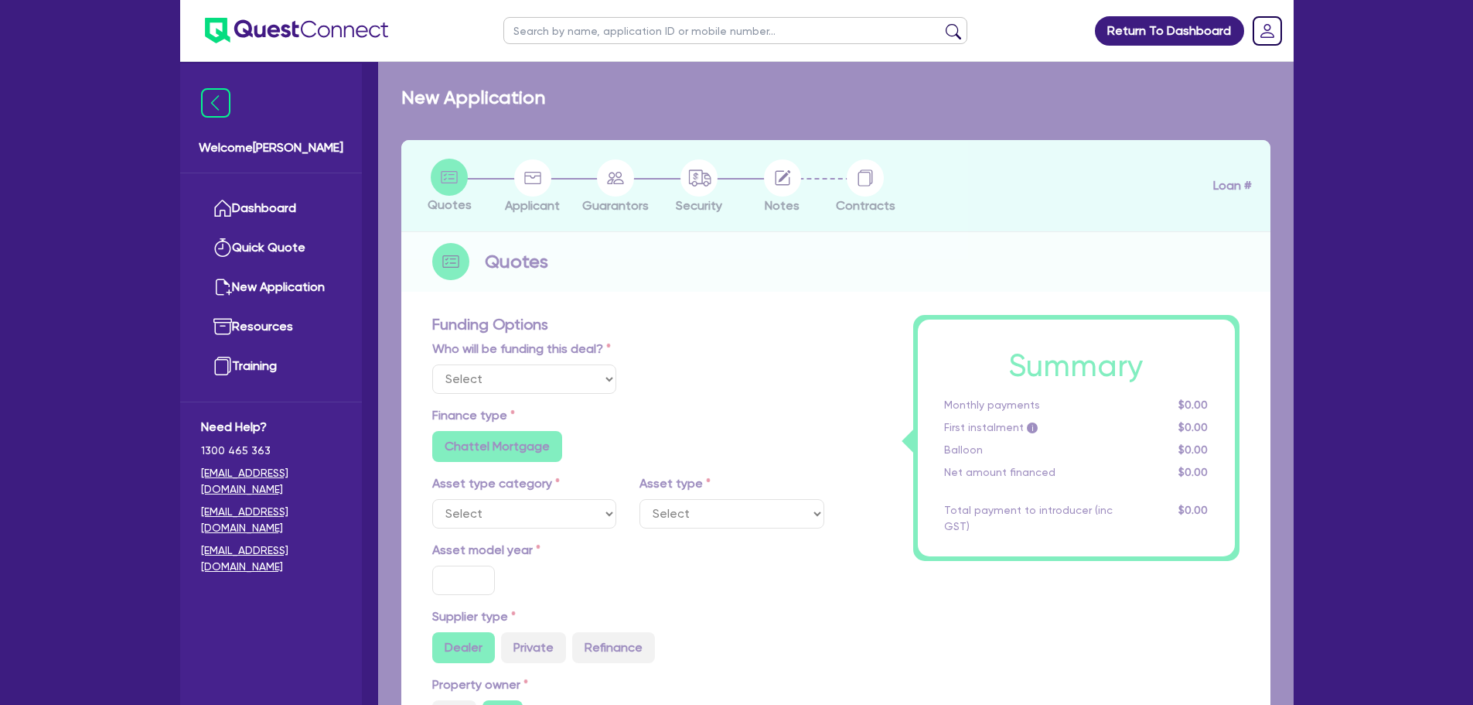
select select "Quest Finance - Own Book"
select select "CARS_AND_LIGHT_TRUCKS"
type input "2023"
type input "45,000"
type input "32,000"
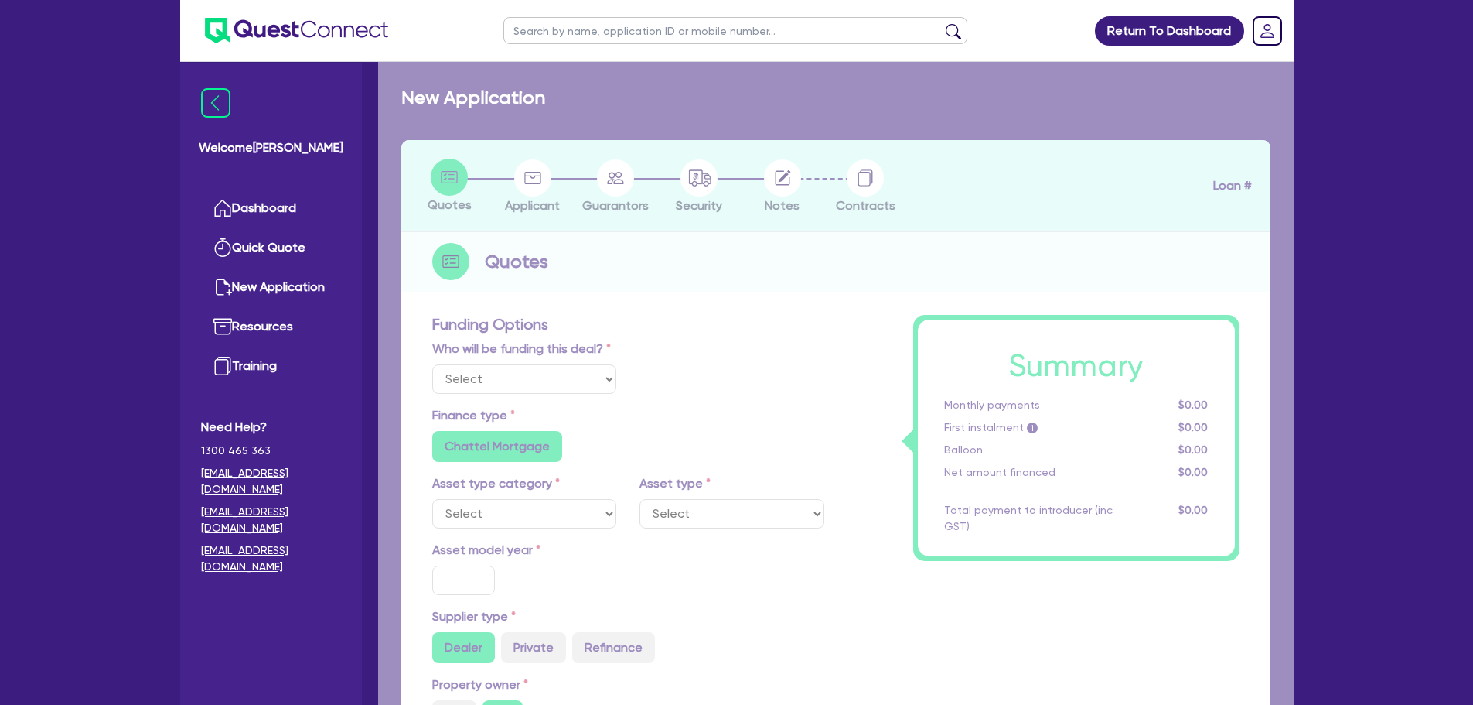
type input "6"
type input "780"
type input "17.95"
select select "PASSENGER_VEHICLES"
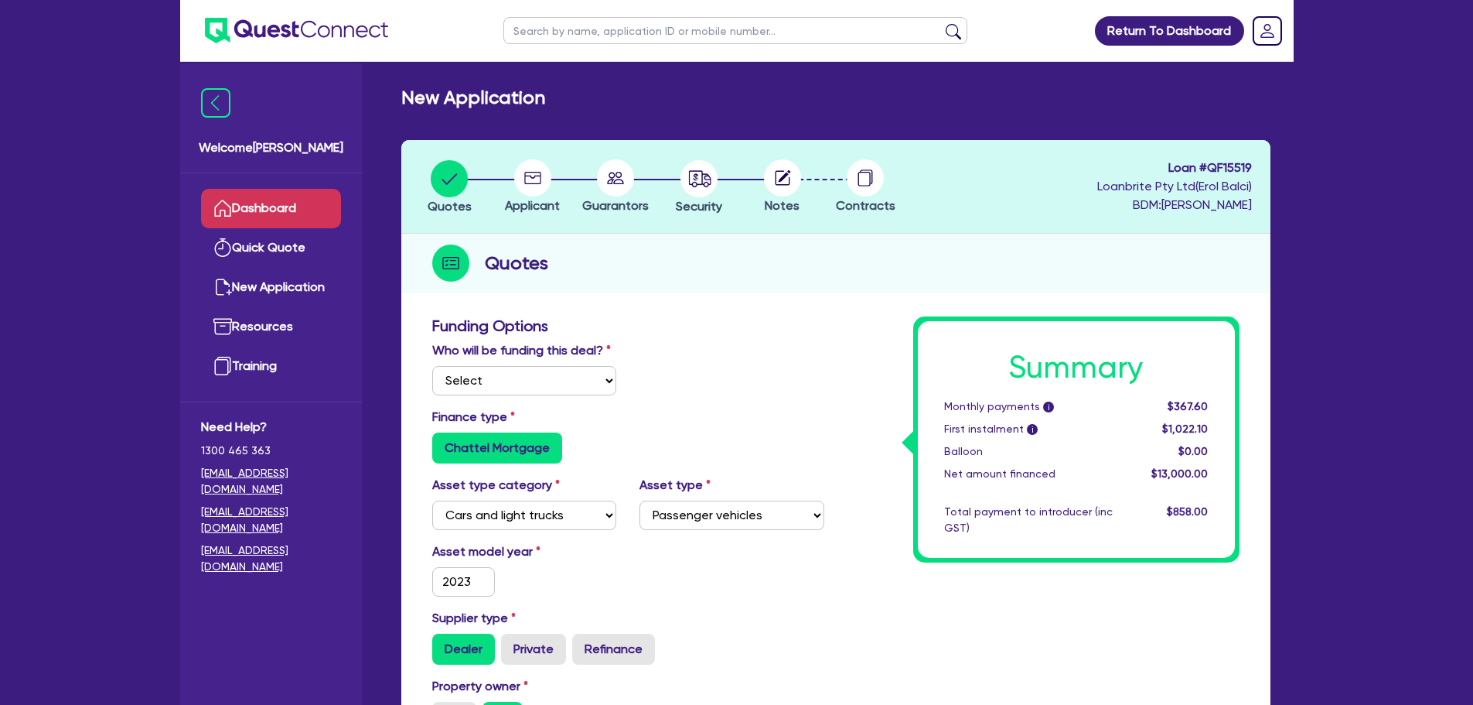
click at [276, 202] on link "Dashboard" at bounding box center [271, 208] width 140 height 39
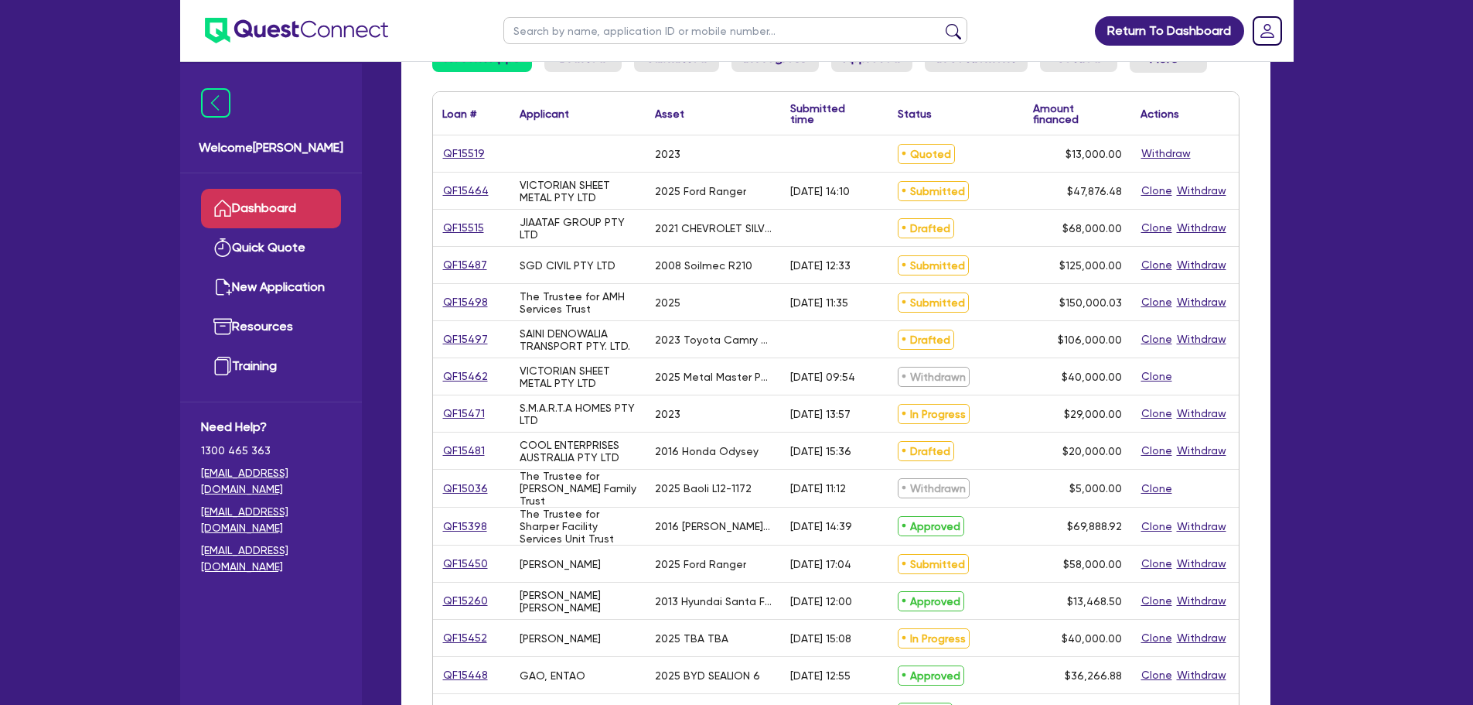
scroll to position [232, 0]
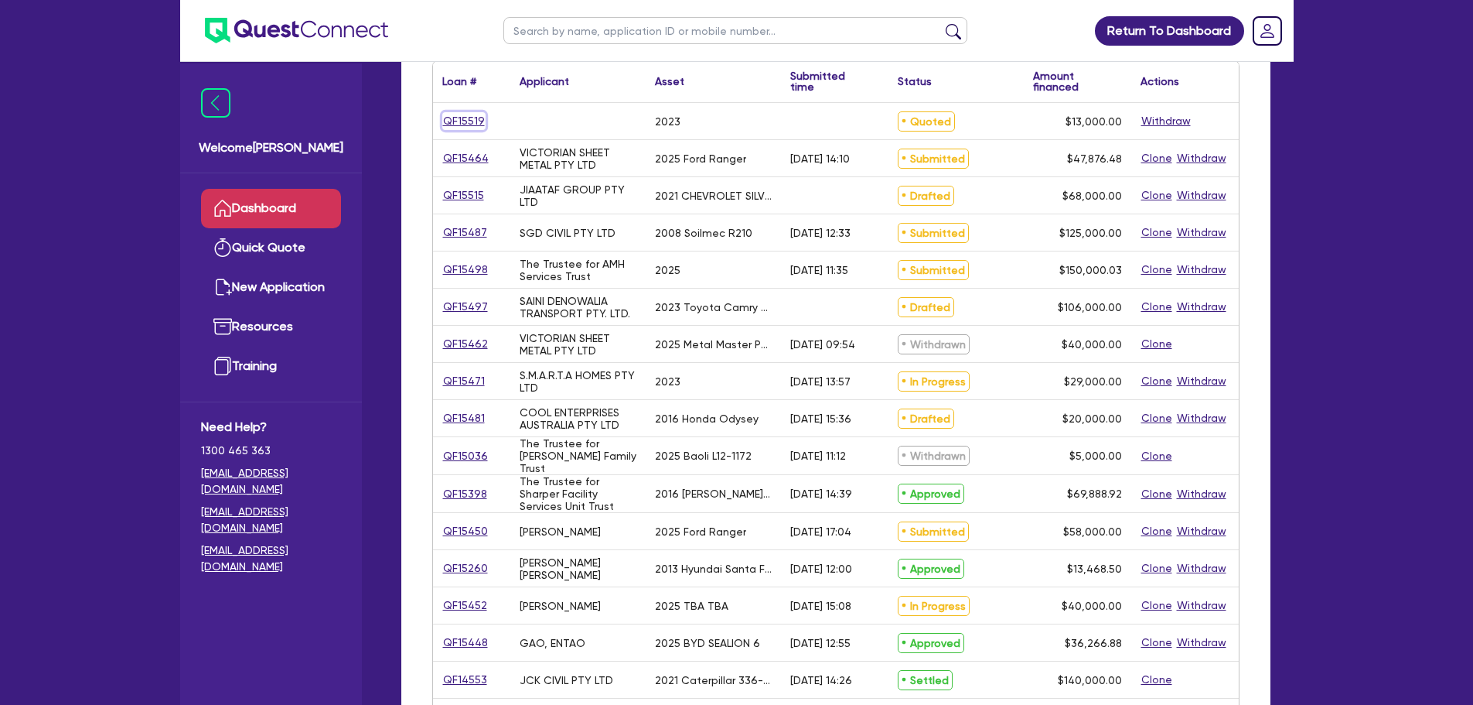
click at [464, 112] on link "QF15519" at bounding box center [463, 121] width 43 height 18
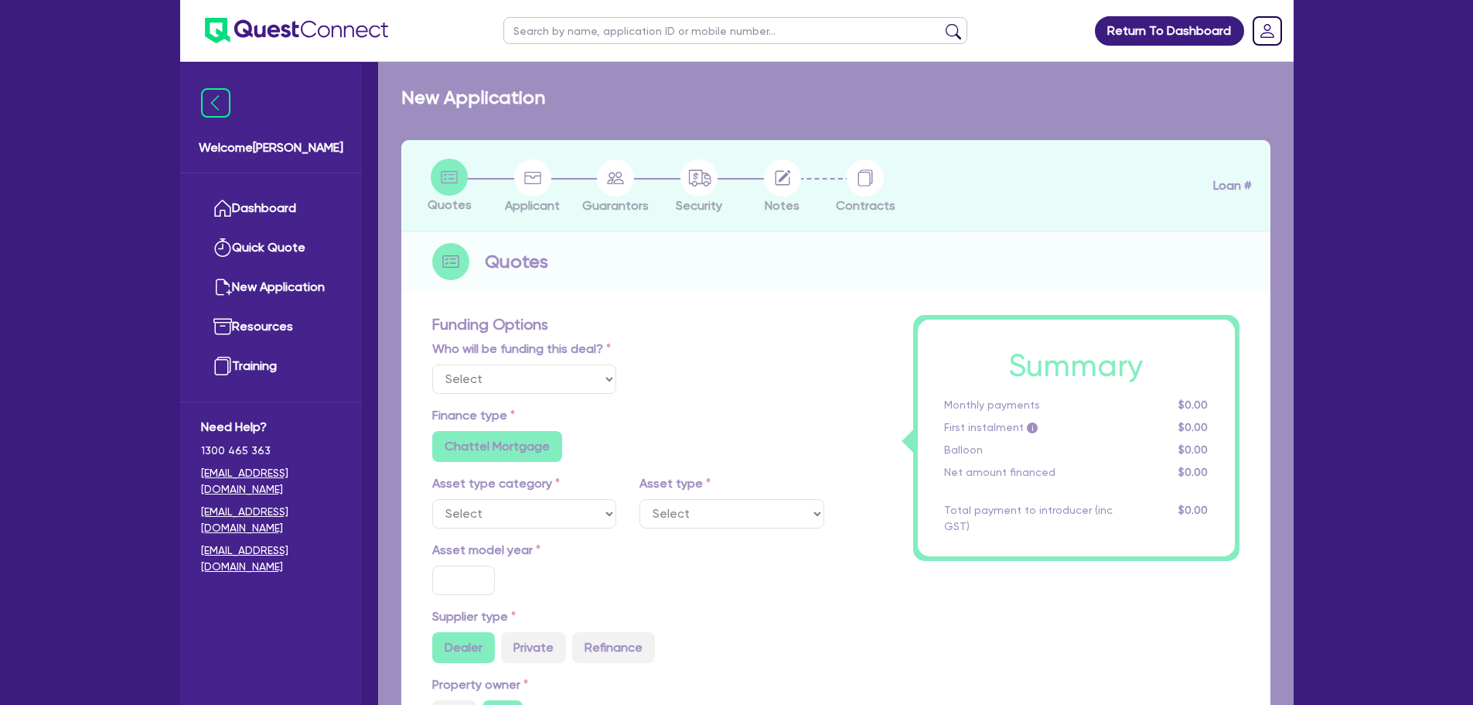
select select "Quest Finance - Own Book"
select select "CARS_AND_LIGHT_TRUCKS"
type input "2023"
type input "45,000"
type input "32,000"
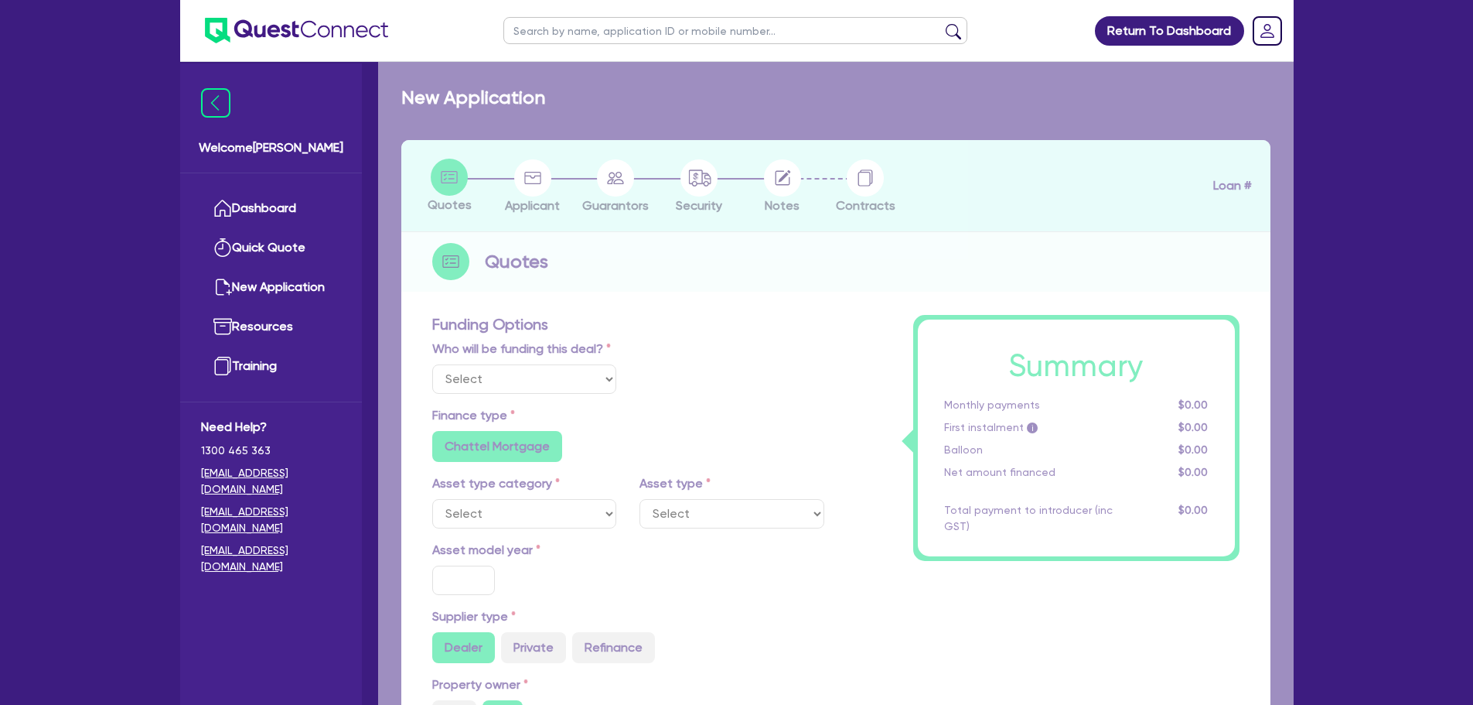
type input "6"
type input "780"
type input "17.95"
select select "PASSENGER_VEHICLES"
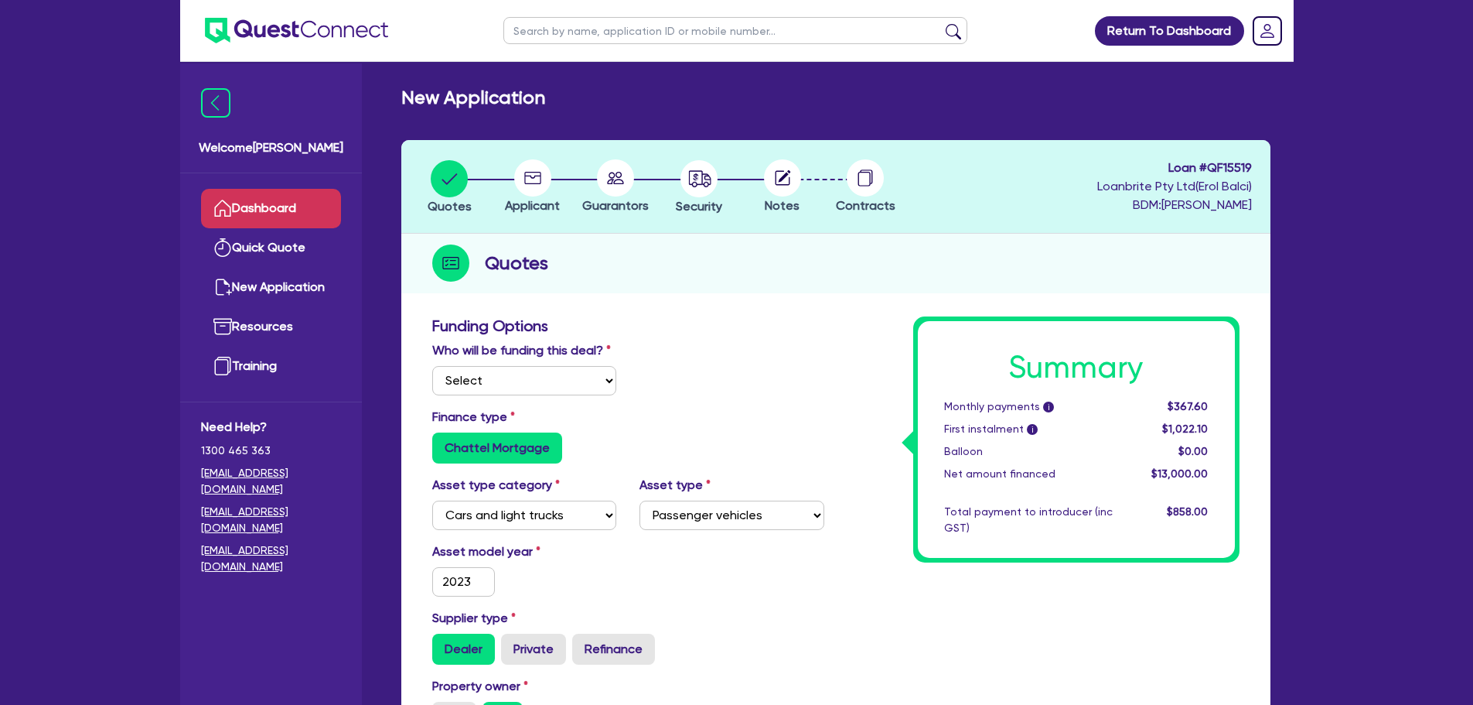
click at [248, 221] on link "Dashboard" at bounding box center [271, 208] width 140 height 39
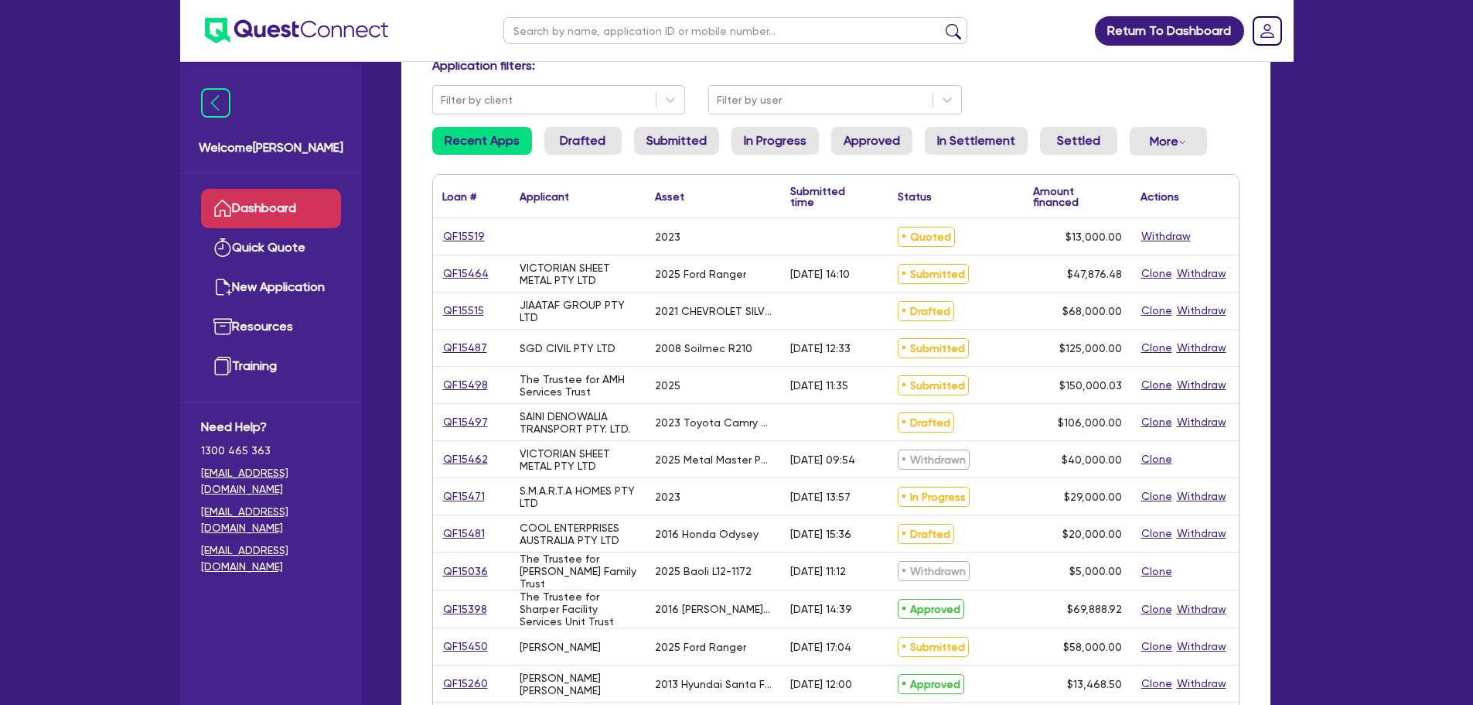
scroll to position [155, 0]
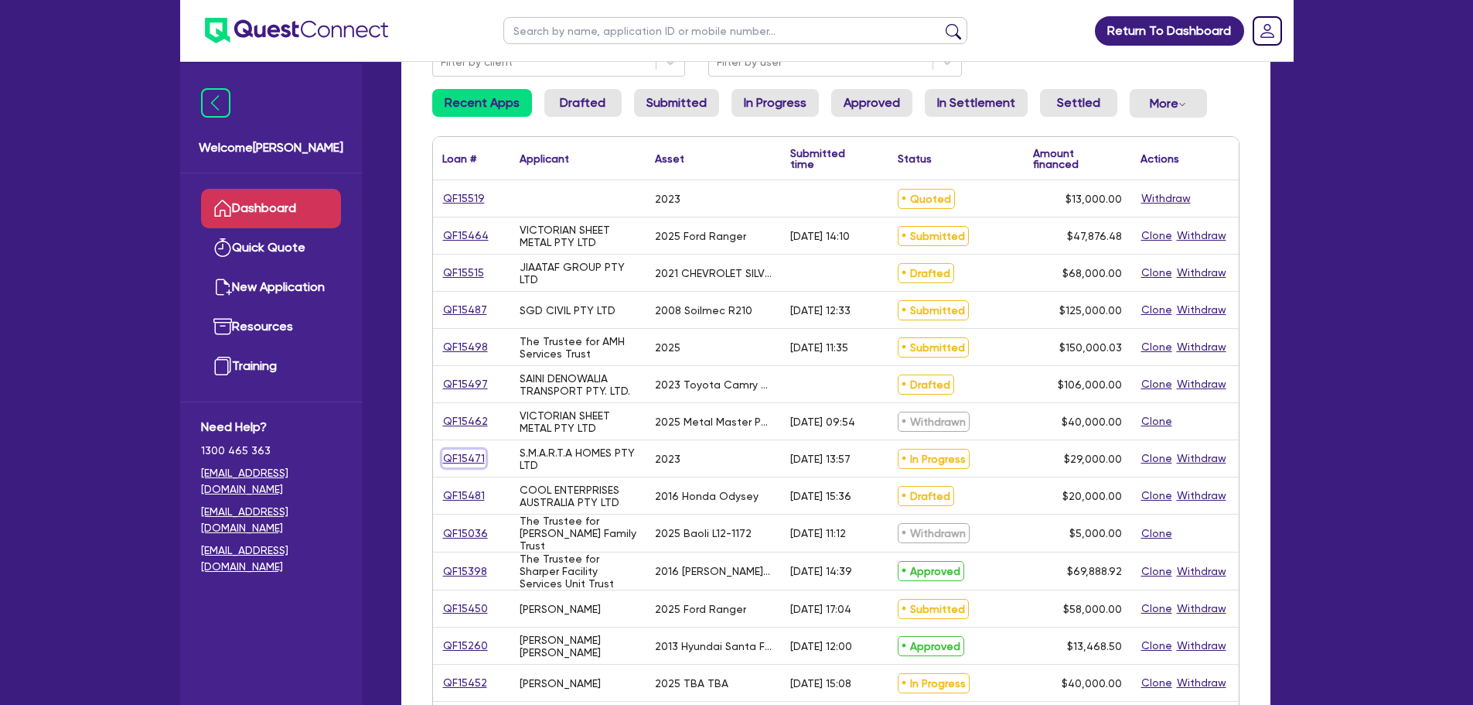
click at [459, 452] on link "QF15471" at bounding box center [463, 458] width 43 height 18
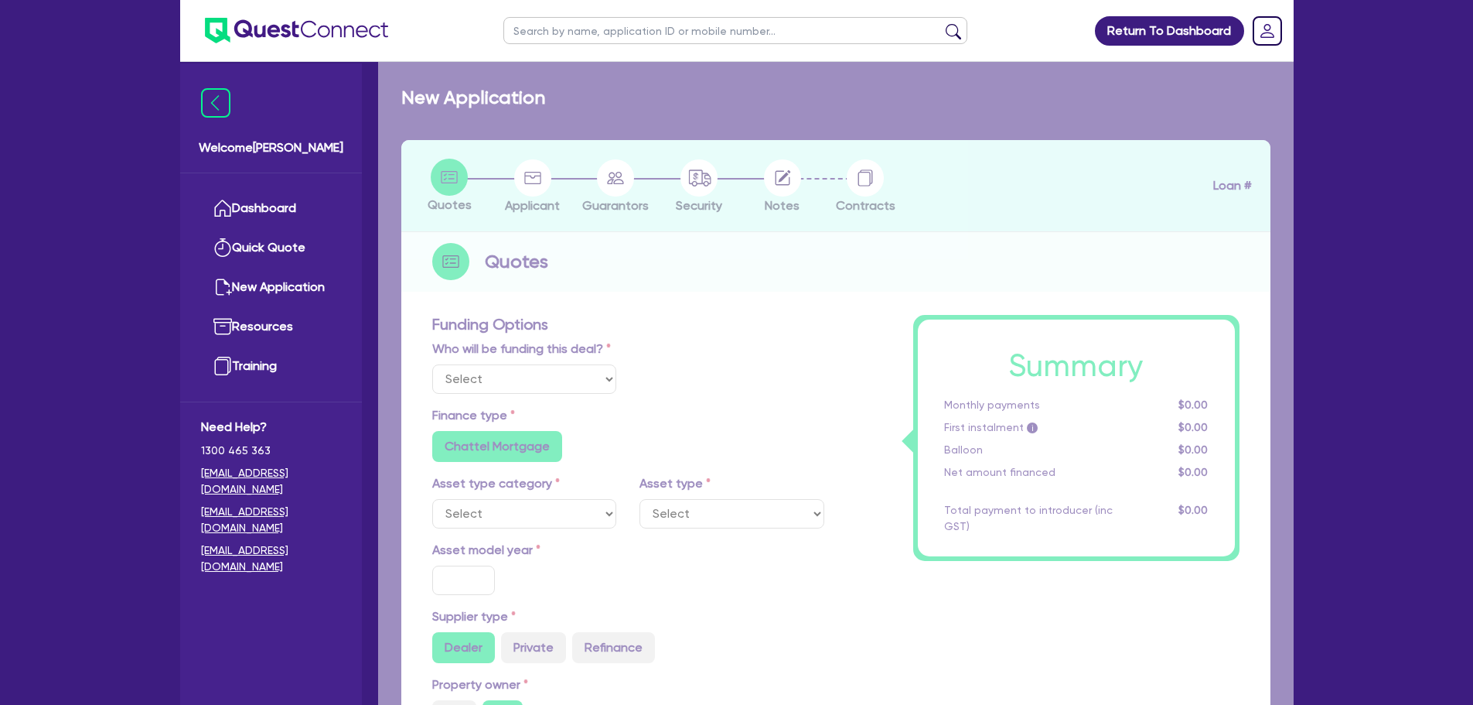
select select "Quest Finance - Own Book"
select select "CARS_AND_LIGHT_TRUCKS"
type input "2023"
radio input "true"
type input "29,000"
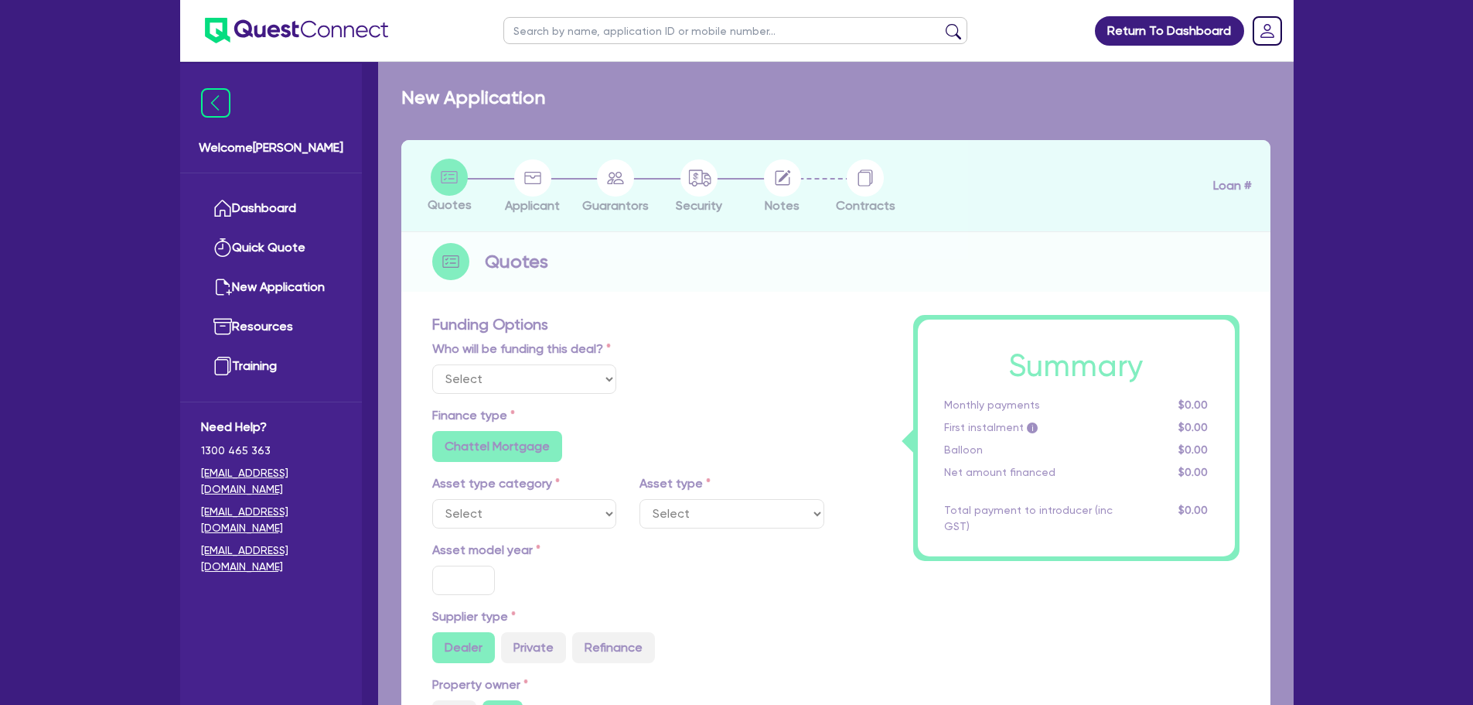
type input "10"
type input "2,900"
type input "17.95"
type input "1,200"
select select "PASSENGER_VEHICLES"
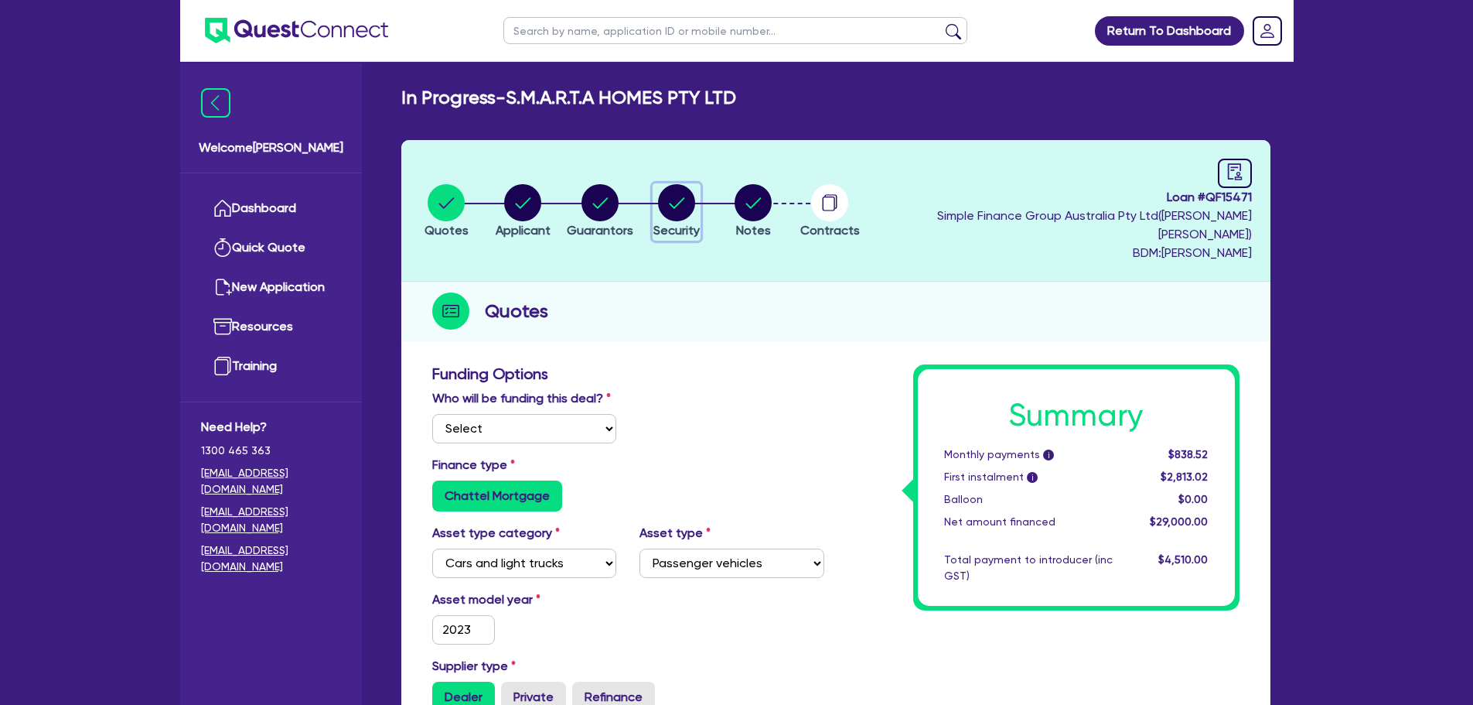
click at [695, 199] on circle "button" at bounding box center [676, 202] width 37 height 37
select select "CARS_AND_LIGHT_TRUCKS"
select select "PASSENGER_VEHICLES"
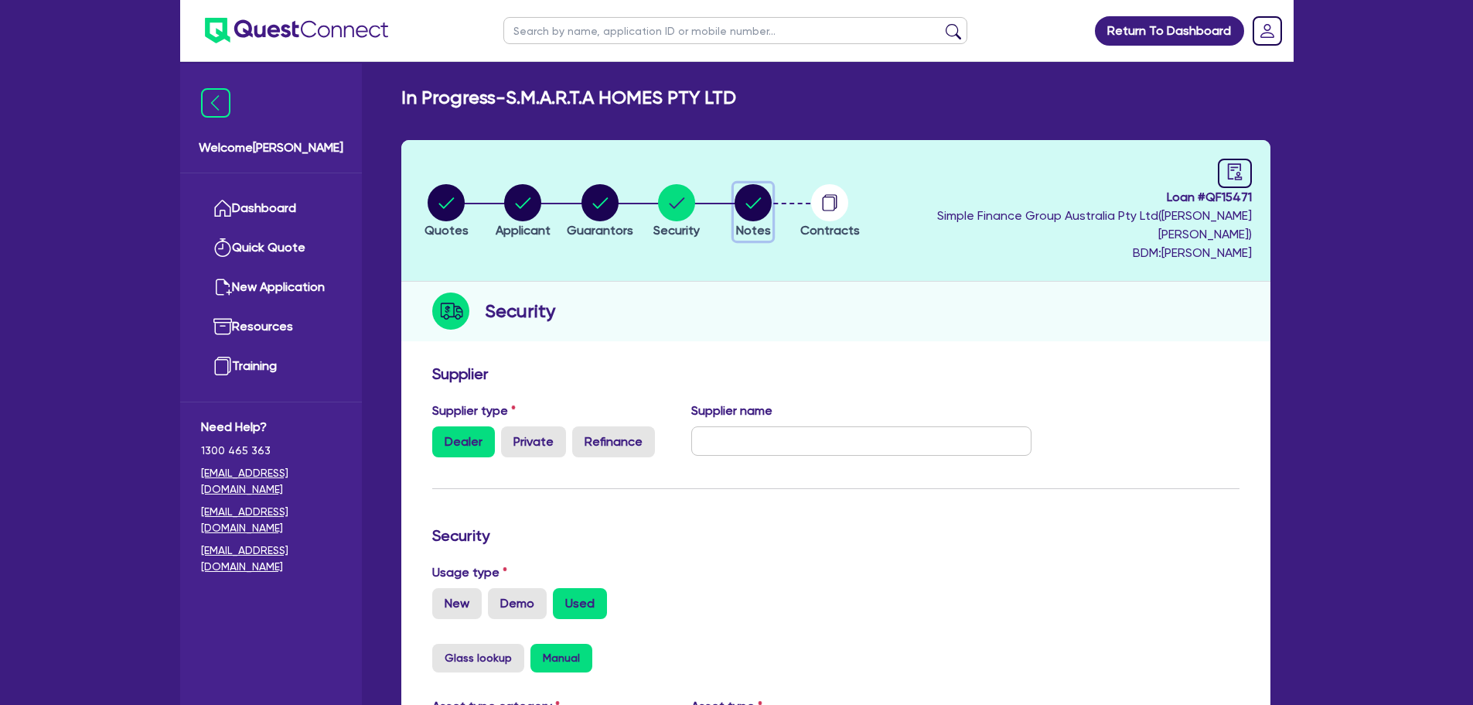
click at [768, 206] on icon "button" at bounding box center [753, 202] width 37 height 37
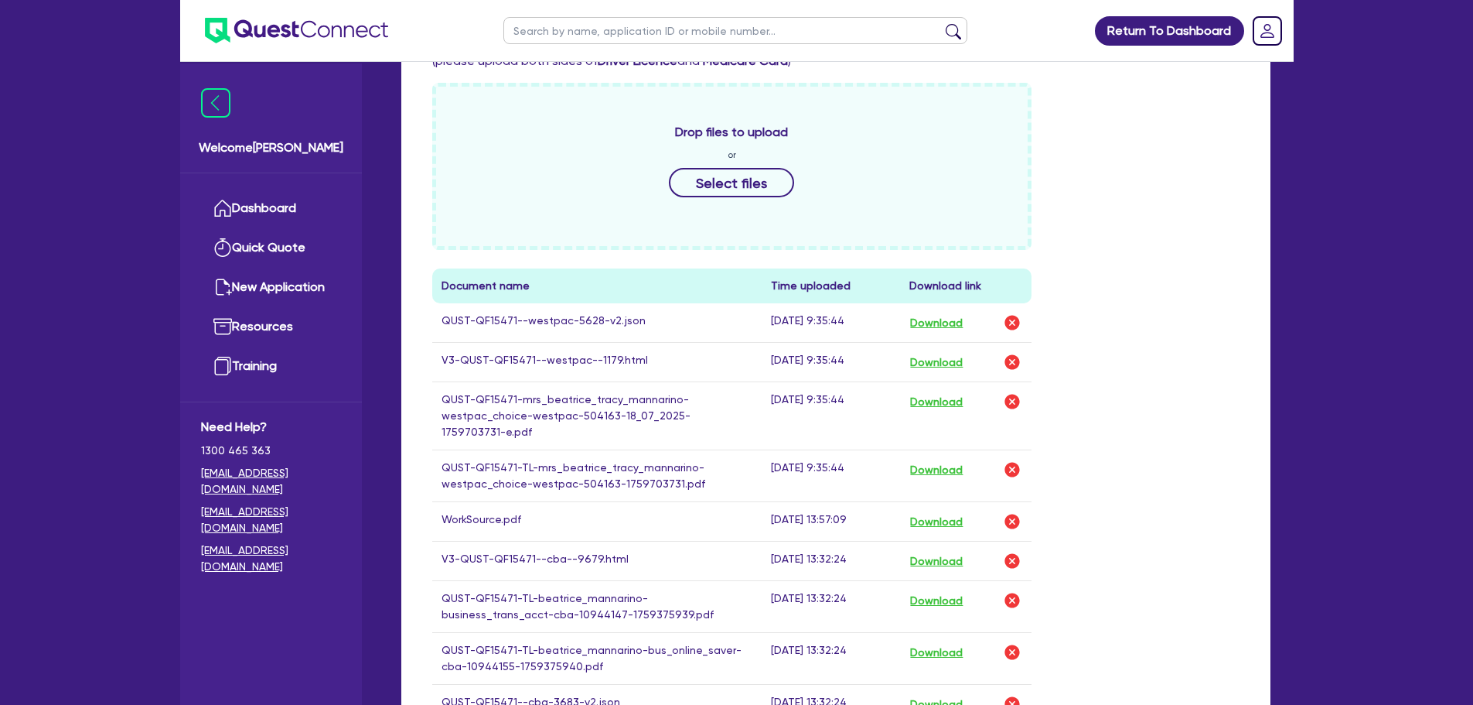
scroll to position [773, 0]
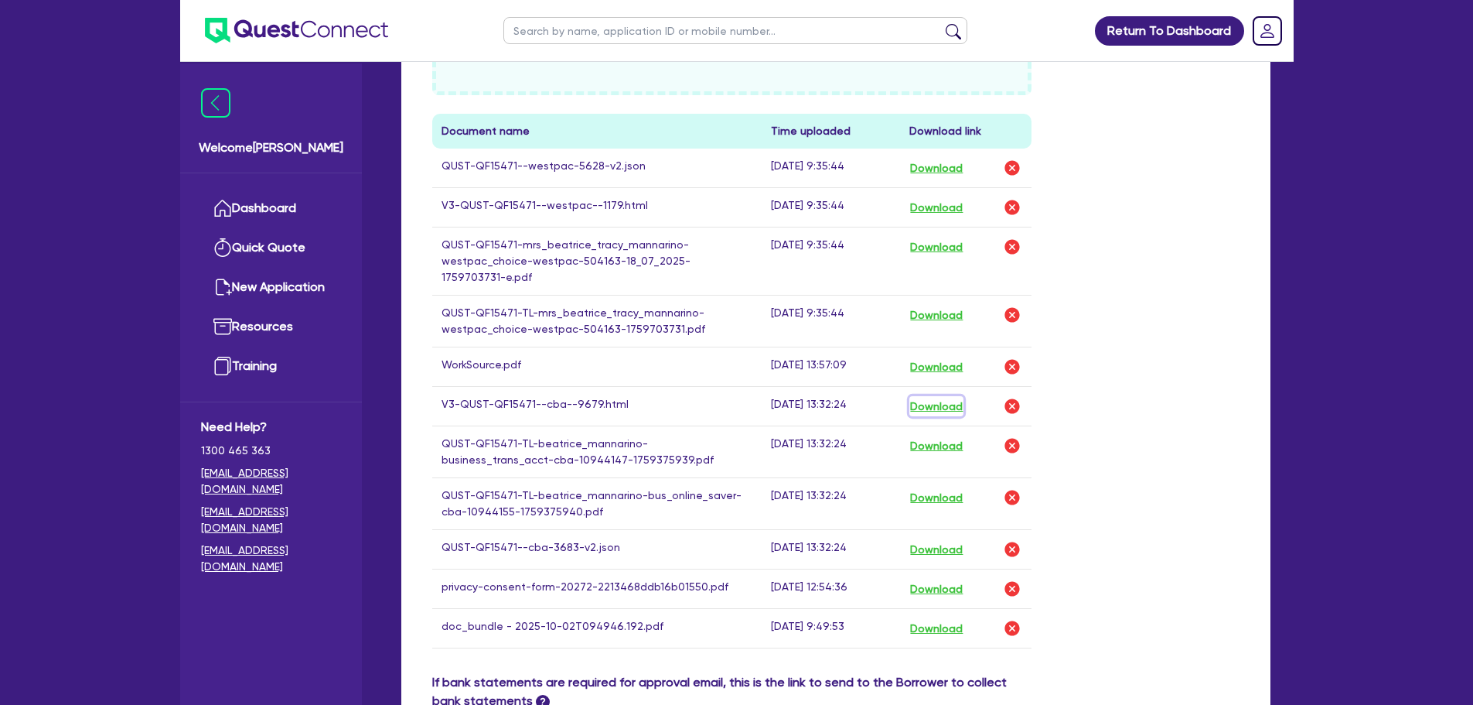
click at [941, 396] on button "Download" at bounding box center [937, 406] width 54 height 20
click at [953, 197] on button "Download" at bounding box center [937, 207] width 54 height 20
click at [282, 206] on link "Dashboard" at bounding box center [271, 208] width 140 height 39
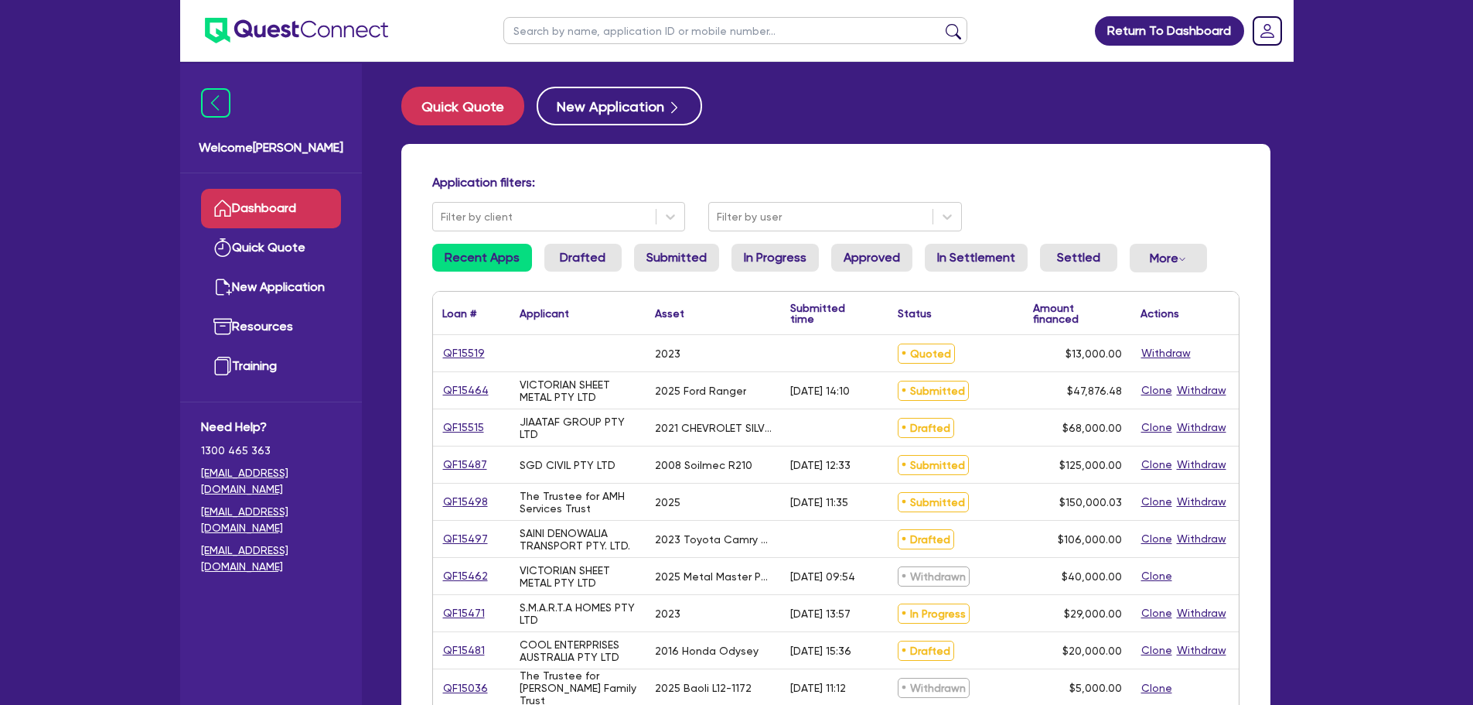
click at [309, 186] on ul "Dashboard Quick Quote New Application Ref Company Ref Salesperson Resources Tra…" at bounding box center [271, 287] width 182 height 228
click at [301, 204] on link "Dashboard" at bounding box center [271, 208] width 140 height 39
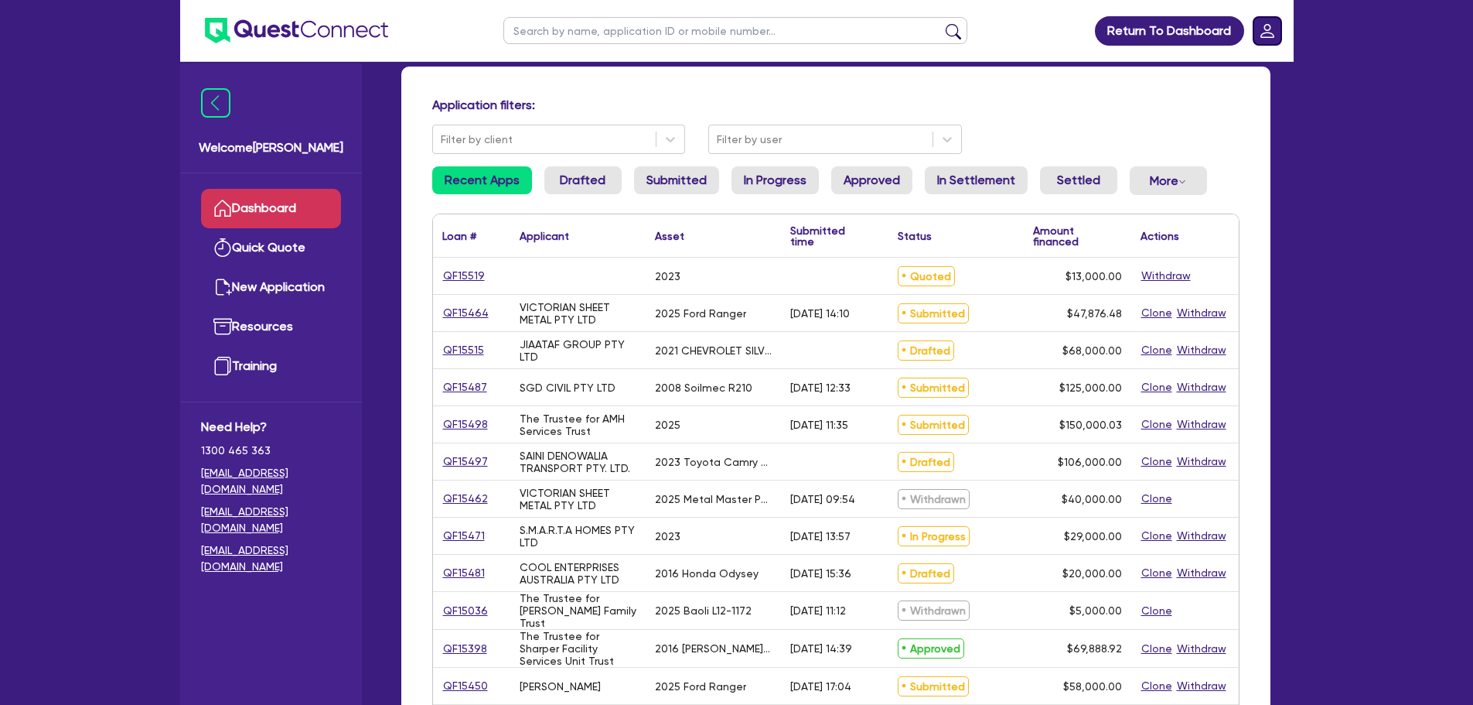
click at [1267, 29] on rect "Dropdown toggle" at bounding box center [1268, 31] width 28 height 28
click at [1227, 108] on link "Logout" at bounding box center [1224, 99] width 116 height 29
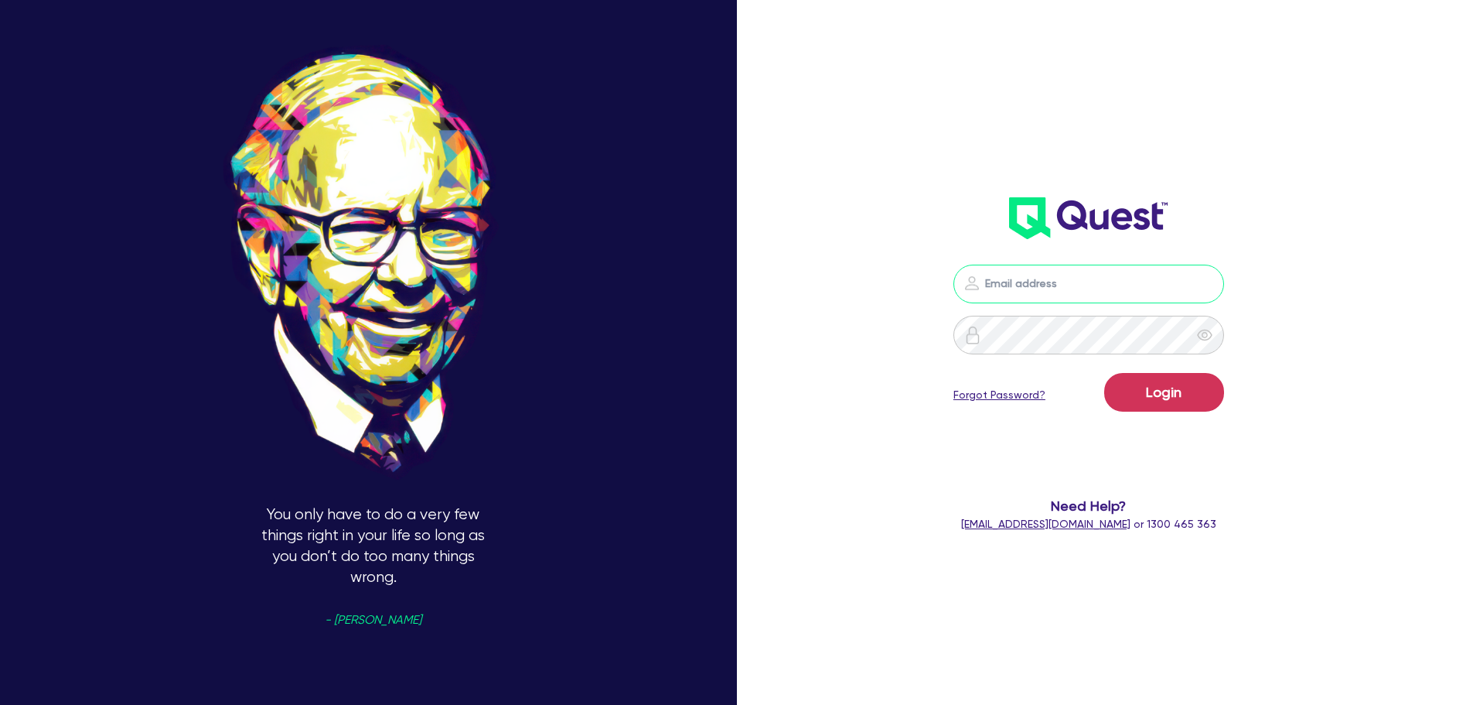
type input "[PERSON_NAME][EMAIL_ADDRESS][PERSON_NAME][DOMAIN_NAME]"
click at [1174, 402] on button "Login" at bounding box center [1164, 392] width 120 height 39
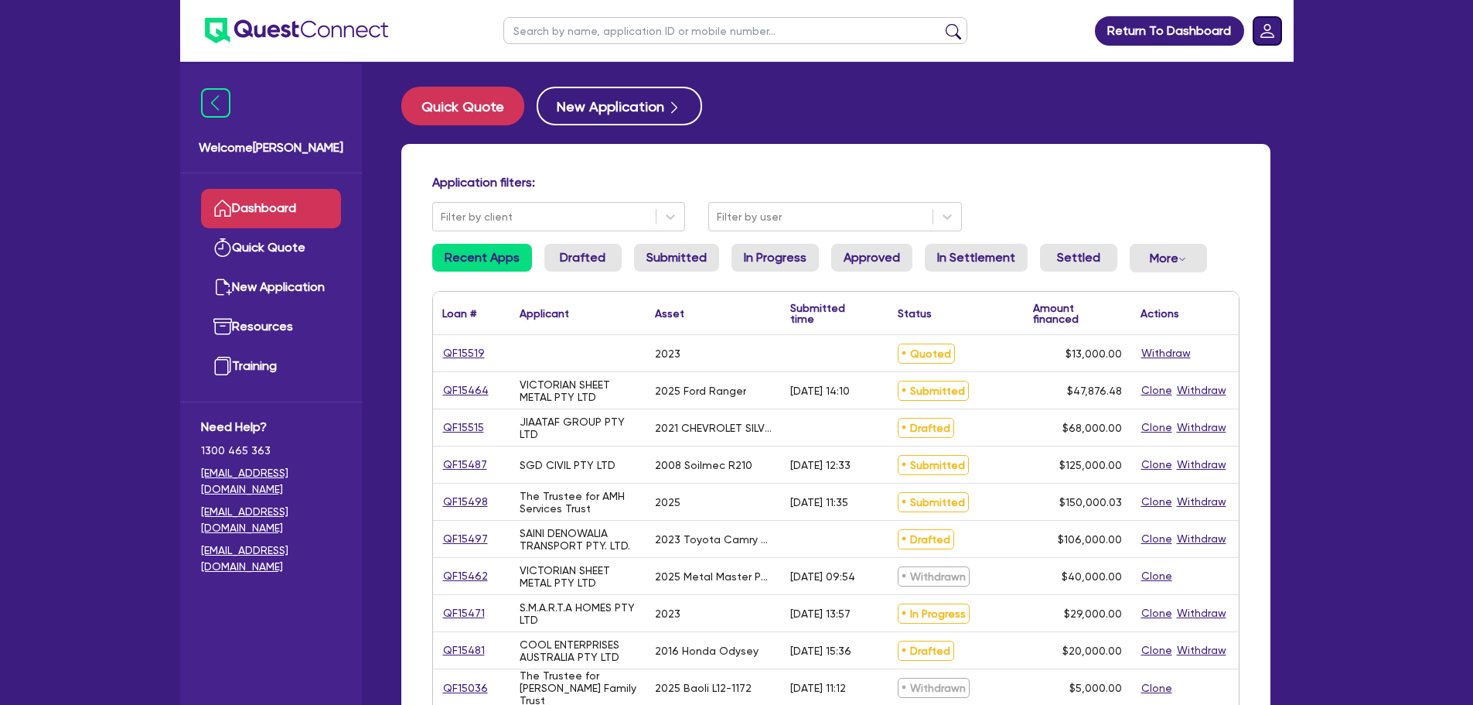
click at [1265, 41] on rect "Dropdown toggle" at bounding box center [1268, 31] width 28 height 28
click at [1227, 104] on link "Logout" at bounding box center [1224, 99] width 116 height 29
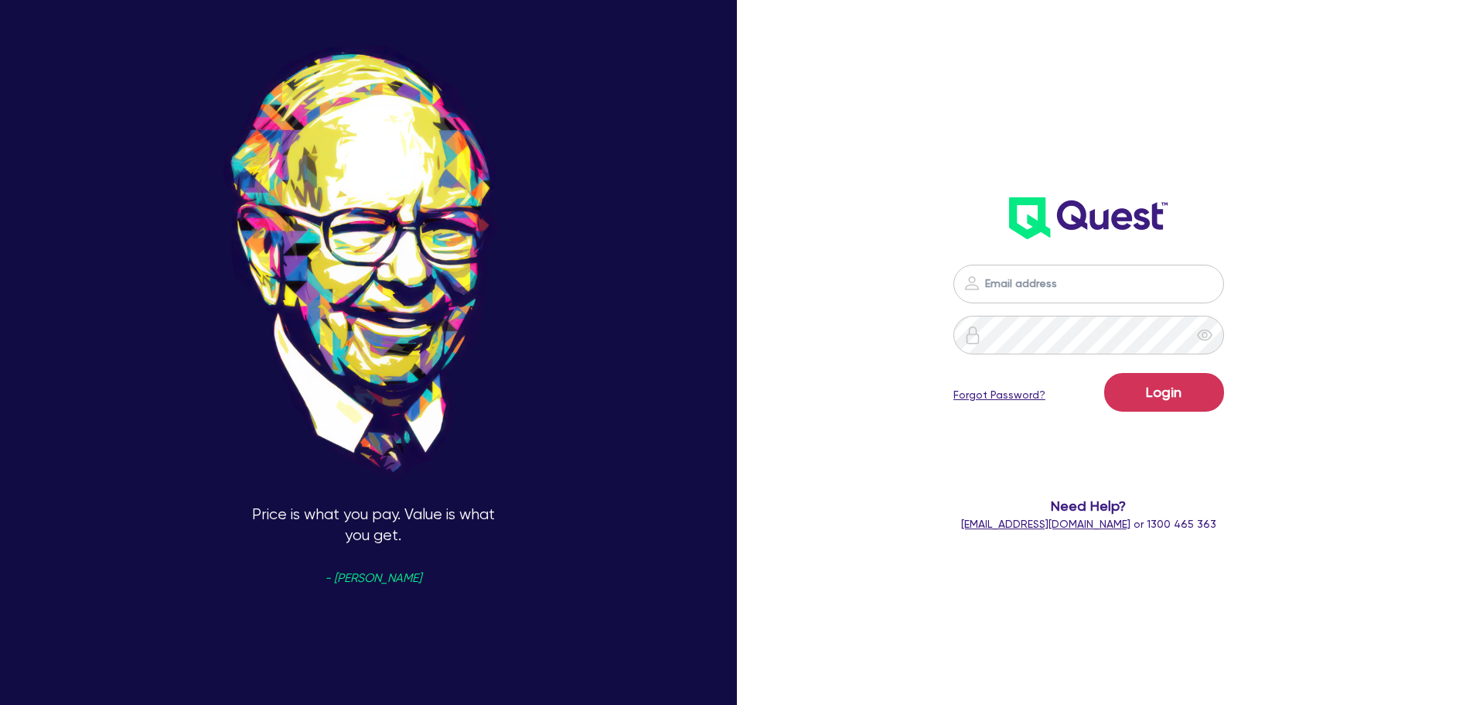
type input "[PERSON_NAME][EMAIL_ADDRESS][PERSON_NAME][DOMAIN_NAME]"
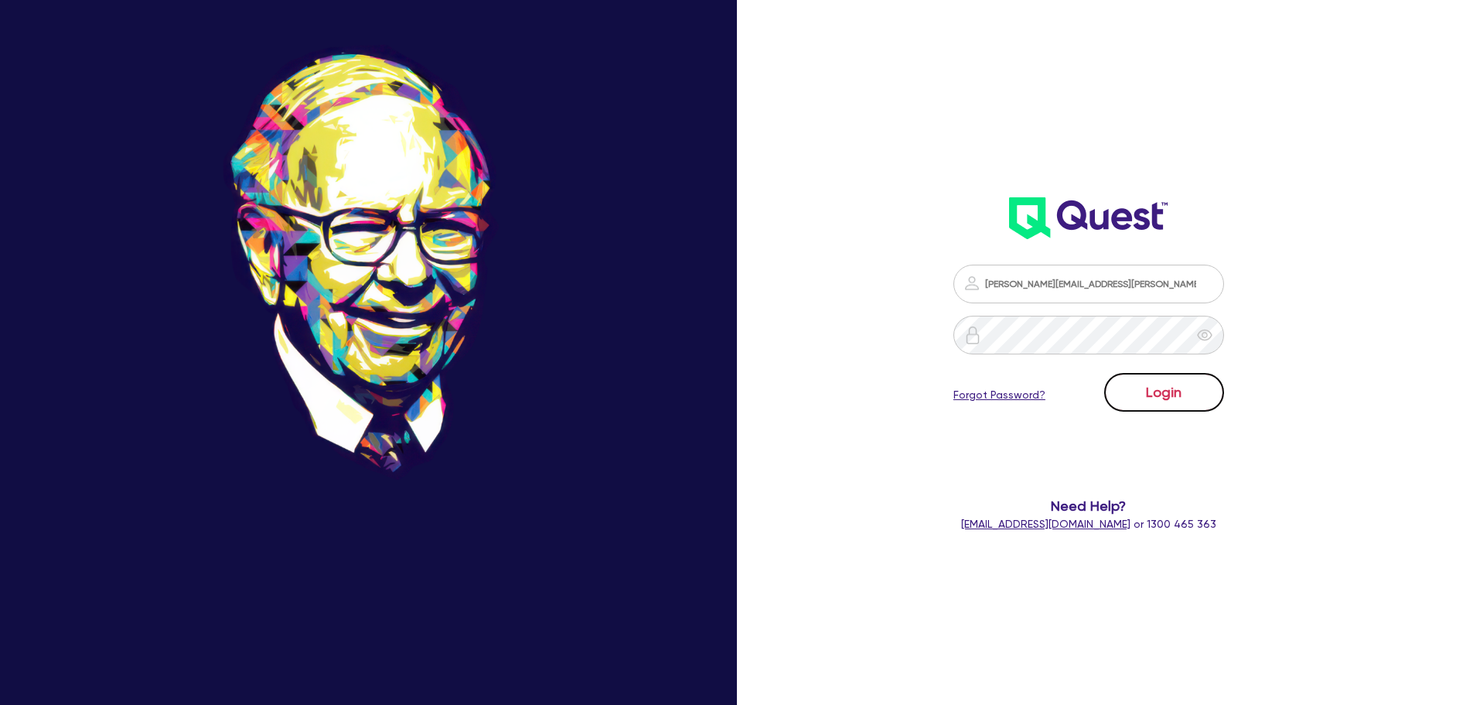
click at [1134, 387] on button "Login" at bounding box center [1164, 392] width 120 height 39
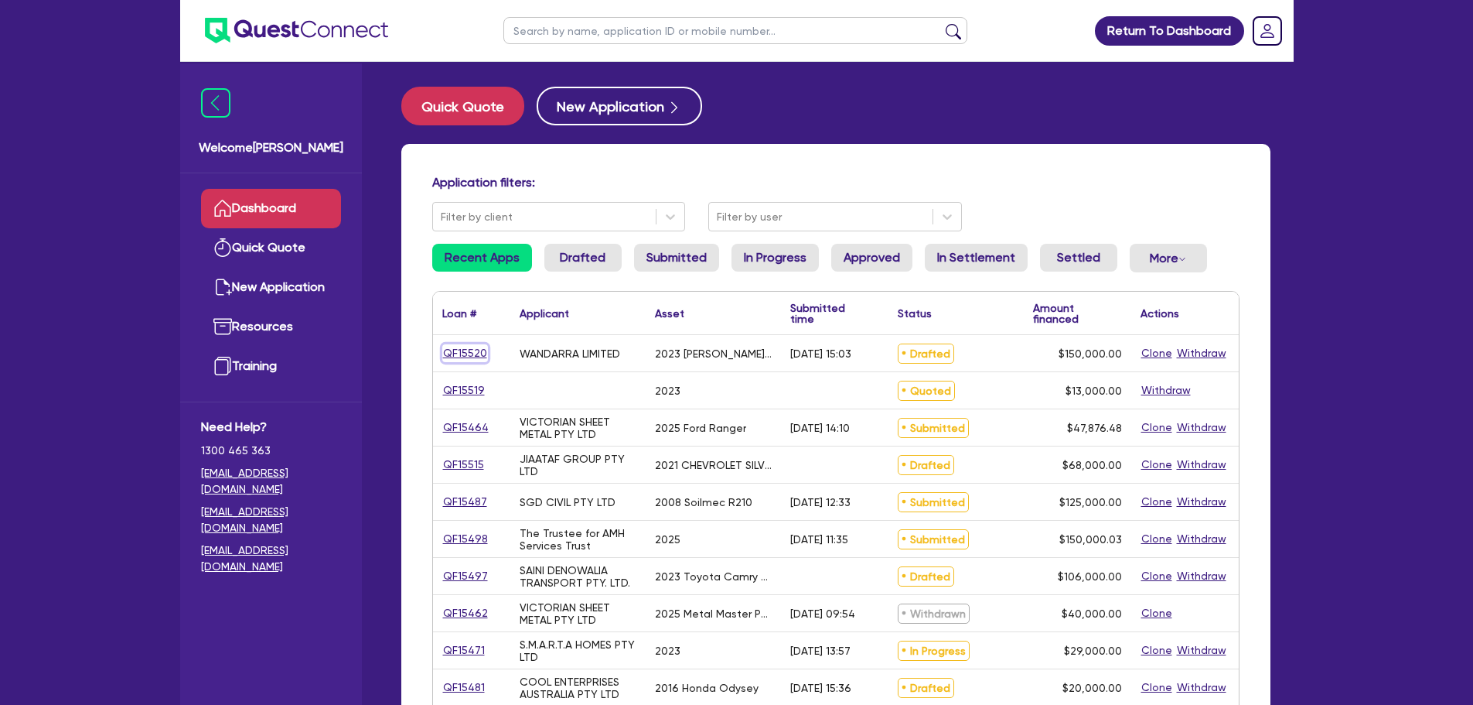
click at [470, 353] on link "QF15520" at bounding box center [465, 353] width 46 height 18
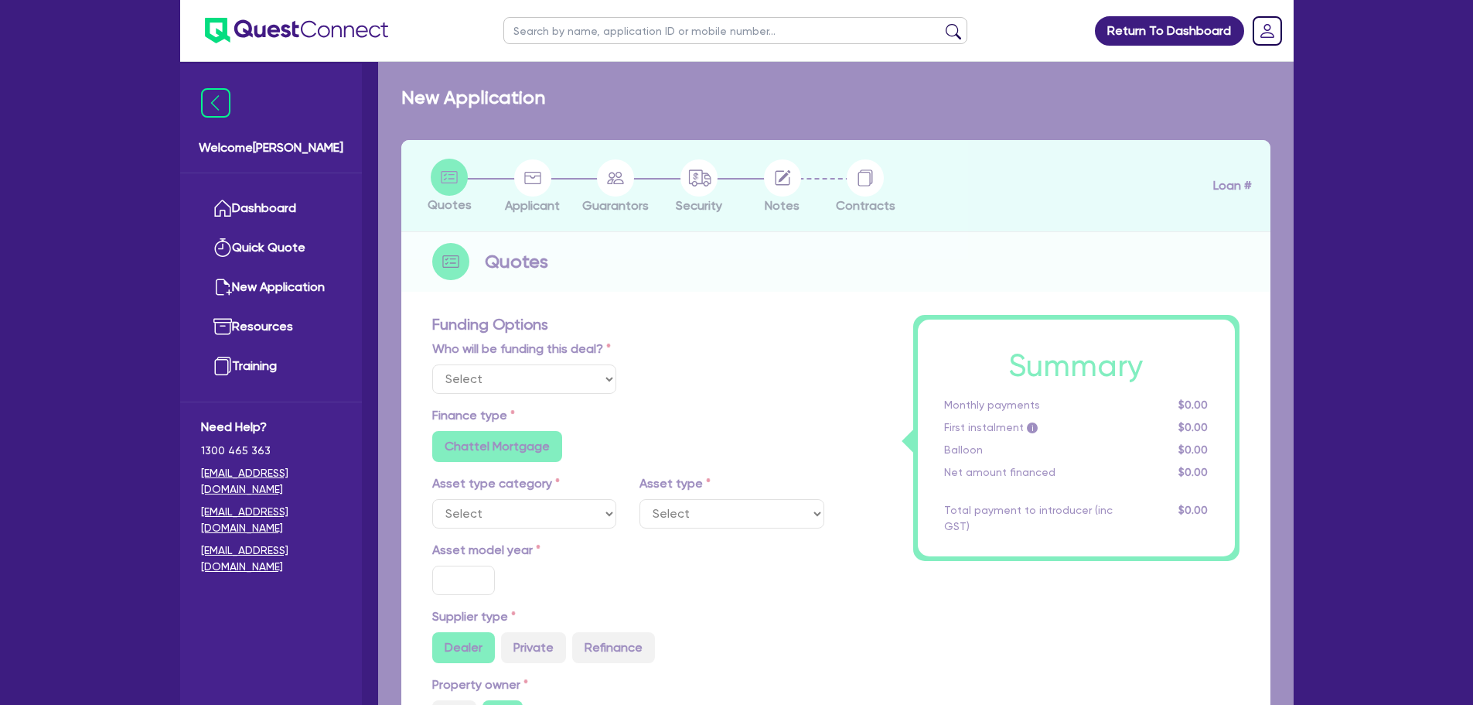
select select "Quest Finance - Own Book"
select select "TERTIARY_ASSETS"
type input "2023"
radio input "false"
radio input "true"
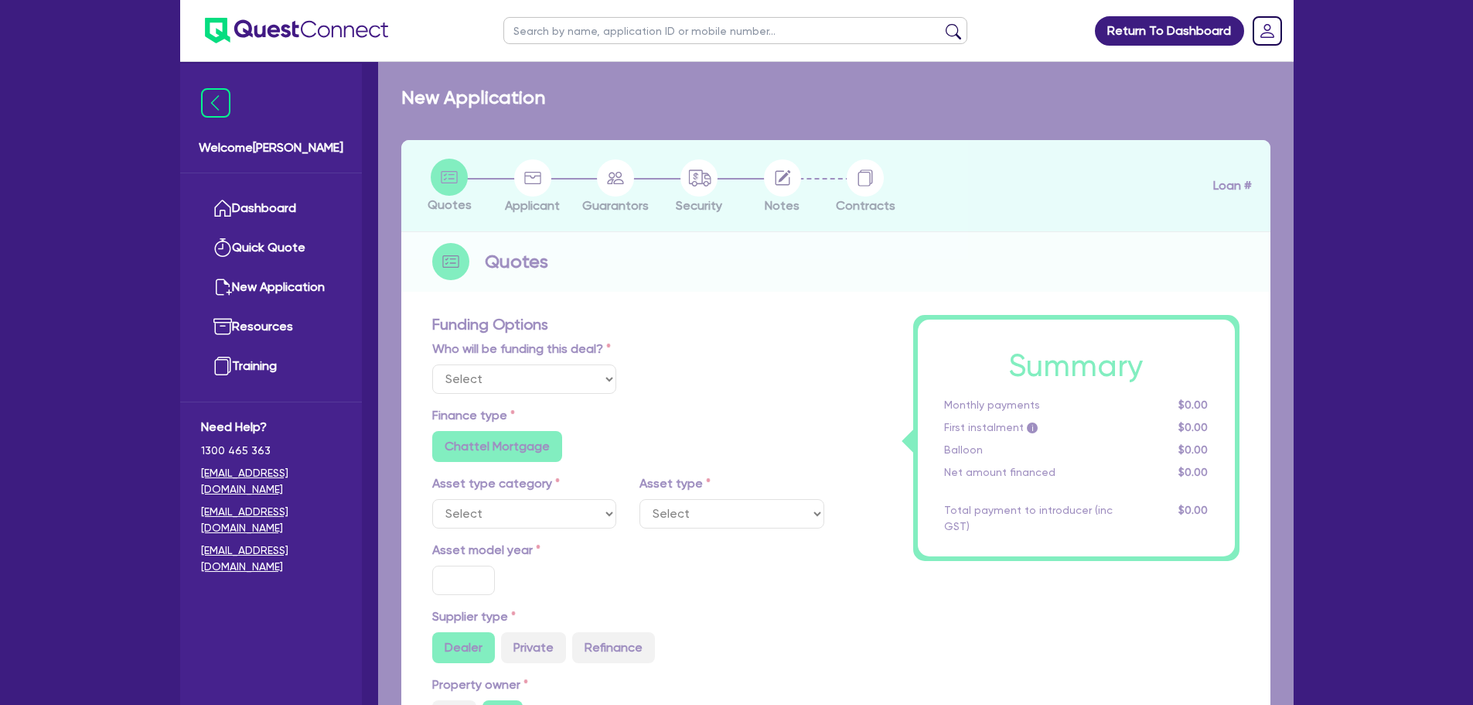
type input "150,000"
type input "5"
type input "7,500"
radio input "true"
type input "11.25"
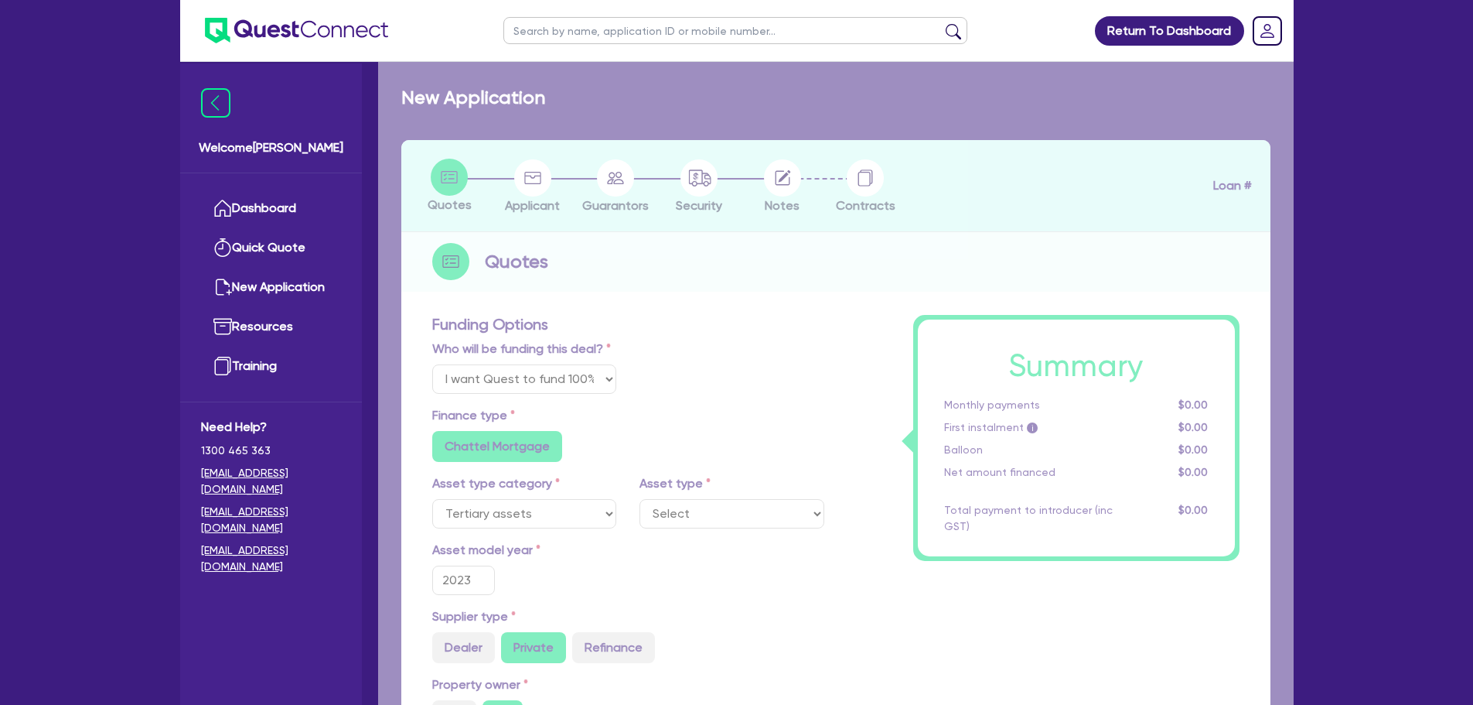
type input "1,500"
select select "OTHER_TERTIARY"
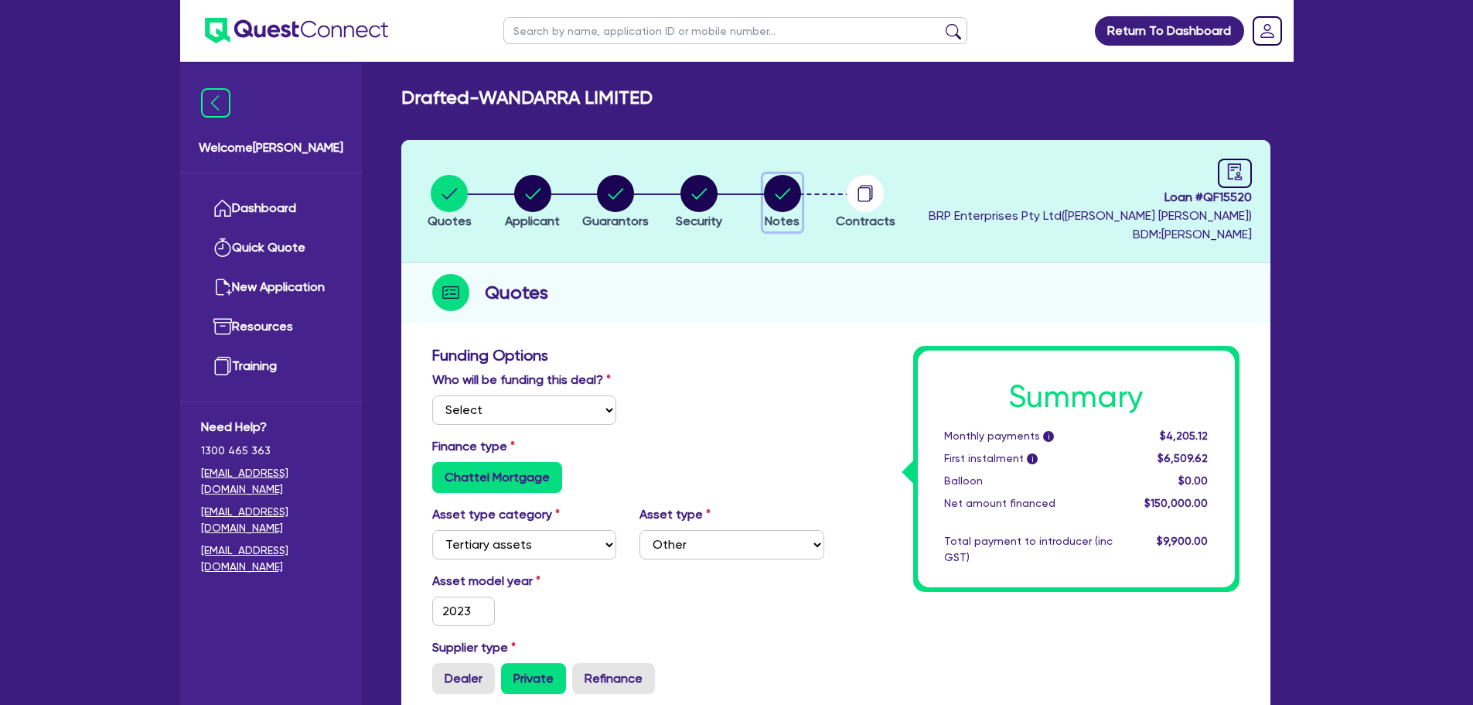
click at [804, 194] on li "Notes" at bounding box center [783, 201] width 84 height 54
click at [764, 198] on icon "button" at bounding box center [782, 193] width 37 height 37
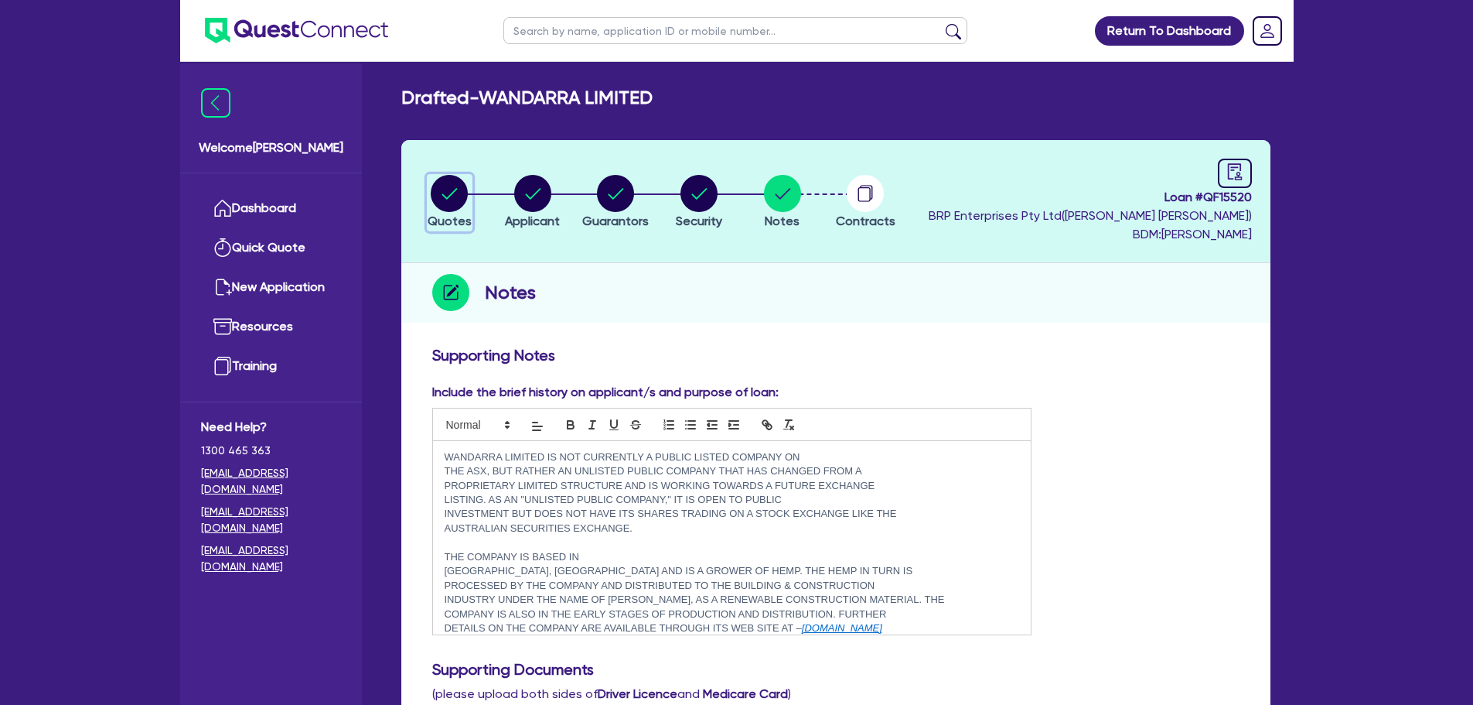
click at [462, 187] on circle "button" at bounding box center [449, 193] width 37 height 37
select select "Quest Finance - Own Book"
select select "TERTIARY_ASSETS"
select select "OTHER_TERTIARY"
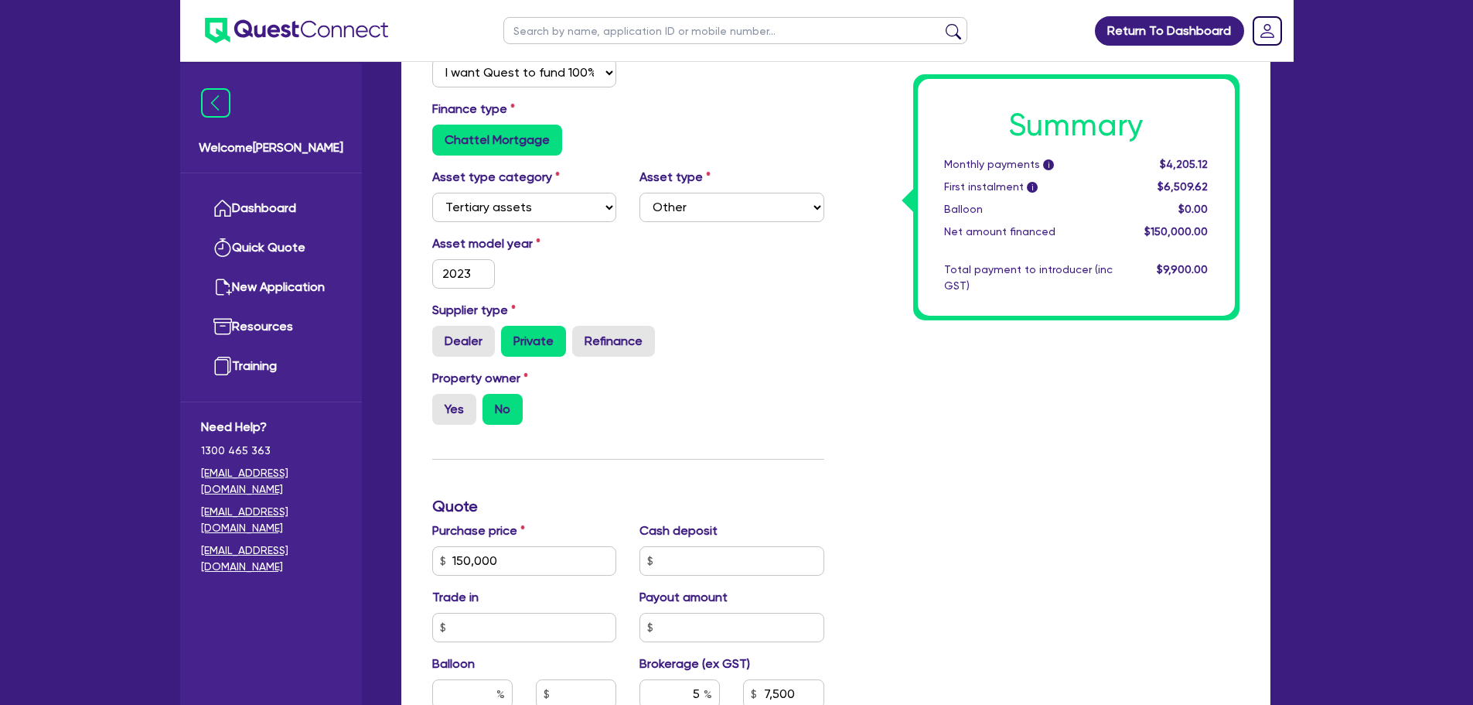
scroll to position [191, 0]
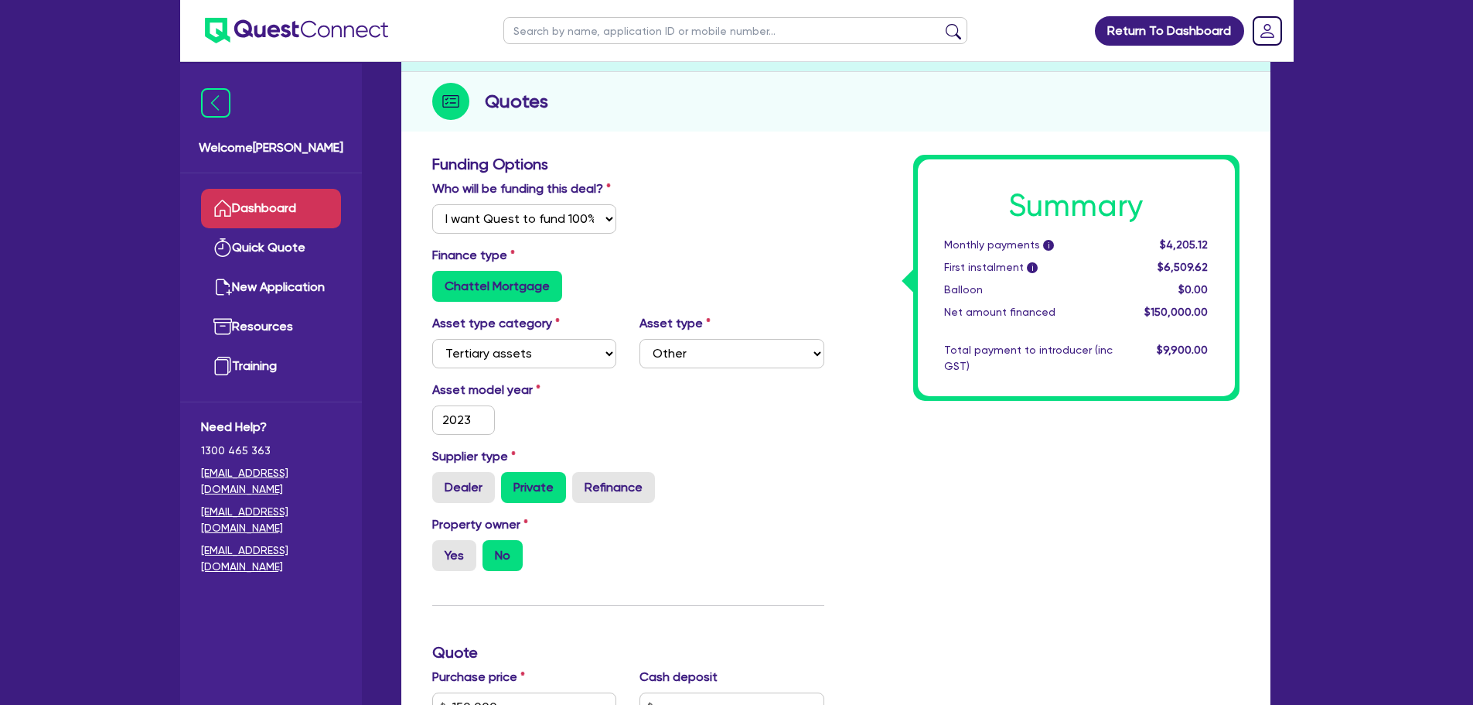
click at [323, 210] on link "Dashboard" at bounding box center [271, 208] width 140 height 39
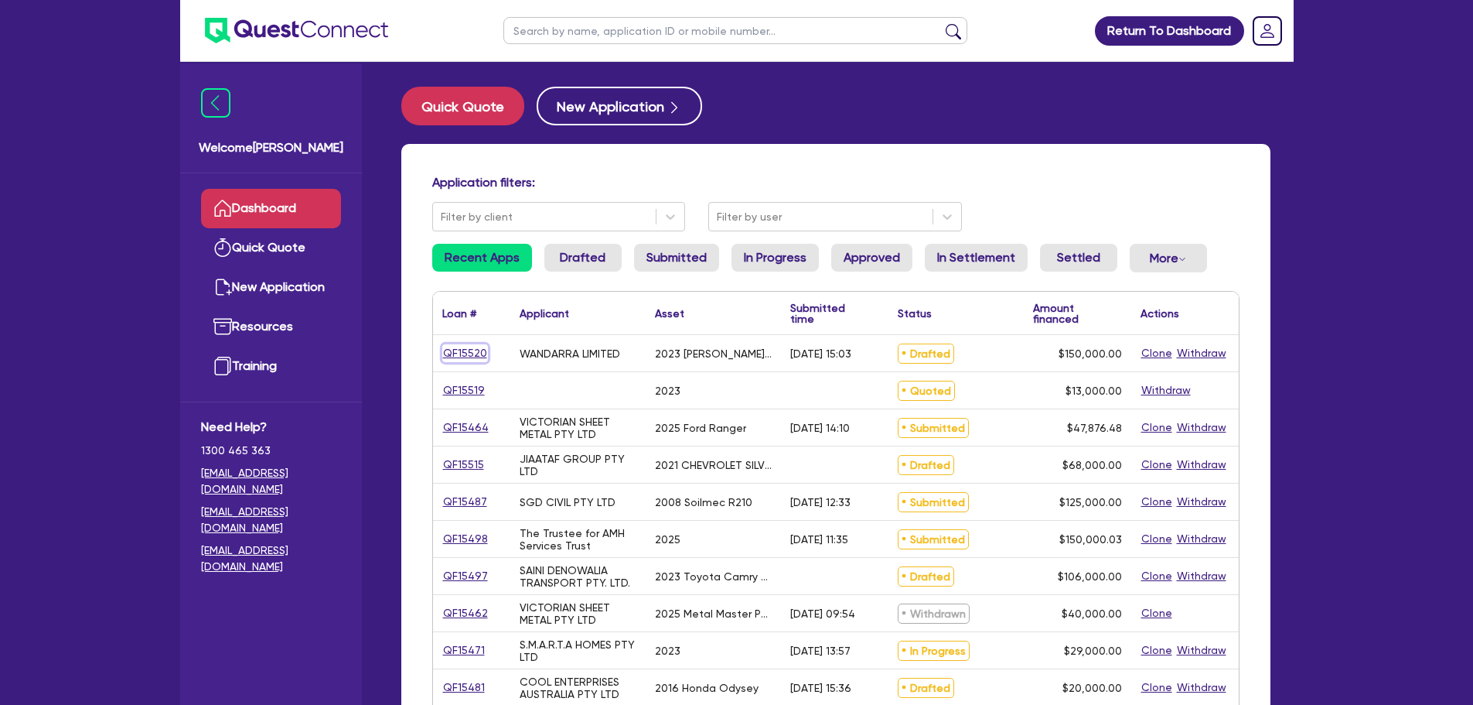
click at [453, 349] on link "QF15520" at bounding box center [465, 353] width 46 height 18
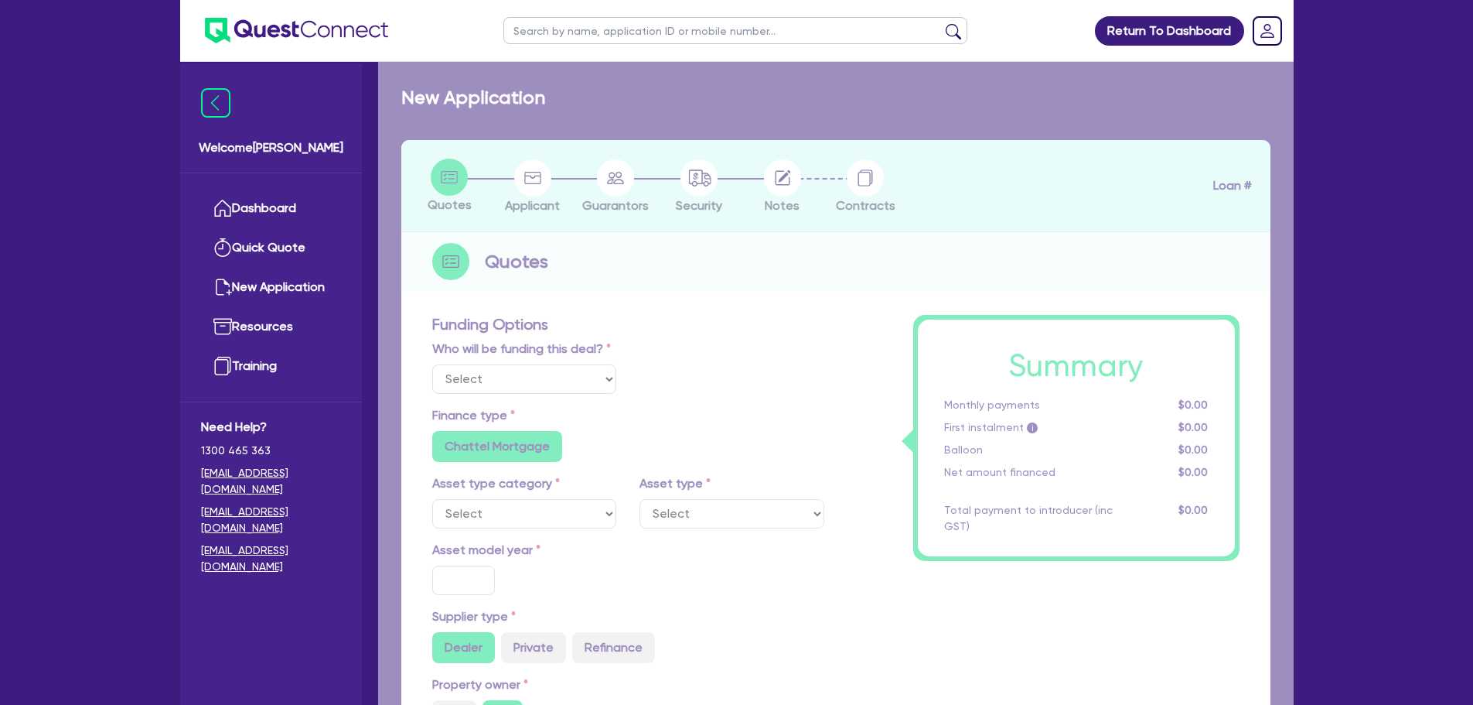
select select "Quest Finance - Own Book"
select select "TERTIARY_ASSETS"
type input "2023"
radio input "false"
radio input "true"
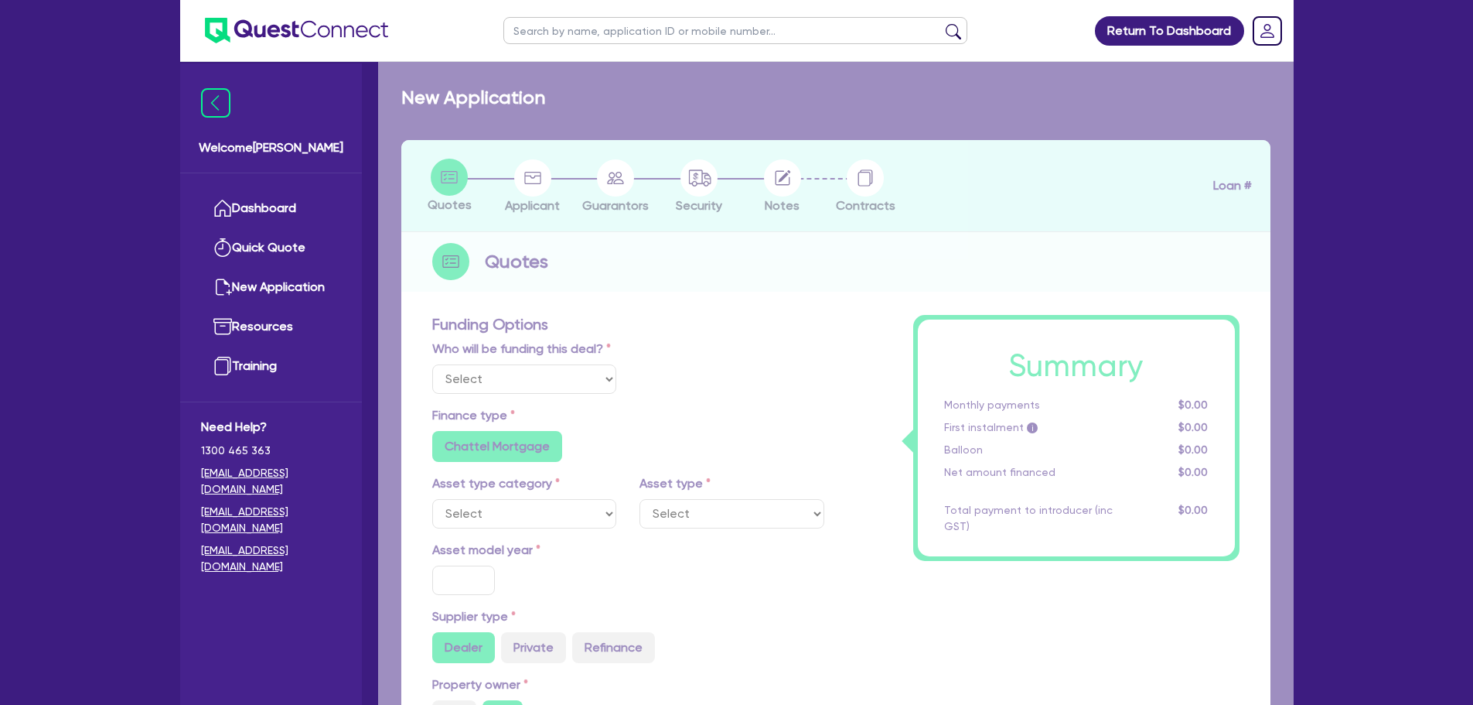
type input "150,000"
type input "5"
type input "7,500"
radio input "true"
type input "11.25"
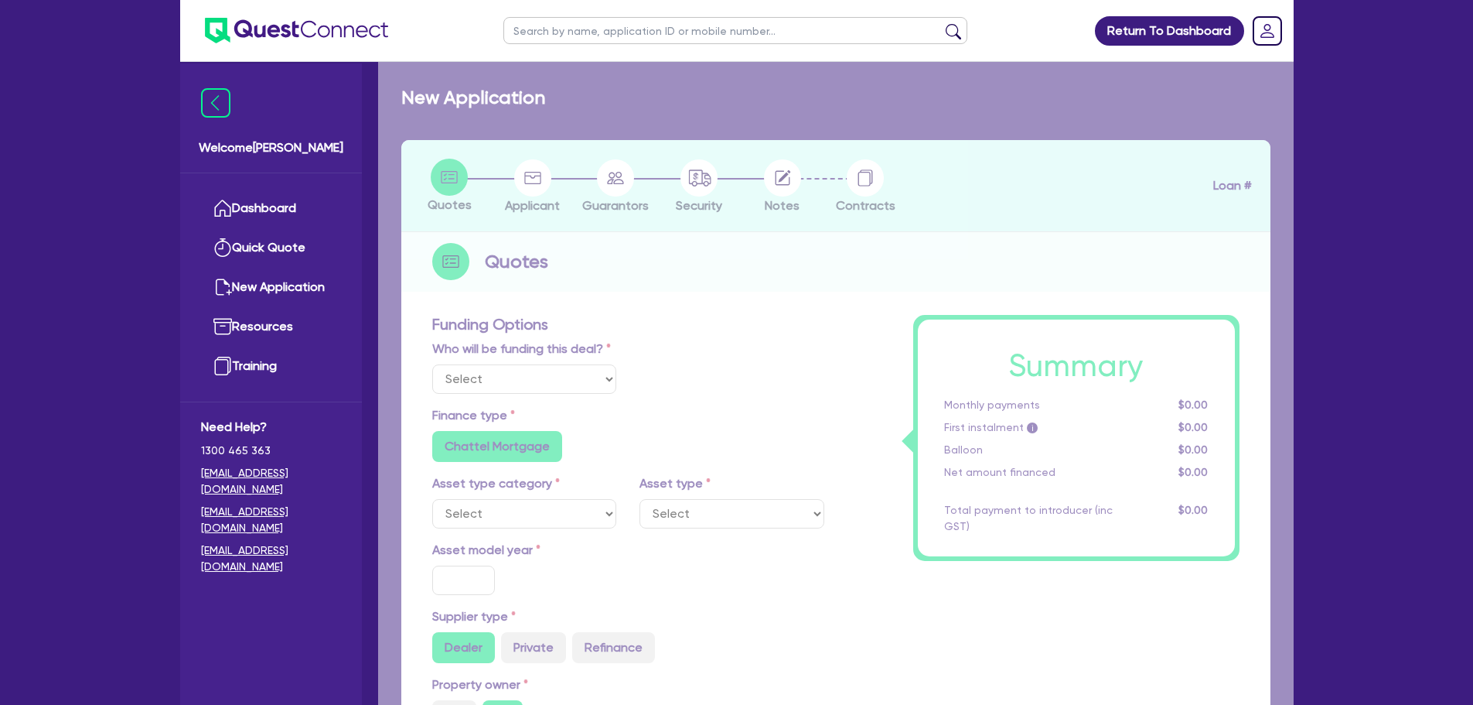
type input "1,500"
select select "OTHER_TERTIARY"
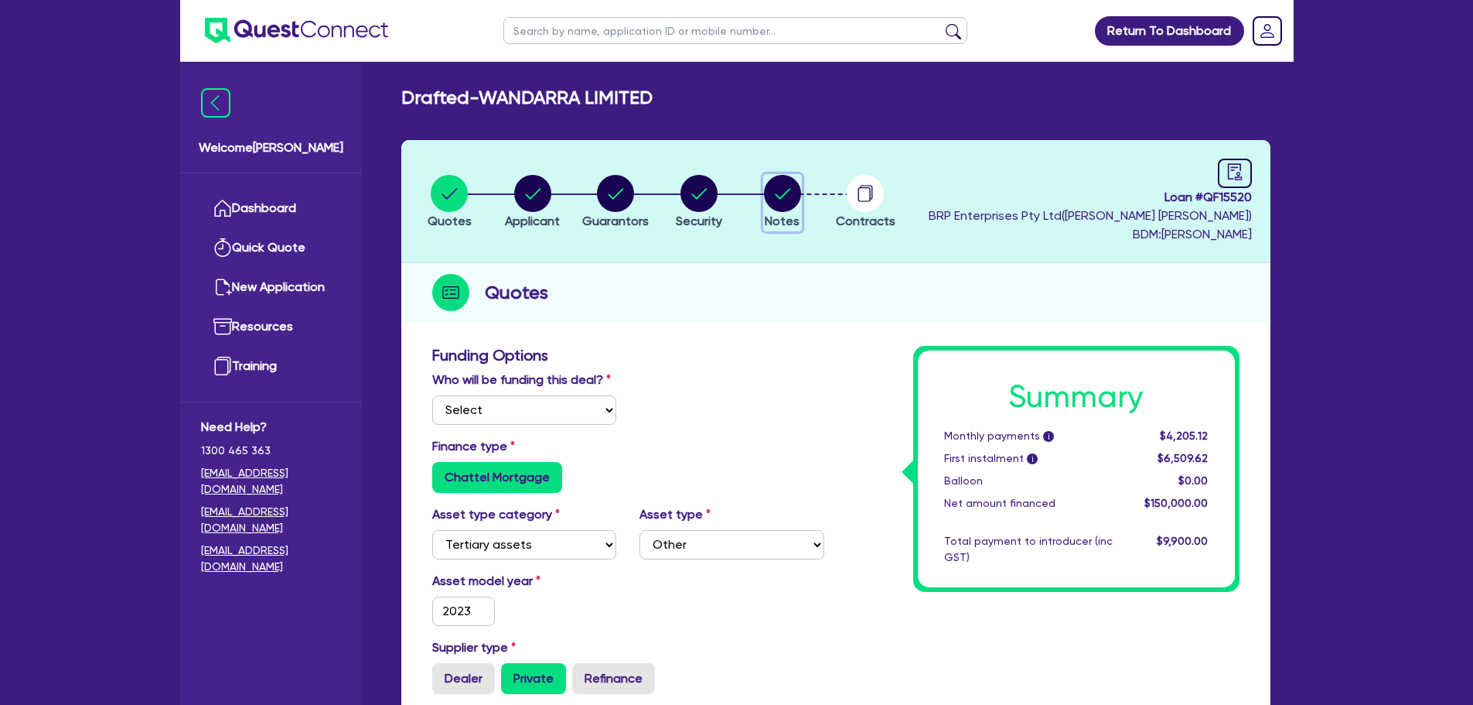
click at [789, 199] on circle "button" at bounding box center [782, 193] width 37 height 37
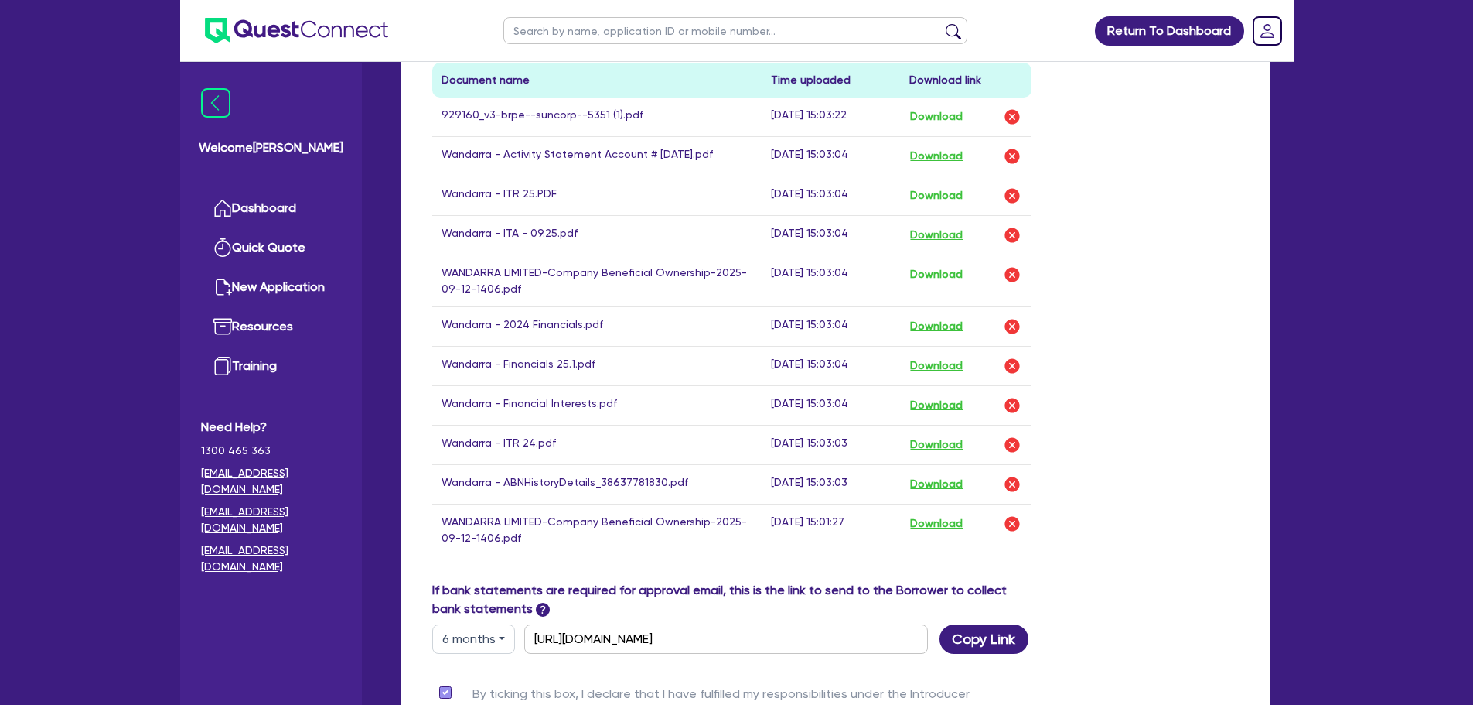
scroll to position [782, 0]
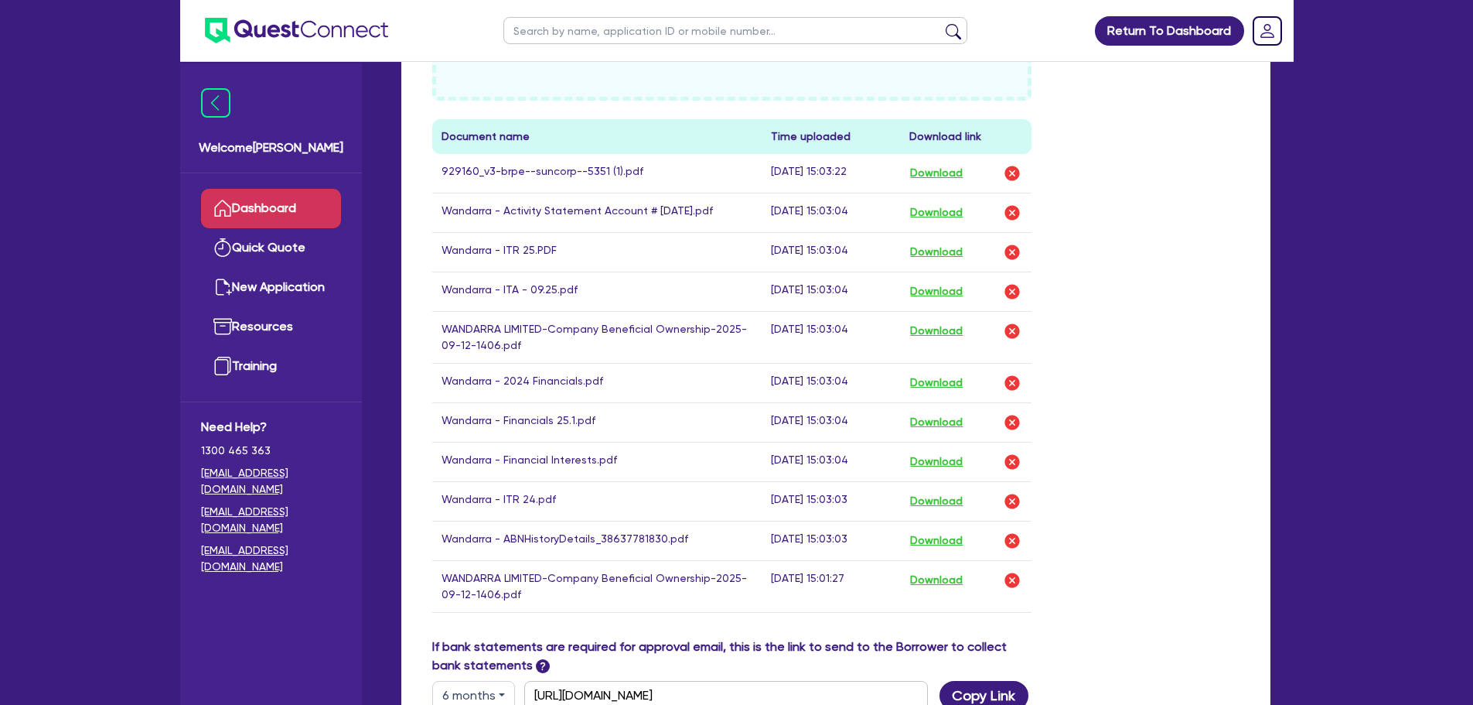
click at [309, 200] on link "Dashboard" at bounding box center [271, 208] width 140 height 39
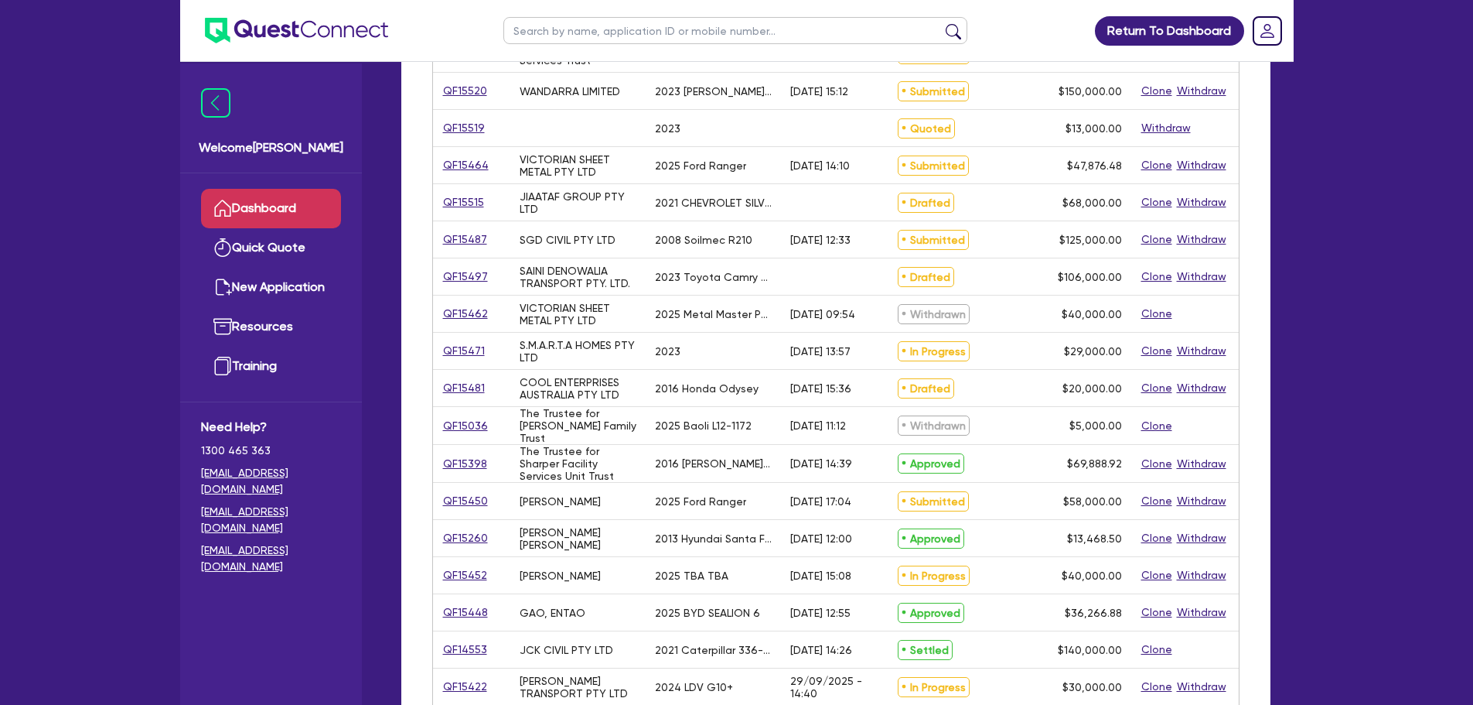
scroll to position [309, 0]
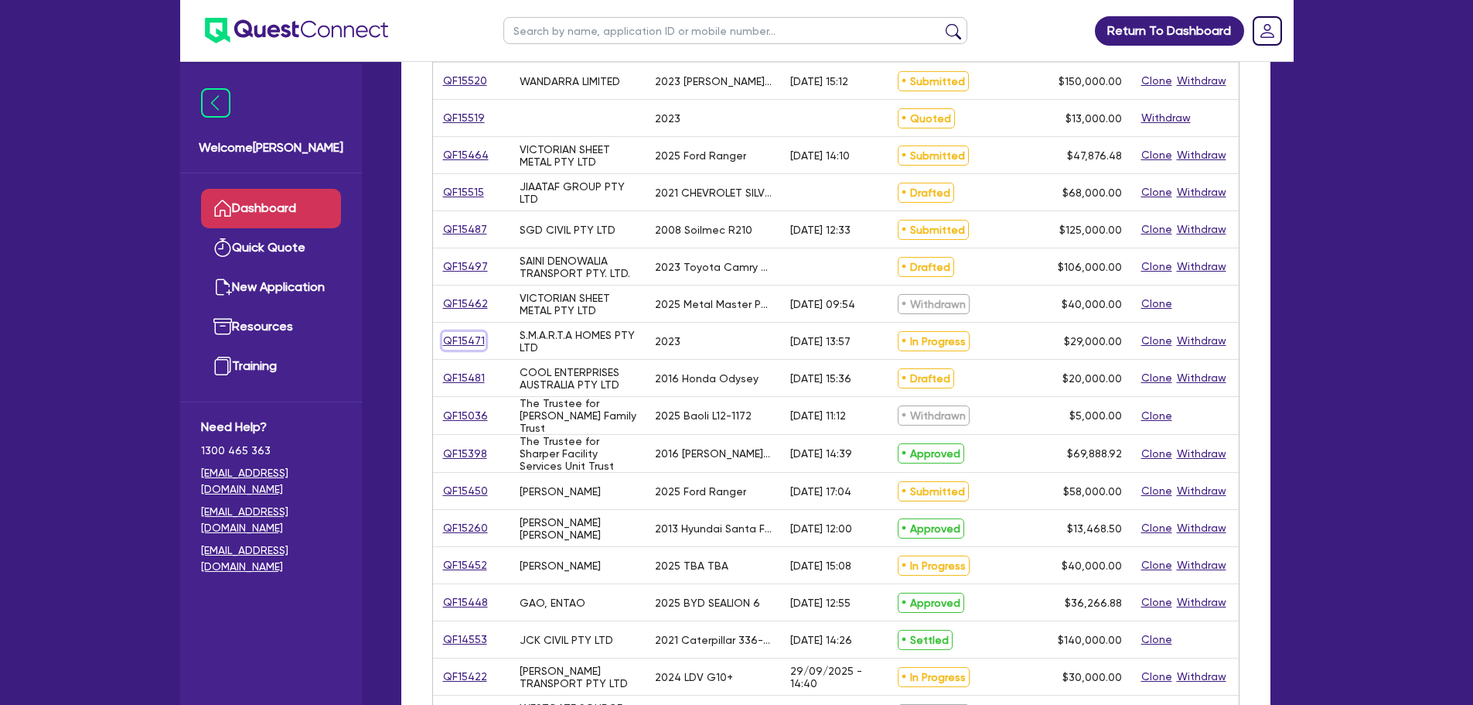
click at [459, 342] on link "QF15471" at bounding box center [463, 341] width 43 height 18
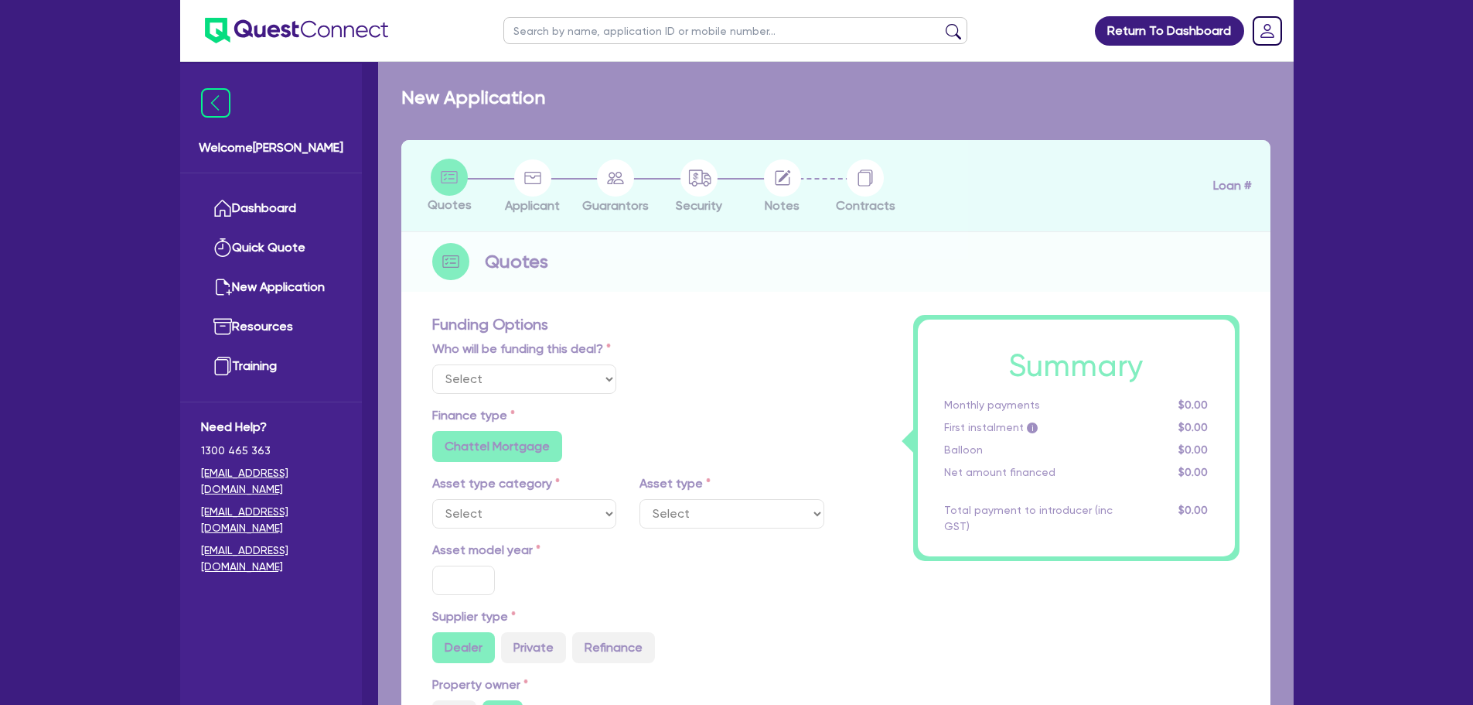
select select "Quest Finance - Own Book"
select select "CARS_AND_LIGHT_TRUCKS"
type input "2023"
radio input "true"
type input "29,000"
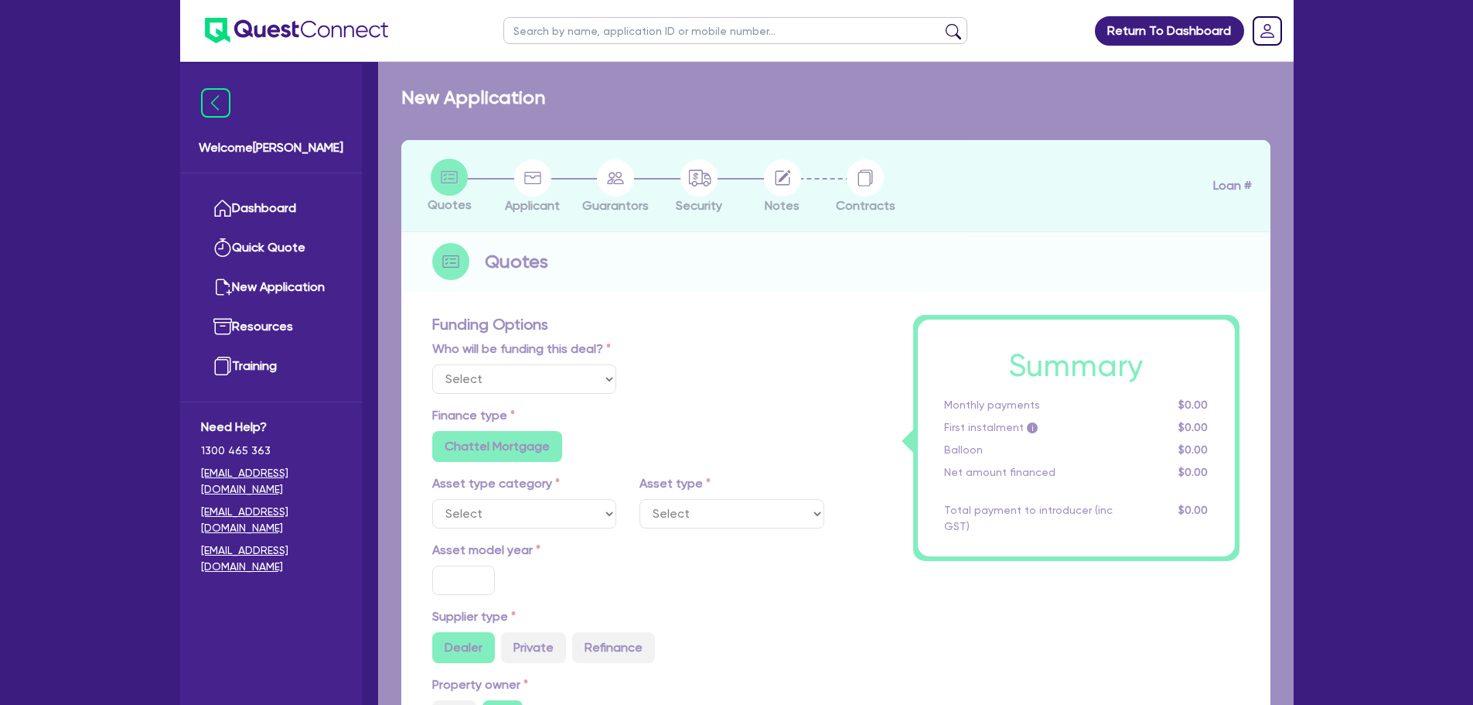
type input "10"
type input "2,900"
type input "17.95"
type input "1,200"
select select "PASSENGER_VEHICLES"
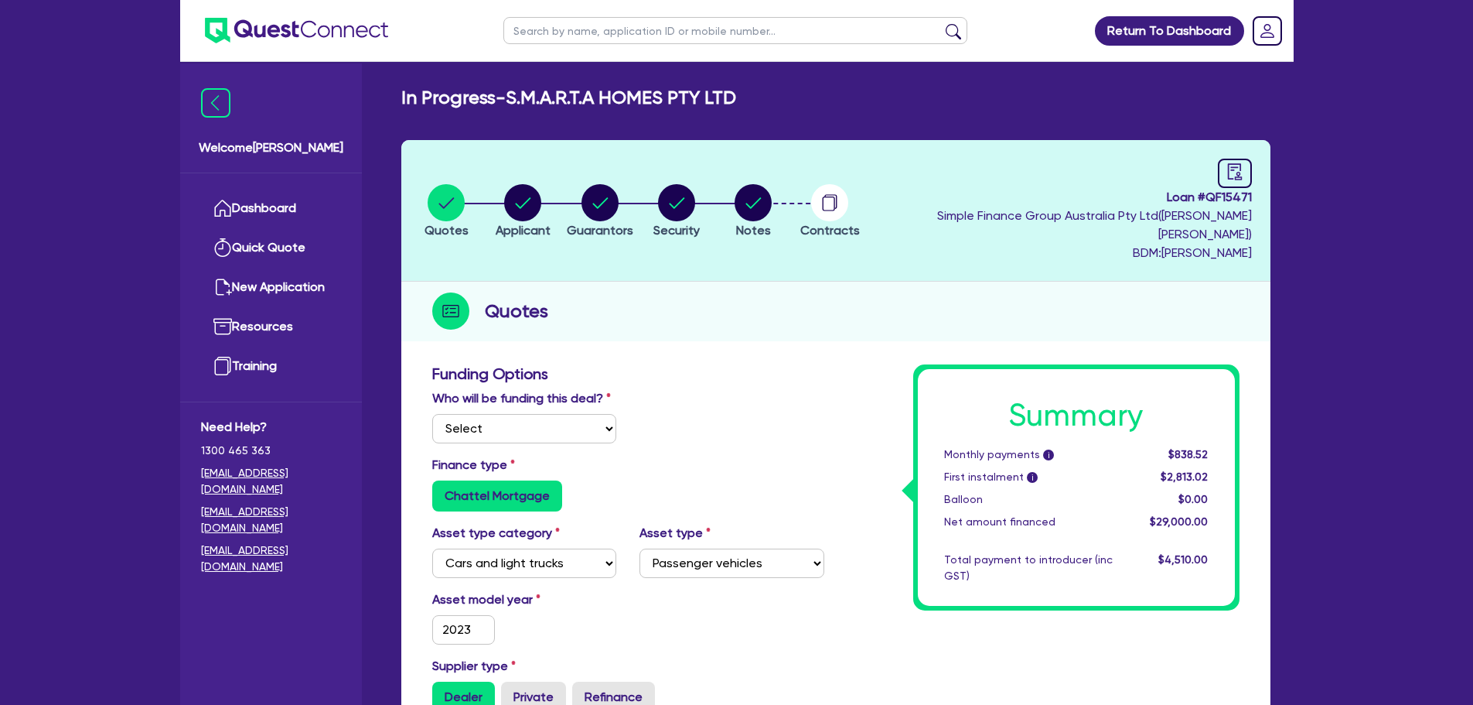
click at [1251, 152] on header "Quotes Applicant [GEOGRAPHIC_DATA] Security Notes Contracts Loan # QF15471 Simp…" at bounding box center [835, 211] width 869 height 142
click at [1249, 164] on div at bounding box center [1235, 173] width 34 height 29
select select "IN_PROGRESS_CREDIT_WAITING_FOR_MORE_INFO"
select select "Quest Finance - Own Book"
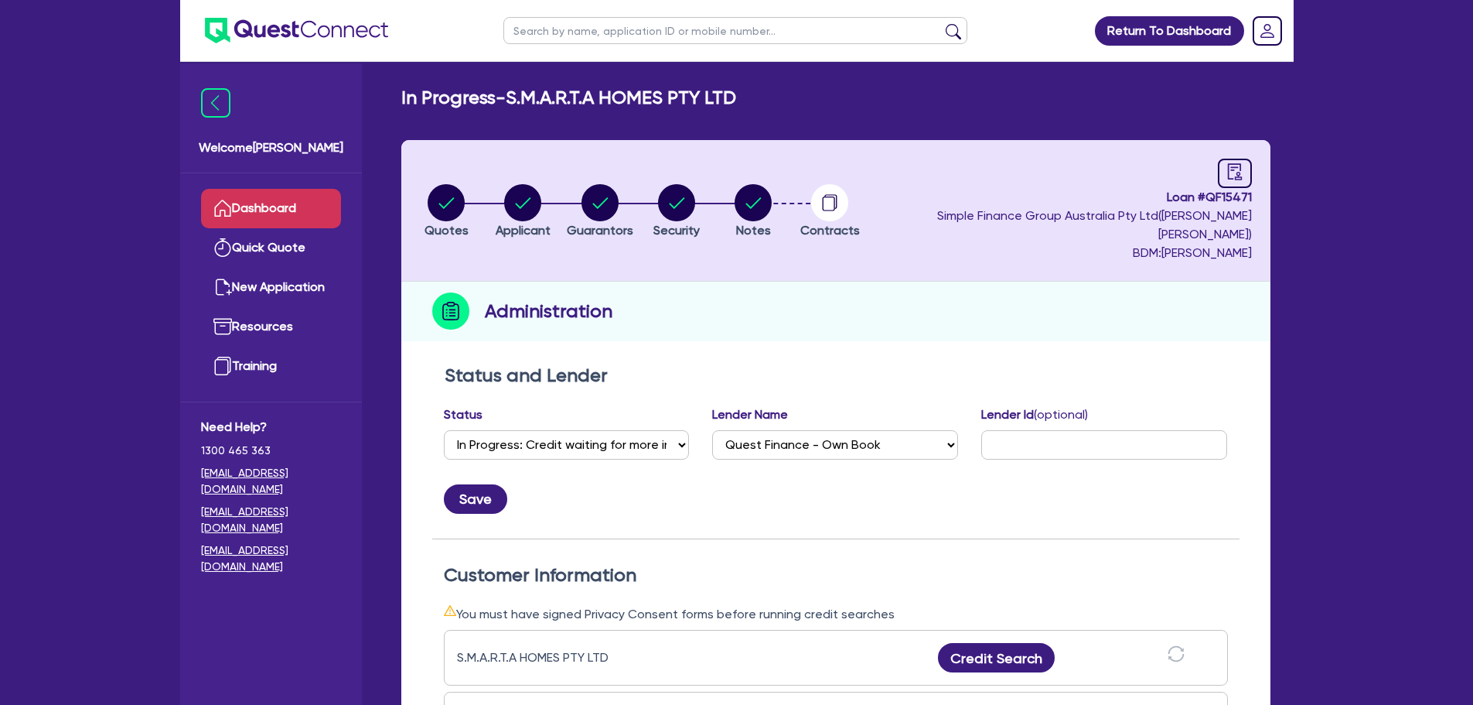
click at [300, 203] on link "Dashboard" at bounding box center [271, 208] width 140 height 39
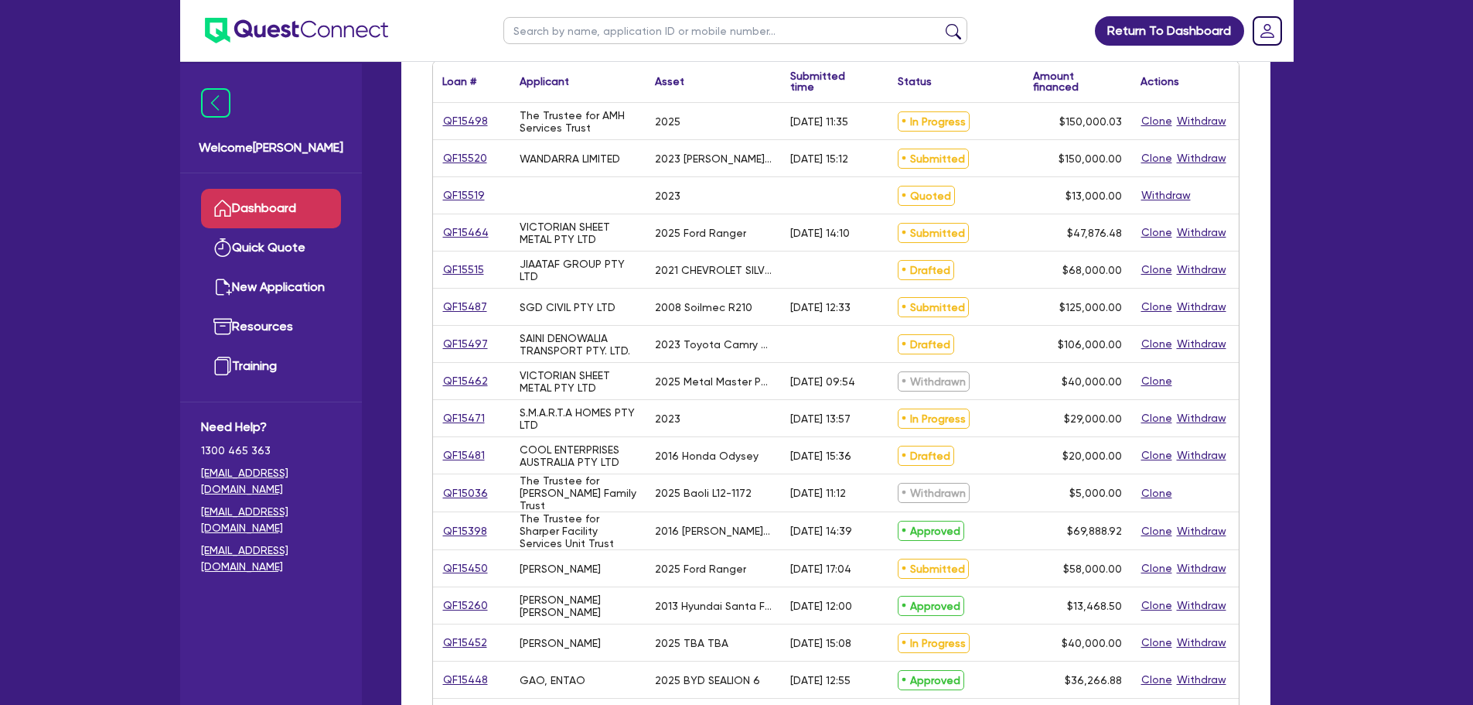
scroll to position [155, 0]
